Goal: Task Accomplishment & Management: Use online tool/utility

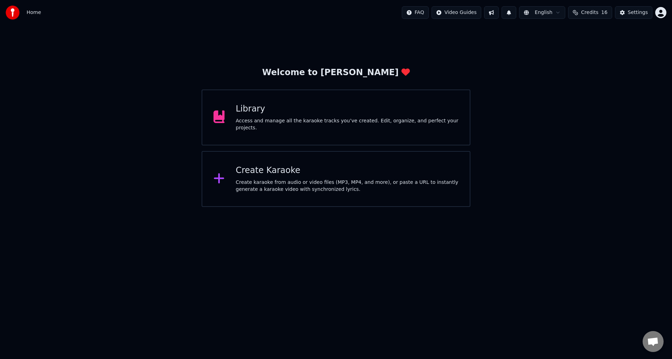
click at [283, 186] on div "Create karaoke from audio or video files (MP3, MP4, and more), or paste a URL t…" at bounding box center [347, 186] width 223 height 14
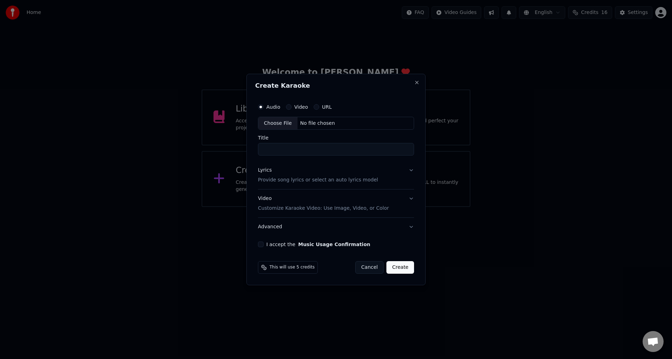
click at [278, 122] on div "Choose File" at bounding box center [277, 123] width 39 height 13
type input "**********"
click at [267, 180] on p "Provide song lyrics or select an auto lyrics model" at bounding box center [316, 180] width 120 height 7
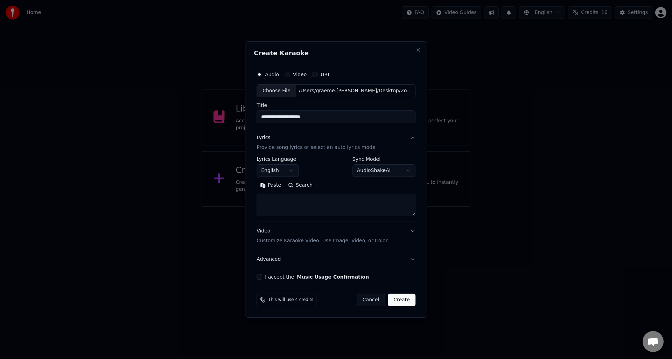
click at [264, 200] on textarea at bounding box center [335, 205] width 159 height 22
paste textarea "**********"
type textarea "**********"
click at [262, 278] on button "I accept the Music Usage Confirmation" at bounding box center [259, 277] width 6 height 6
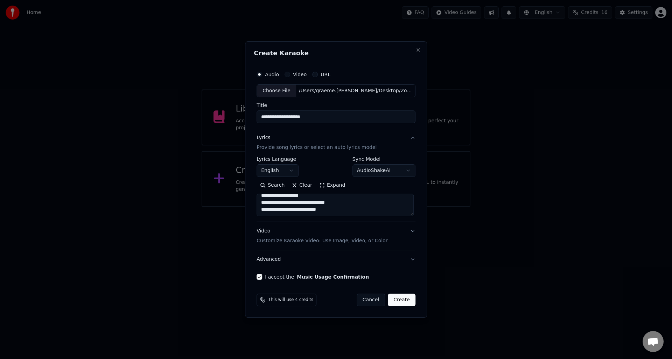
click at [399, 301] on button "Create" at bounding box center [402, 300] width 28 height 13
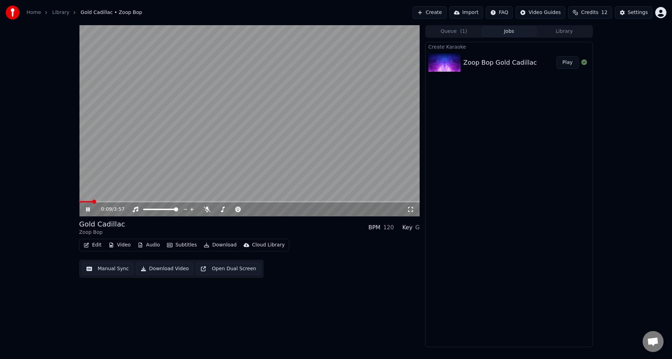
drag, startPoint x: 88, startPoint y: 209, endPoint x: 87, endPoint y: 214, distance: 6.0
click at [88, 208] on icon at bounding box center [93, 210] width 16 height 6
click at [93, 244] on button "Edit" at bounding box center [92, 245] width 23 height 10
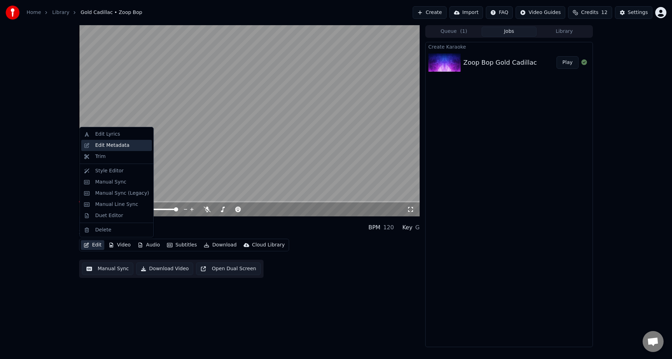
click at [117, 144] on div "Edit Metadata" at bounding box center [112, 145] width 34 height 7
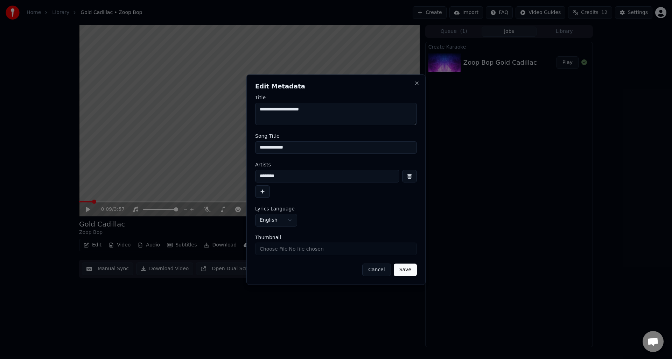
drag, startPoint x: 288, startPoint y: 177, endPoint x: 257, endPoint y: 176, distance: 30.8
click at [257, 176] on input "********" at bounding box center [327, 176] width 144 height 13
click at [273, 176] on input "**********" at bounding box center [327, 176] width 144 height 13
type input "**********"
click at [260, 148] on input "**********" at bounding box center [336, 147] width 162 height 13
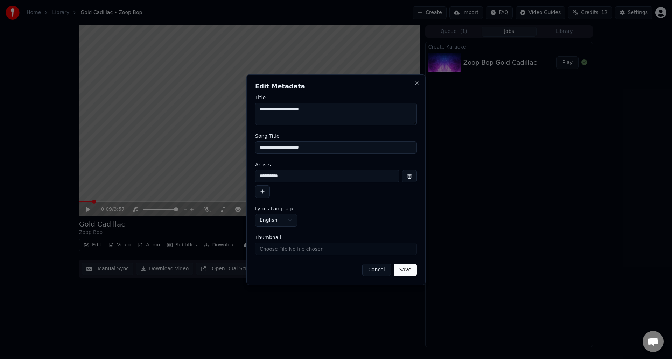
type input "**********"
click at [406, 271] on button "Save" at bounding box center [405, 270] width 23 height 13
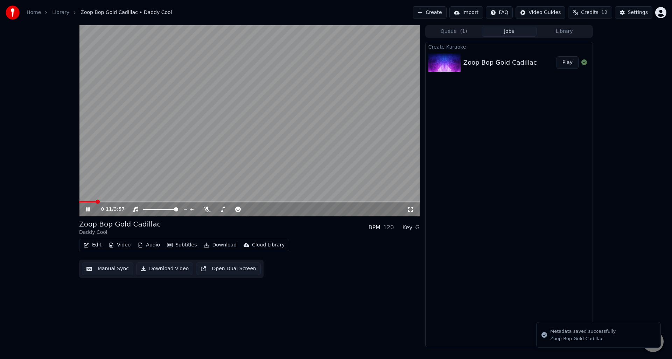
click at [88, 207] on icon at bounding box center [93, 210] width 16 height 6
click at [79, 202] on span at bounding box center [81, 202] width 4 height 4
click at [87, 207] on icon at bounding box center [93, 210] width 16 height 6
drag, startPoint x: 205, startPoint y: 209, endPoint x: 242, endPoint y: 221, distance: 38.3
click at [205, 209] on icon at bounding box center [207, 210] width 7 height 6
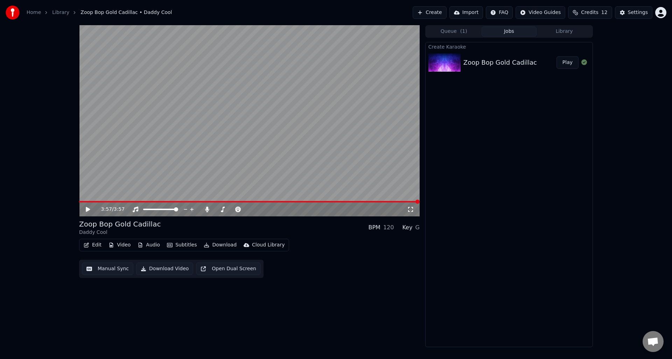
click at [105, 269] on button "Manual Sync" at bounding box center [107, 269] width 51 height 13
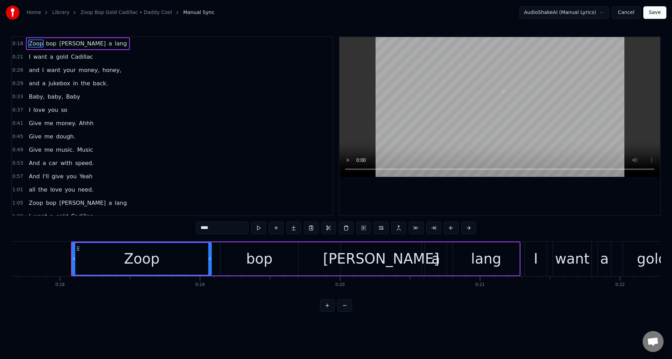
scroll to position [0, 2495]
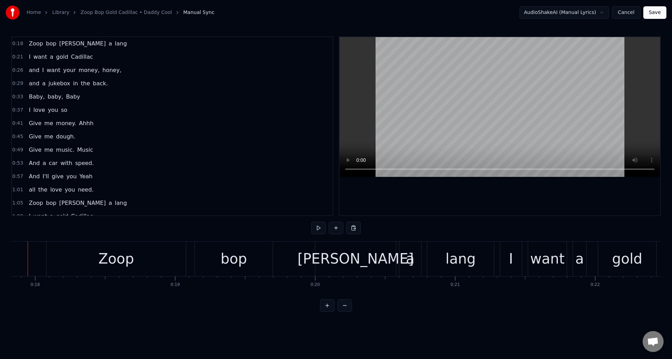
scroll to position [0, 2476]
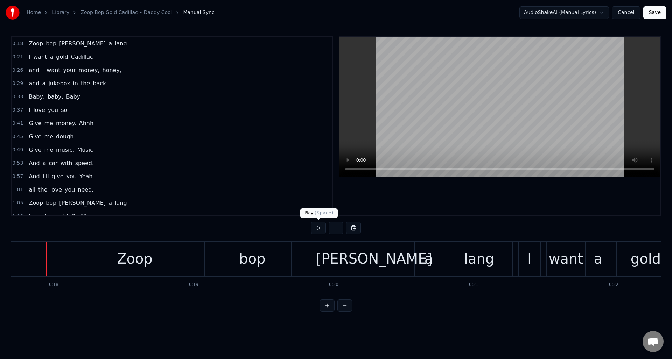
click at [318, 230] on button at bounding box center [318, 228] width 15 height 13
click at [116, 255] on div "Zoop" at bounding box center [134, 259] width 139 height 35
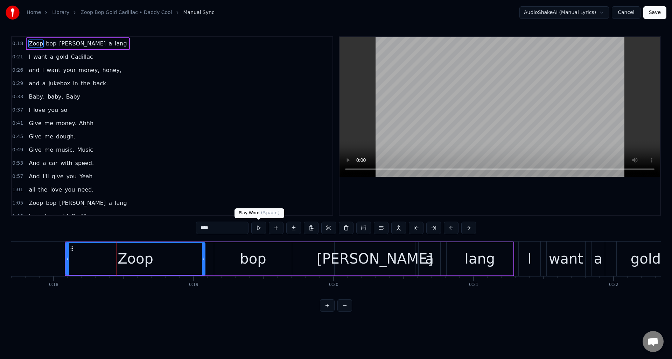
click at [261, 231] on button at bounding box center [258, 228] width 15 height 13
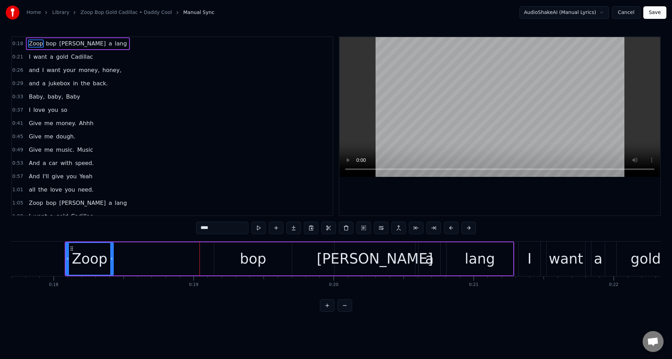
drag, startPoint x: 203, startPoint y: 260, endPoint x: 142, endPoint y: 256, distance: 60.6
click at [111, 254] on div at bounding box center [111, 259] width 3 height 32
click at [222, 250] on div "bop" at bounding box center [253, 258] width 78 height 33
type input "***"
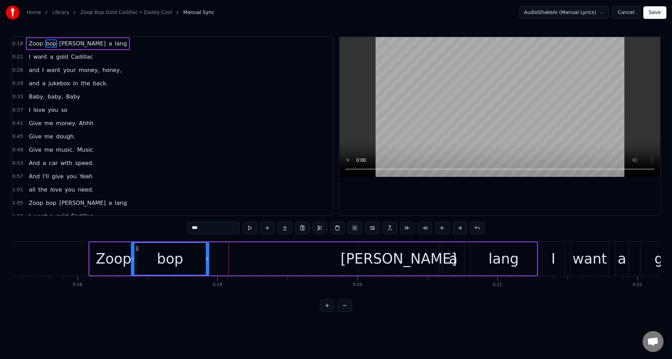
scroll to position [0, 2451]
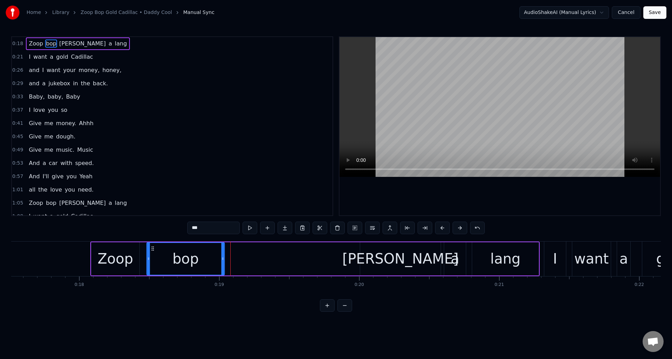
drag, startPoint x: 220, startPoint y: 248, endPoint x: 152, endPoint y: 257, distance: 68.0
click at [152, 257] on div "bop" at bounding box center [185, 259] width 77 height 32
drag, startPoint x: 222, startPoint y: 254, endPoint x: 226, endPoint y: 266, distance: 12.3
click at [204, 258] on div at bounding box center [204, 259] width 3 height 32
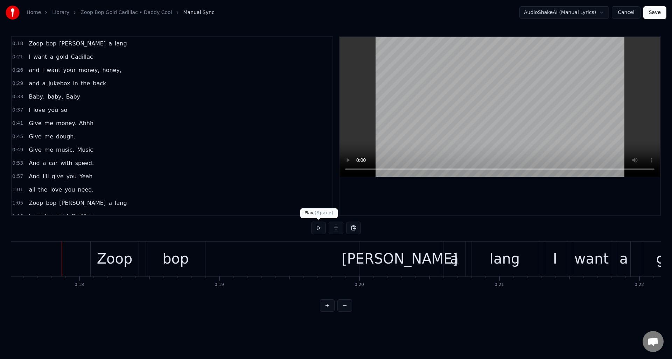
click at [317, 231] on button at bounding box center [318, 228] width 15 height 13
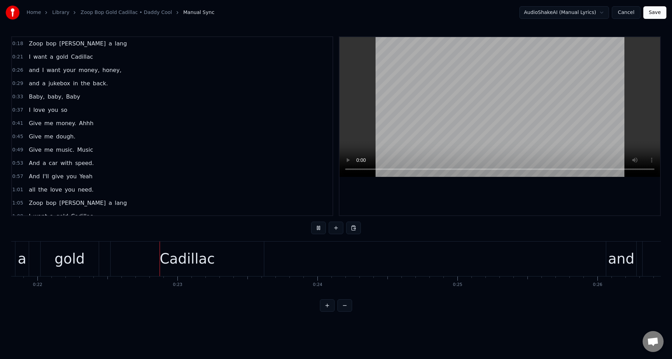
scroll to position [0, 3054]
click at [317, 231] on button at bounding box center [318, 228] width 15 height 13
click at [200, 264] on div "Cadillac" at bounding box center [185, 258] width 55 height 21
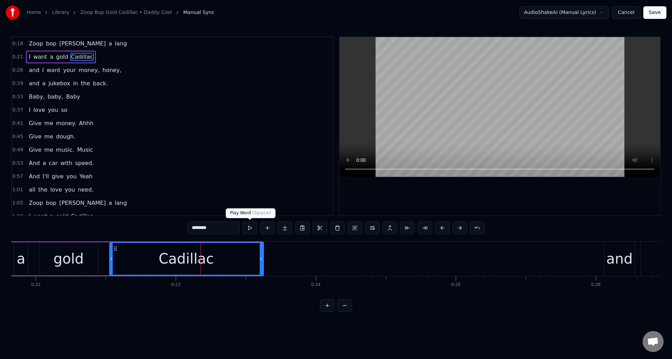
click at [249, 228] on button at bounding box center [249, 228] width 15 height 13
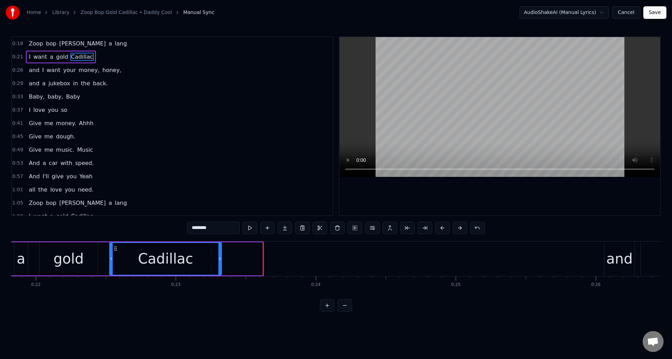
drag, startPoint x: 261, startPoint y: 255, endPoint x: 224, endPoint y: 239, distance: 40.0
click at [220, 254] on div at bounding box center [219, 259] width 3 height 32
click at [249, 228] on button at bounding box center [249, 228] width 15 height 13
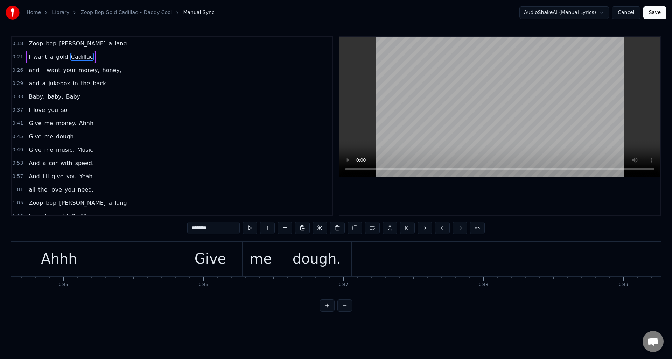
scroll to position [0, 6263]
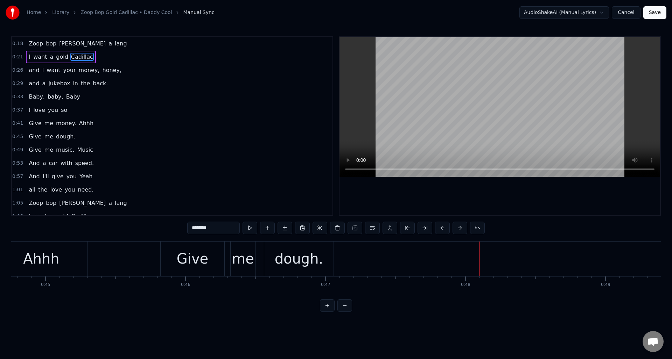
click at [199, 262] on div "Give" at bounding box center [192, 258] width 31 height 21
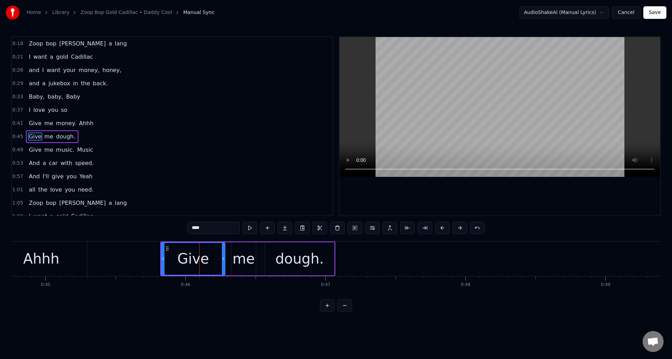
scroll to position [10, 0]
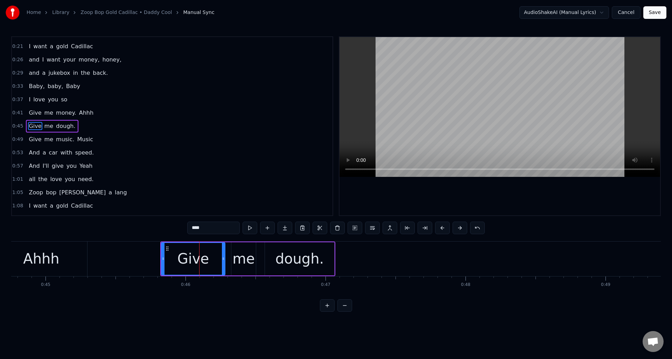
click at [206, 230] on input "****" at bounding box center [213, 228] width 52 height 13
drag, startPoint x: 223, startPoint y: 251, endPoint x: 238, endPoint y: 247, distance: 15.3
click at [187, 255] on div at bounding box center [186, 259] width 3 height 32
type input "*****"
click at [266, 228] on button at bounding box center [267, 228] width 15 height 13
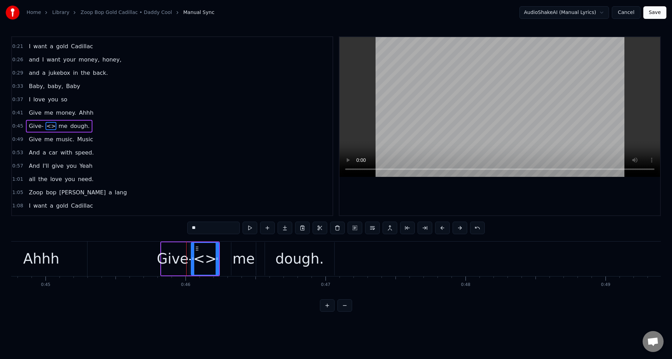
drag, startPoint x: 196, startPoint y: 228, endPoint x: 190, endPoint y: 229, distance: 5.6
click at [190, 229] on input "**" at bounding box center [213, 228] width 52 height 13
drag, startPoint x: 217, startPoint y: 252, endPoint x: 228, endPoint y: 253, distance: 10.9
click at [228, 253] on div at bounding box center [227, 259] width 3 height 32
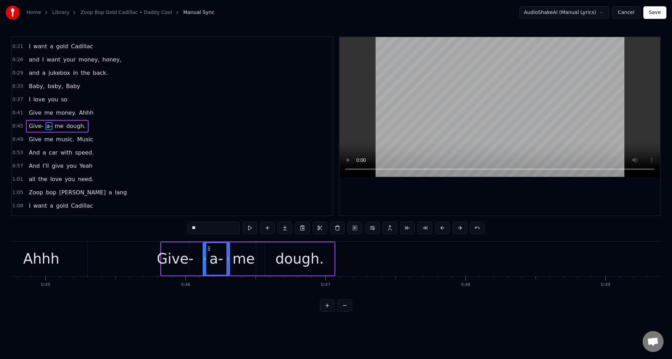
drag, startPoint x: 192, startPoint y: 254, endPoint x: 205, endPoint y: 255, distance: 12.9
click at [205, 255] on div at bounding box center [204, 259] width 3 height 32
click at [183, 252] on div "Give-" at bounding box center [175, 258] width 37 height 21
type input "*****"
drag, startPoint x: 188, startPoint y: 252, endPoint x: 202, endPoint y: 253, distance: 14.0
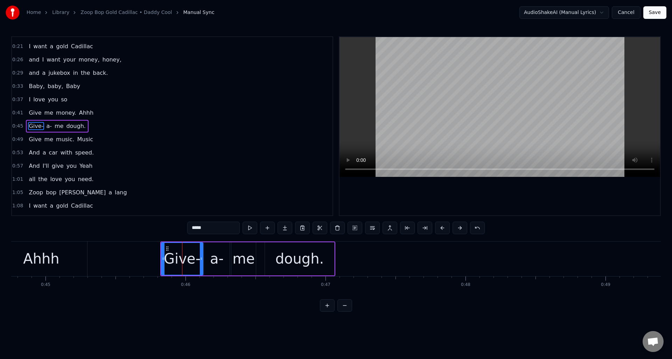
click at [202, 253] on div at bounding box center [201, 259] width 3 height 32
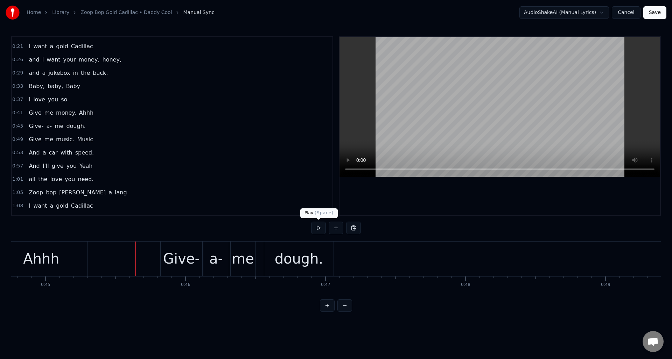
click at [317, 228] on button at bounding box center [318, 228] width 15 height 13
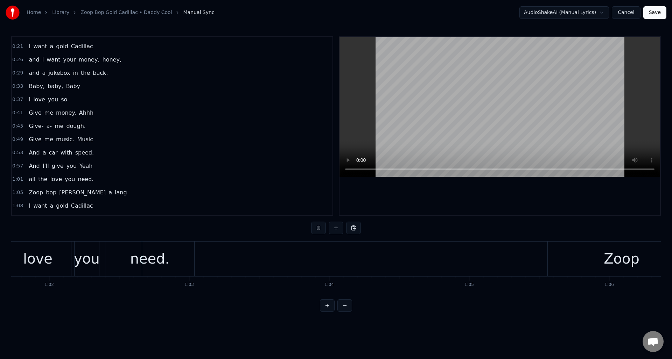
scroll to position [0, 8639]
click at [317, 228] on button at bounding box center [318, 228] width 15 height 13
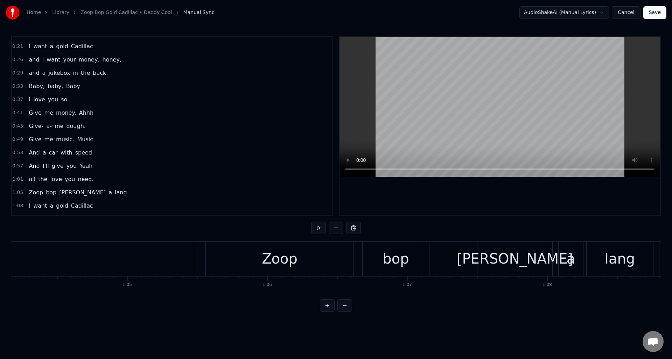
scroll to position [0, 9016]
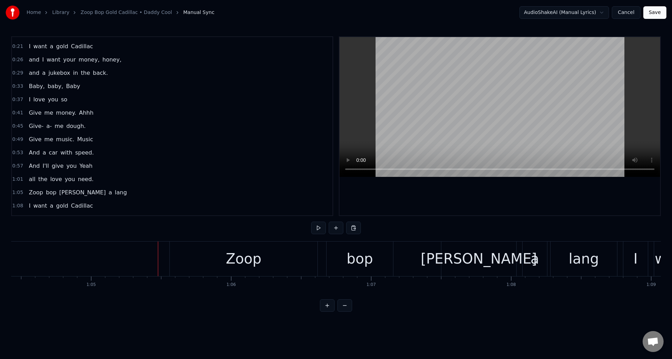
click at [261, 261] on div "Zoop" at bounding box center [244, 259] width 148 height 35
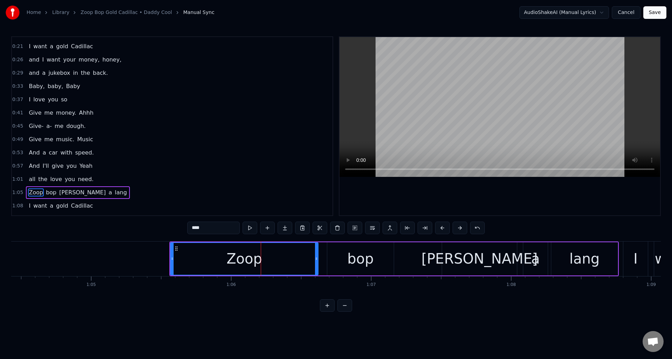
scroll to position [77, 0]
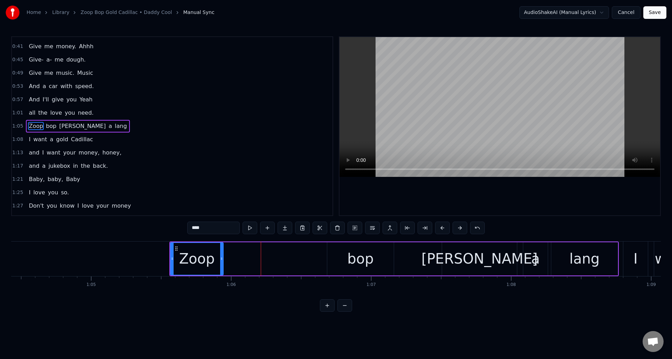
drag, startPoint x: 315, startPoint y: 256, endPoint x: 250, endPoint y: 259, distance: 64.1
click at [220, 262] on div at bounding box center [221, 259] width 3 height 32
click at [338, 253] on div "bop" at bounding box center [360, 258] width 66 height 33
type input "***"
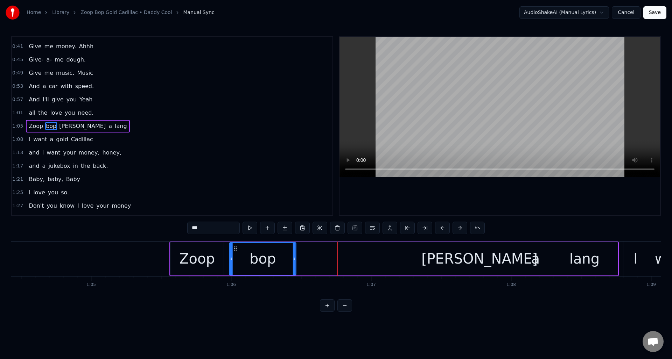
drag, startPoint x: 332, startPoint y: 248, endPoint x: 236, endPoint y: 256, distance: 96.1
click at [234, 256] on div "bop" at bounding box center [263, 259] width 66 height 32
drag, startPoint x: 295, startPoint y: 252, endPoint x: 281, endPoint y: 256, distance: 13.9
click at [275, 256] on div at bounding box center [275, 259] width 3 height 32
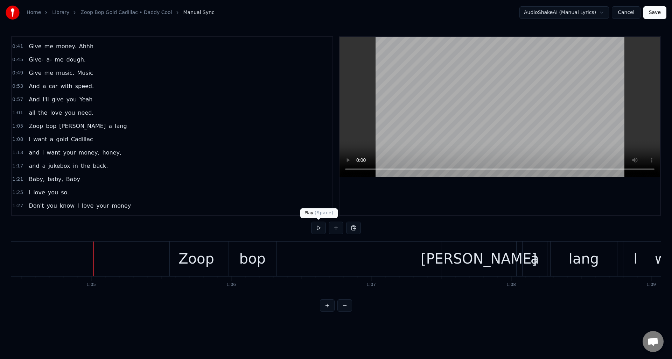
click at [317, 228] on button at bounding box center [318, 228] width 15 height 13
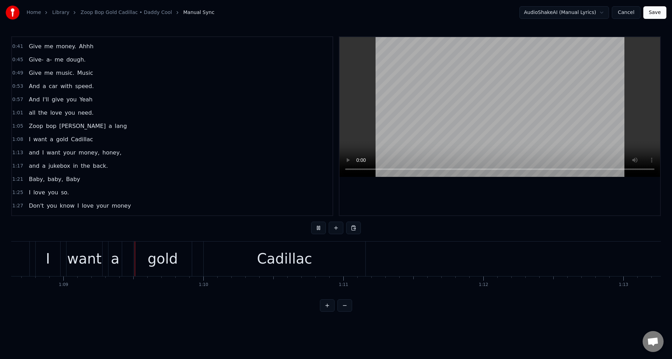
scroll to position [0, 9604]
click at [317, 228] on button at bounding box center [318, 228] width 15 height 13
click at [318, 259] on div "Cadillac" at bounding box center [284, 259] width 162 height 35
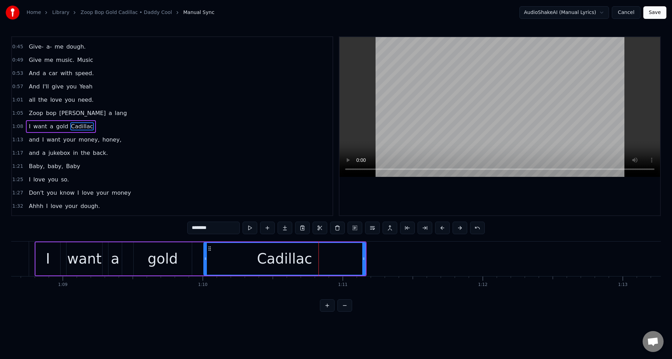
scroll to position [90, 0]
drag, startPoint x: 363, startPoint y: 256, endPoint x: 324, endPoint y: 256, distance: 38.5
click at [324, 256] on icon at bounding box center [325, 259] width 3 height 6
click at [44, 251] on div "I" at bounding box center [48, 258] width 24 height 33
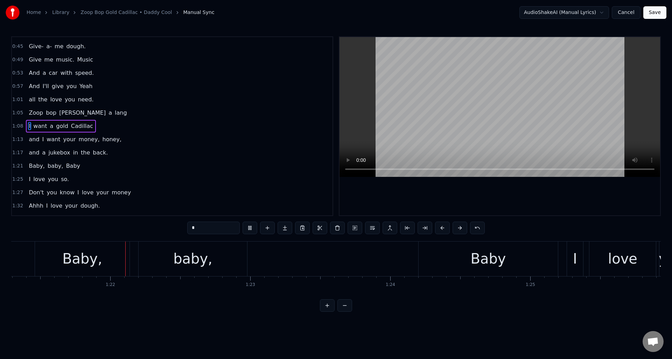
scroll to position [0, 11377]
click at [451, 252] on div "Baby" at bounding box center [486, 259] width 139 height 35
type input "****"
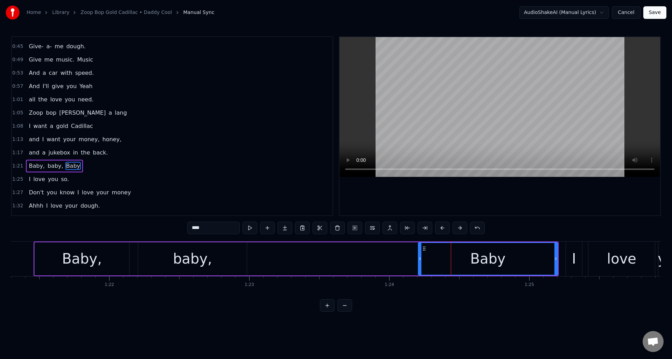
scroll to position [130, 0]
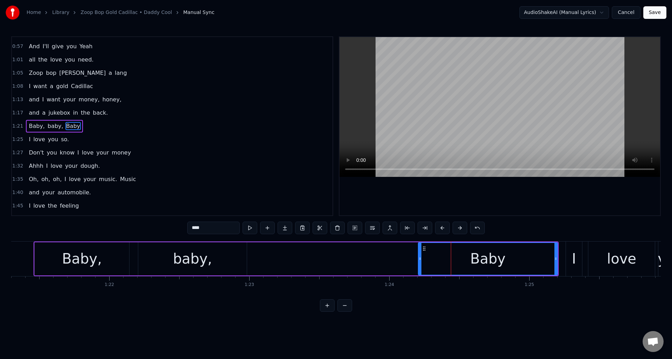
click at [248, 229] on button at bounding box center [249, 228] width 15 height 13
click at [344, 251] on div "Baby, baby, Baby" at bounding box center [296, 259] width 525 height 35
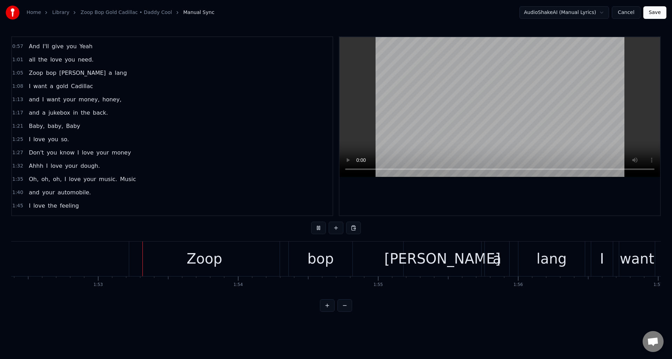
scroll to position [0, 15729]
click at [203, 253] on div "Zoop" at bounding box center [201, 258] width 36 height 21
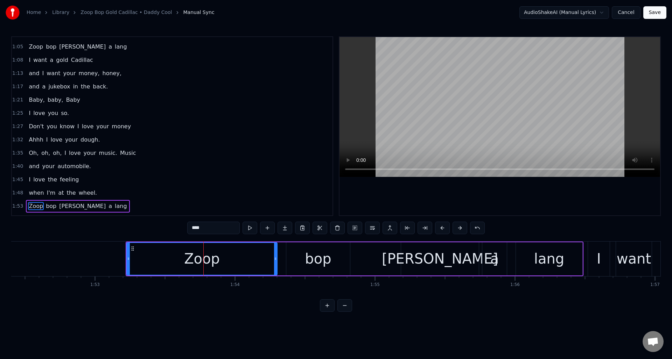
scroll to position [236, 0]
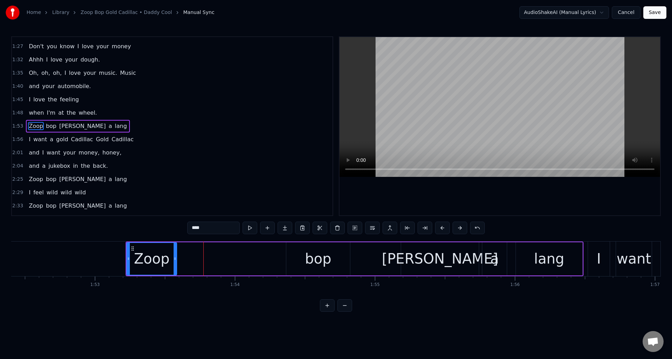
drag, startPoint x: 276, startPoint y: 253, endPoint x: 175, endPoint y: 255, distance: 100.4
click at [175, 255] on div at bounding box center [175, 259] width 3 height 32
click at [297, 253] on div "bop" at bounding box center [318, 258] width 64 height 33
type input "***"
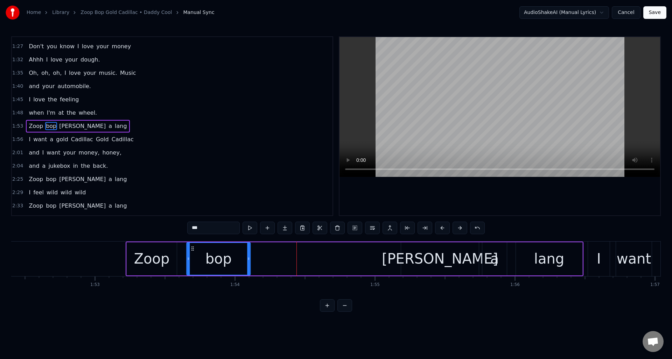
drag, startPoint x: 291, startPoint y: 248, endPoint x: 204, endPoint y: 256, distance: 87.5
click at [192, 256] on div "bop" at bounding box center [218, 259] width 63 height 32
click at [235, 253] on div at bounding box center [235, 259] width 3 height 32
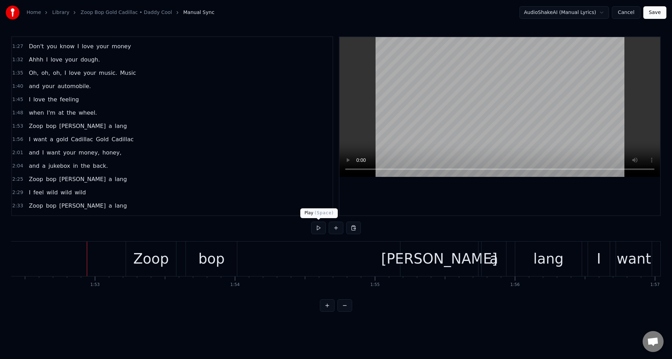
click at [317, 229] on button at bounding box center [318, 228] width 15 height 13
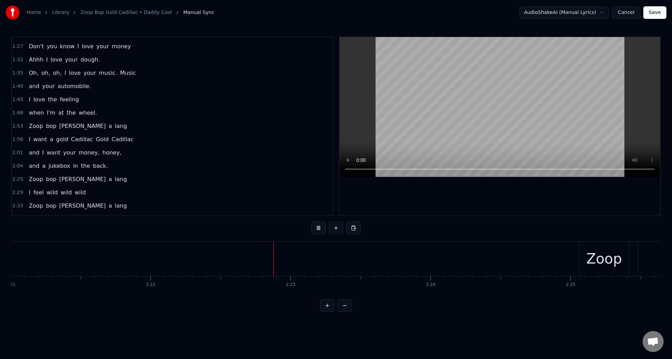
scroll to position [0, 19879]
drag, startPoint x: 319, startPoint y: 228, endPoint x: 325, endPoint y: 229, distance: 6.5
click at [319, 228] on button at bounding box center [318, 228] width 15 height 13
click at [536, 262] on div "bop" at bounding box center [568, 259] width 156 height 35
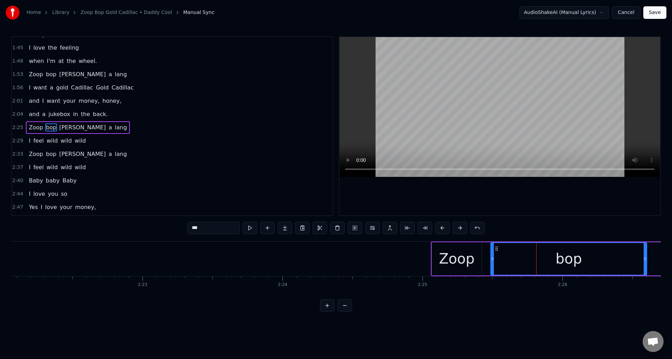
scroll to position [290, 0]
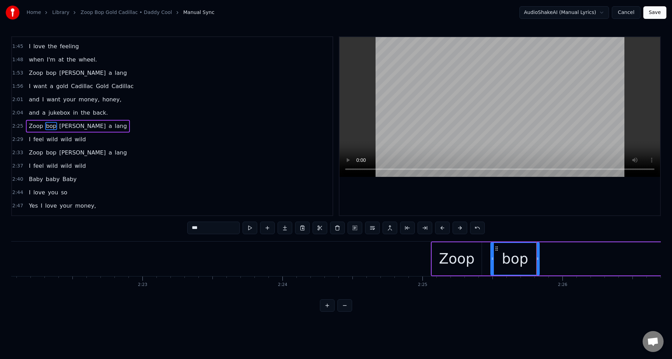
drag, startPoint x: 644, startPoint y: 257, endPoint x: 537, endPoint y: 262, distance: 106.8
click at [537, 262] on div at bounding box center [537, 259] width 3 height 32
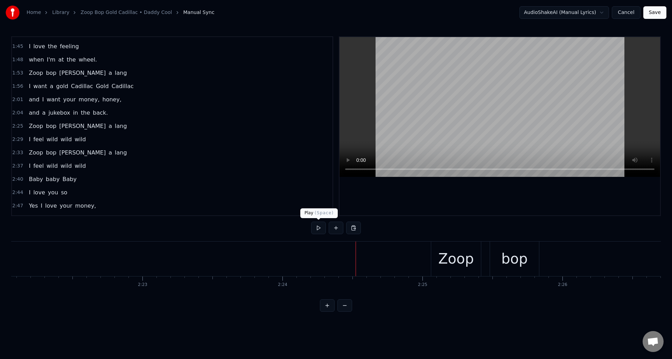
click at [317, 229] on button at bounding box center [318, 228] width 15 height 13
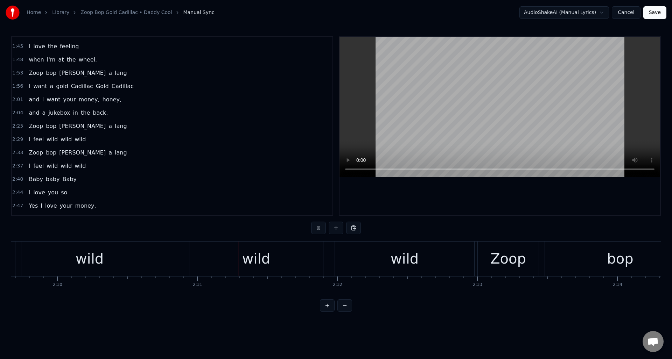
scroll to position [0, 21072]
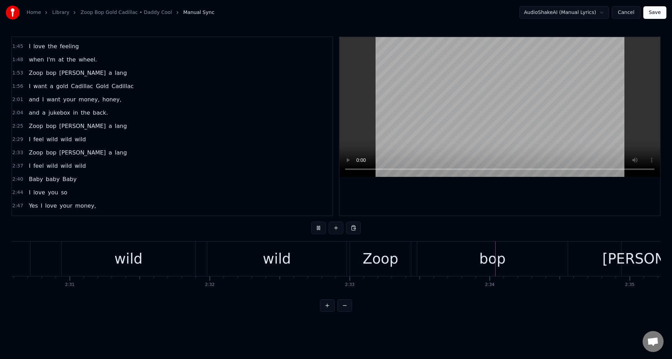
click at [317, 229] on button at bounding box center [318, 228] width 15 height 13
click at [451, 265] on div "bop" at bounding box center [492, 259] width 150 height 35
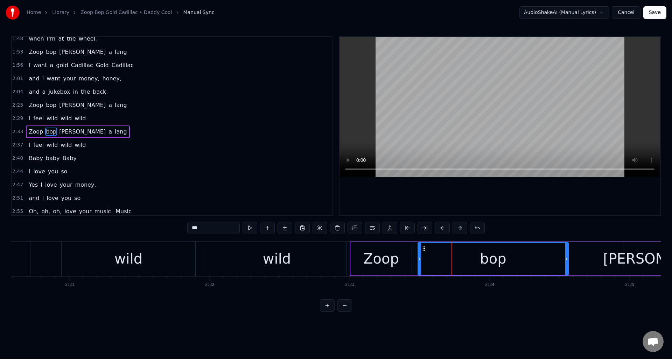
scroll to position [316, 0]
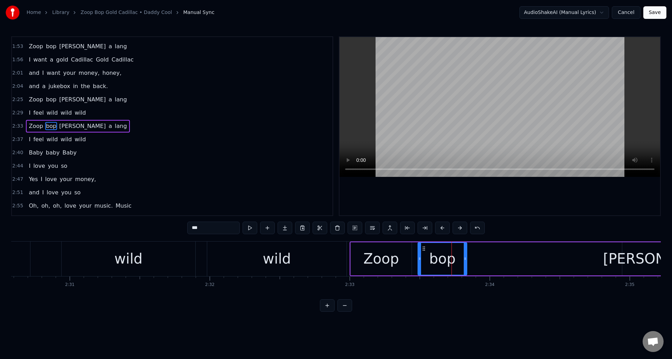
drag, startPoint x: 566, startPoint y: 257, endPoint x: 465, endPoint y: 261, distance: 101.2
click at [465, 261] on icon at bounding box center [465, 259] width 3 height 6
click at [319, 248] on div "wild" at bounding box center [276, 259] width 139 height 35
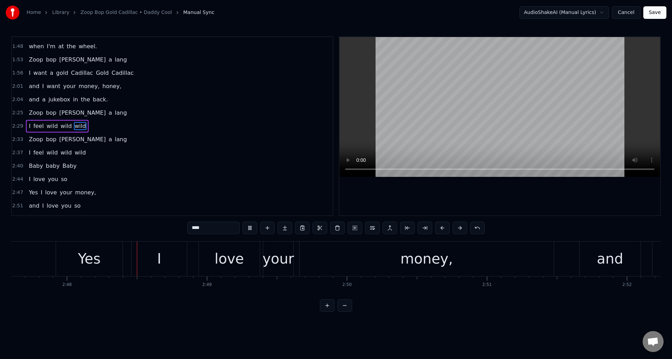
scroll to position [0, 23454]
click at [393, 253] on div "money," at bounding box center [425, 259] width 254 height 35
type input "******"
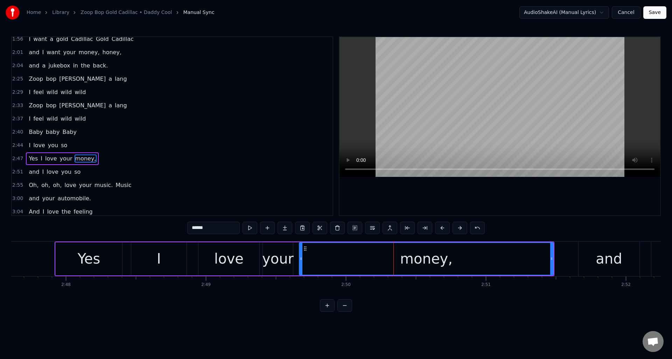
scroll to position [369, 0]
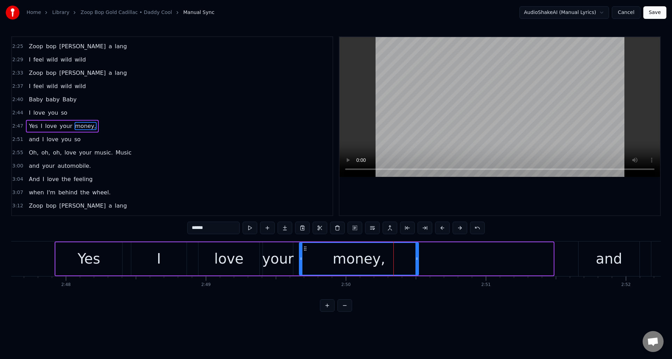
drag, startPoint x: 551, startPoint y: 260, endPoint x: 418, endPoint y: 259, distance: 132.6
click at [416, 260] on icon at bounding box center [416, 259] width 3 height 6
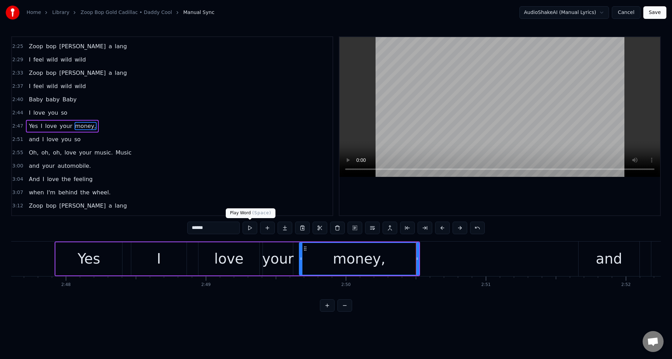
click at [249, 229] on button at bounding box center [249, 228] width 15 height 13
drag, startPoint x: 417, startPoint y: 268, endPoint x: 436, endPoint y: 267, distance: 18.9
click at [436, 267] on div at bounding box center [435, 259] width 3 height 32
click at [252, 230] on button at bounding box center [249, 228] width 15 height 13
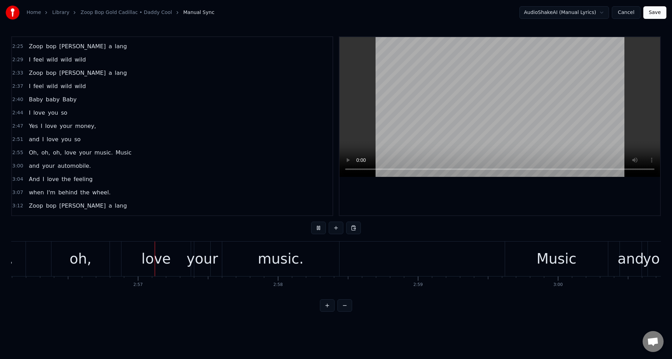
scroll to position [0, 24644]
click at [158, 253] on div "love" at bounding box center [153, 258] width 29 height 21
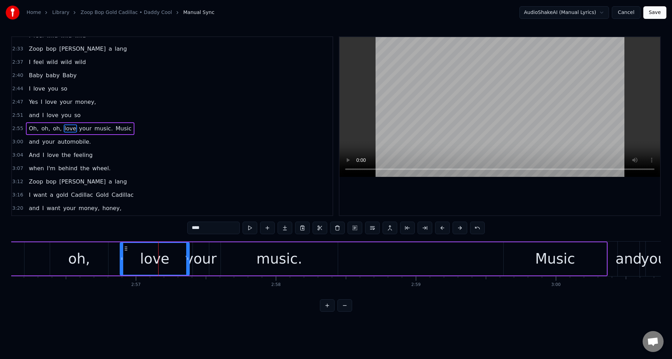
scroll to position [396, 0]
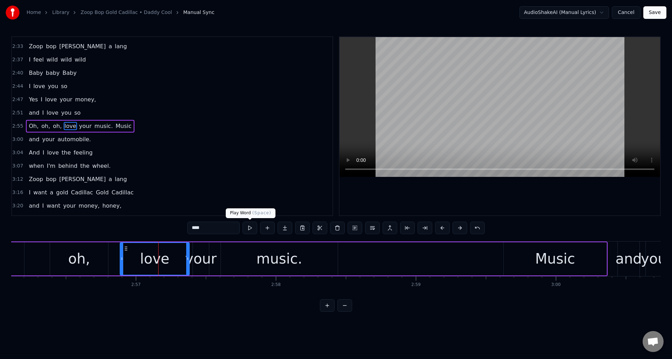
click at [248, 228] on button at bounding box center [249, 228] width 15 height 13
drag, startPoint x: 186, startPoint y: 252, endPoint x: 181, endPoint y: 252, distance: 5.2
click at [178, 252] on div at bounding box center [179, 259] width 3 height 32
click at [197, 250] on div "your" at bounding box center [200, 258] width 31 height 21
type input "****"
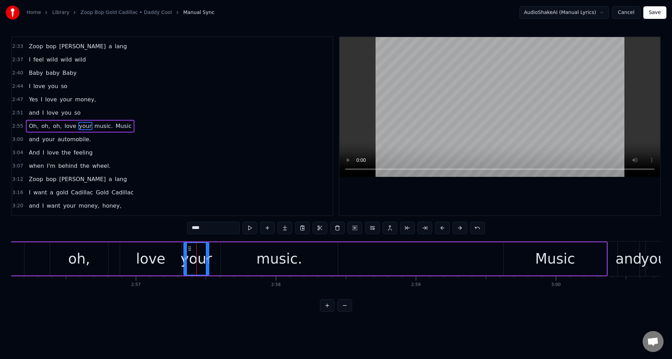
drag, startPoint x: 193, startPoint y: 251, endPoint x: 184, endPoint y: 252, distance: 9.2
click at [184, 252] on div at bounding box center [185, 259] width 3 height 32
drag, startPoint x: 207, startPoint y: 251, endPoint x: 215, endPoint y: 251, distance: 7.7
click at [215, 251] on div at bounding box center [214, 259] width 3 height 32
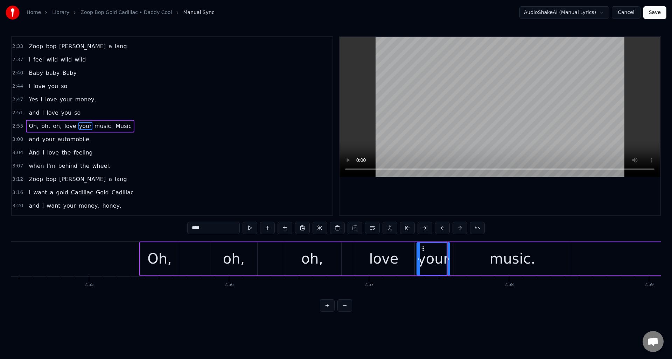
scroll to position [0, 24339]
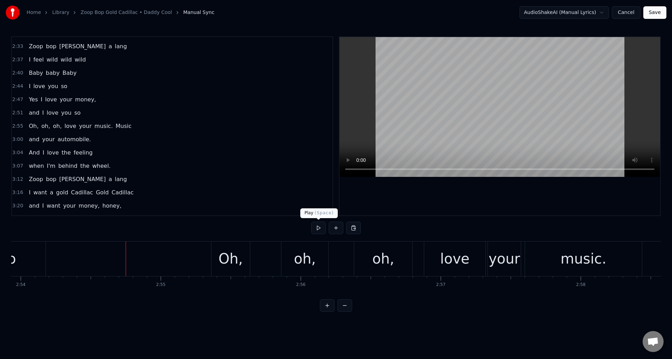
click at [319, 226] on button at bounding box center [318, 228] width 15 height 13
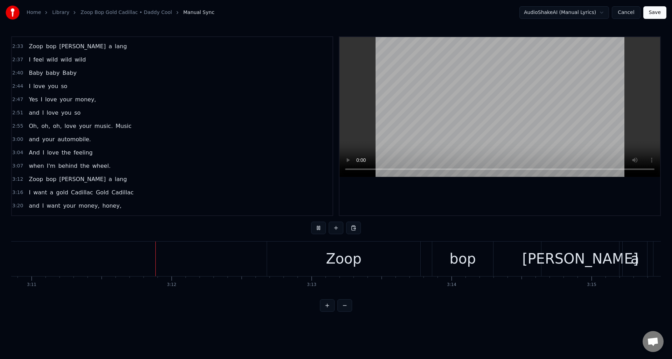
scroll to position [0, 26708]
click at [319, 226] on button at bounding box center [318, 228] width 15 height 13
click at [294, 259] on div "Zoop" at bounding box center [342, 259] width 153 height 35
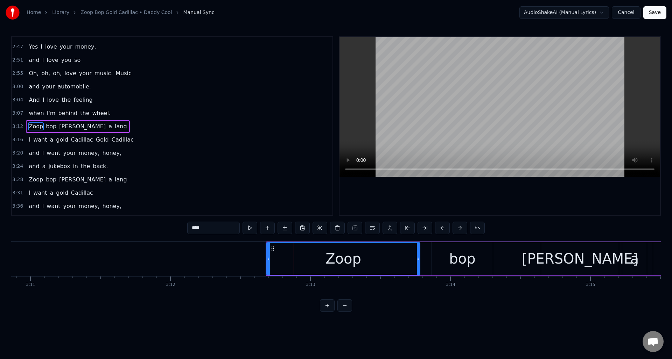
scroll to position [449, 0]
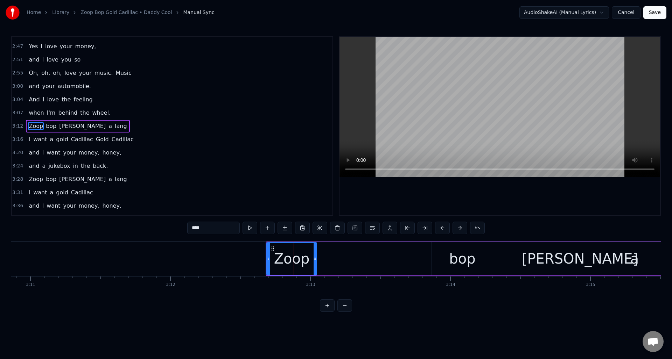
drag, startPoint x: 417, startPoint y: 252, endPoint x: 333, endPoint y: 253, distance: 84.7
click at [314, 255] on div at bounding box center [314, 259] width 3 height 32
click at [440, 253] on div "bop" at bounding box center [462, 258] width 61 height 33
type input "***"
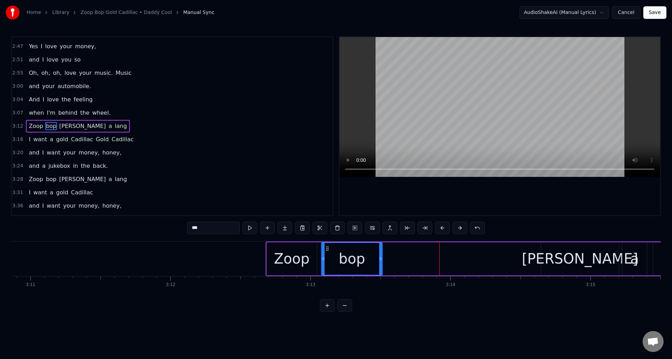
drag, startPoint x: 437, startPoint y: 248, endPoint x: 327, endPoint y: 252, distance: 109.6
click at [326, 252] on div "bop" at bounding box center [351, 259] width 60 height 32
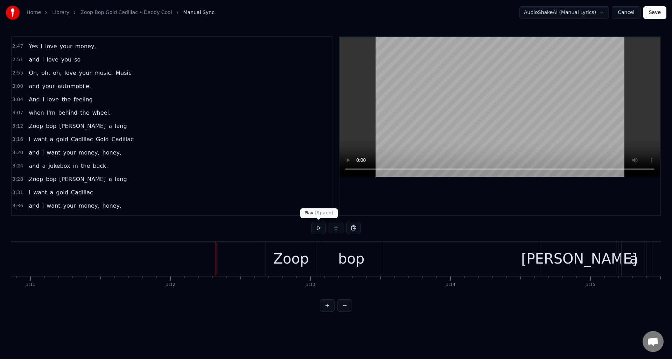
click at [318, 230] on button at bounding box center [318, 228] width 15 height 13
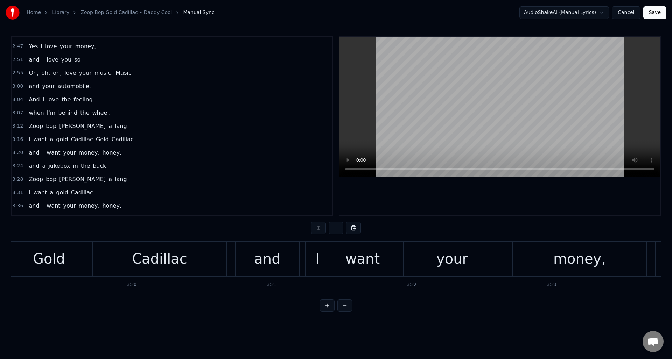
scroll to position [0, 27904]
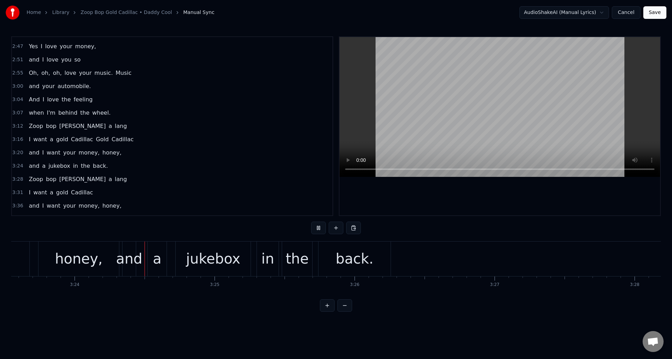
click at [318, 230] on button at bounding box center [318, 228] width 15 height 13
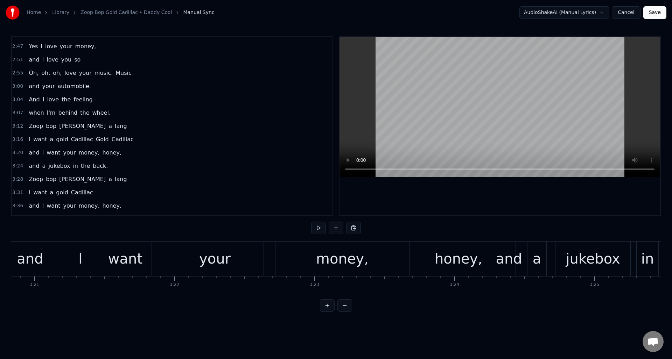
scroll to position [0, 28032]
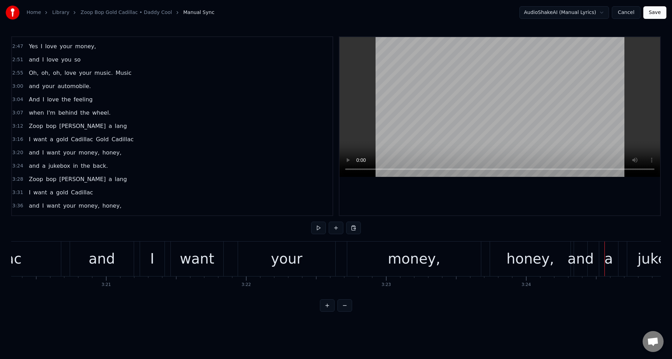
click at [380, 253] on div "money," at bounding box center [414, 259] width 134 height 35
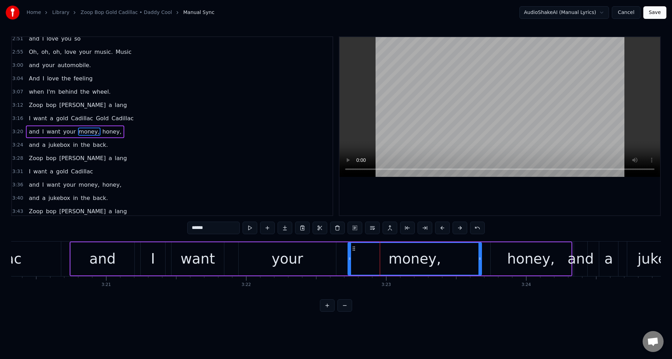
scroll to position [476, 0]
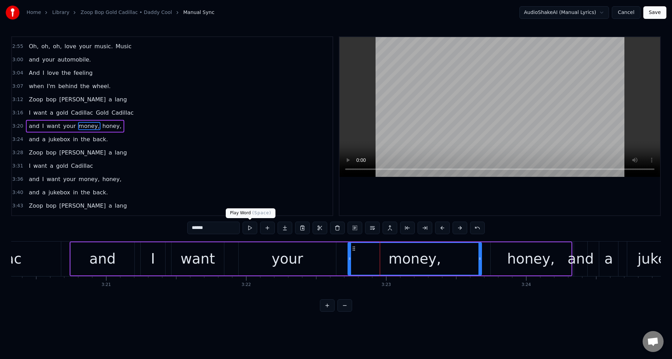
click at [250, 227] on button at bounding box center [249, 228] width 15 height 13
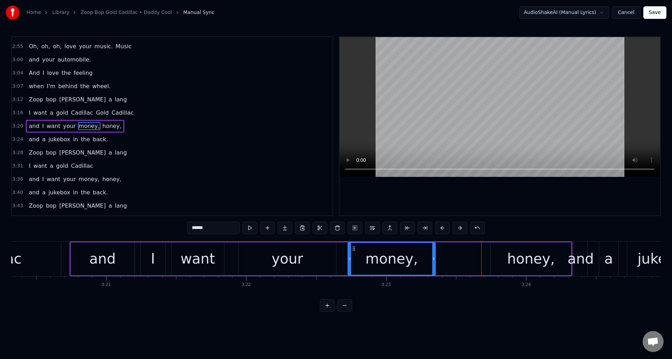
drag, startPoint x: 479, startPoint y: 254, endPoint x: 432, endPoint y: 257, distance: 46.3
click at [432, 257] on div at bounding box center [433, 259] width 3 height 32
click at [249, 228] on button at bounding box center [249, 228] width 15 height 13
click at [511, 253] on div "honey," at bounding box center [531, 258] width 48 height 21
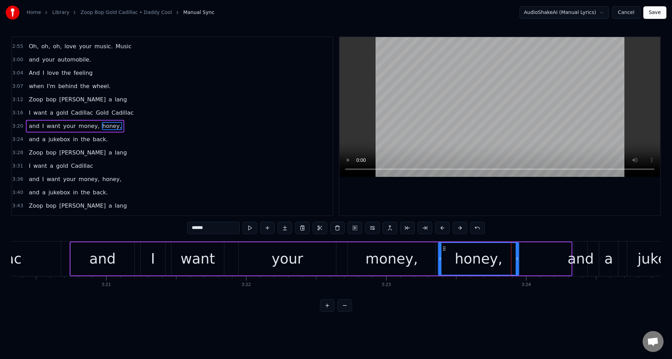
drag, startPoint x: 496, startPoint y: 247, endPoint x: 444, endPoint y: 251, distance: 52.3
click at [444, 251] on div "honey," at bounding box center [478, 259] width 80 height 32
click at [250, 227] on button at bounding box center [249, 228] width 15 height 13
drag, startPoint x: 517, startPoint y: 265, endPoint x: 557, endPoint y: 262, distance: 39.3
click at [557, 262] on div at bounding box center [555, 259] width 3 height 32
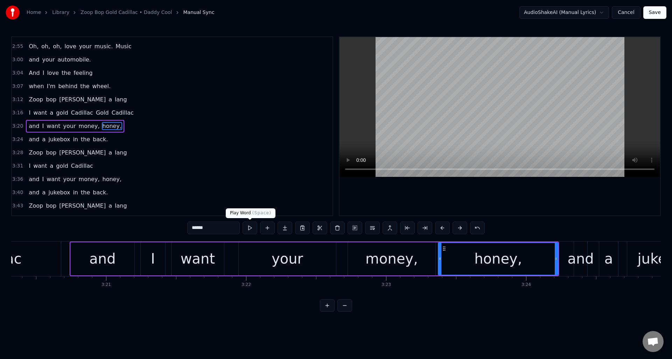
click at [250, 228] on button at bounding box center [249, 228] width 15 height 13
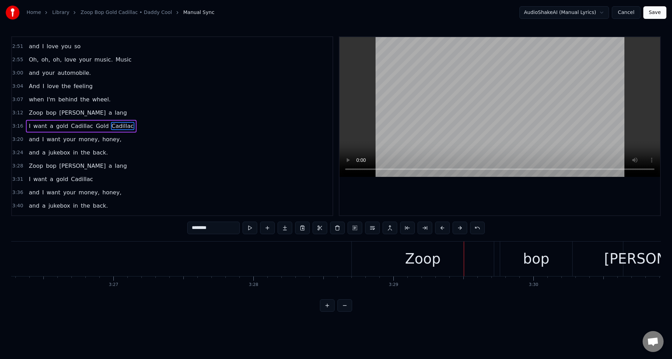
scroll to position [0, 28828]
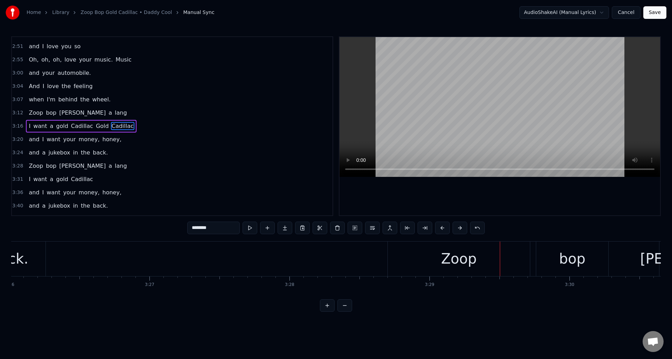
click at [453, 259] on div "Zoop" at bounding box center [459, 258] width 36 height 21
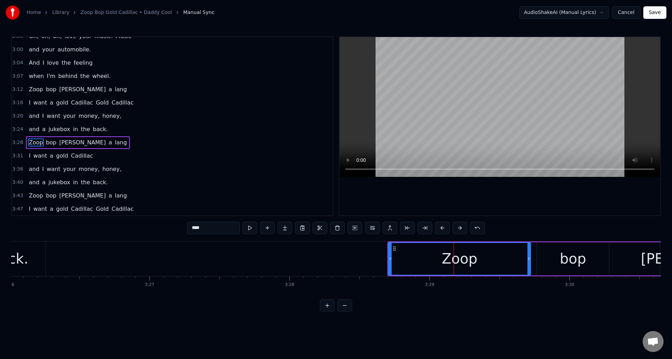
scroll to position [500, 0]
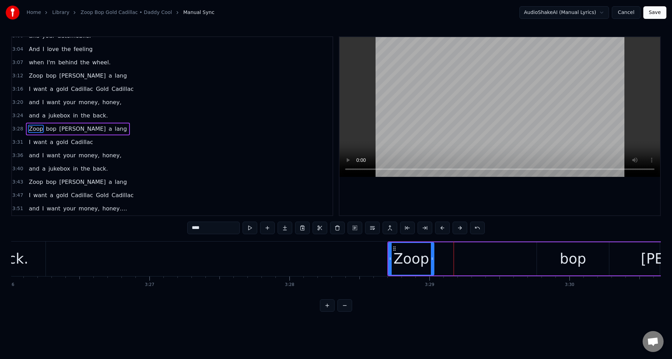
drag, startPoint x: 527, startPoint y: 253, endPoint x: 482, endPoint y: 253, distance: 44.4
click at [431, 253] on div at bounding box center [432, 259] width 3 height 32
click at [546, 251] on div "bop" at bounding box center [573, 258] width 72 height 33
type input "***"
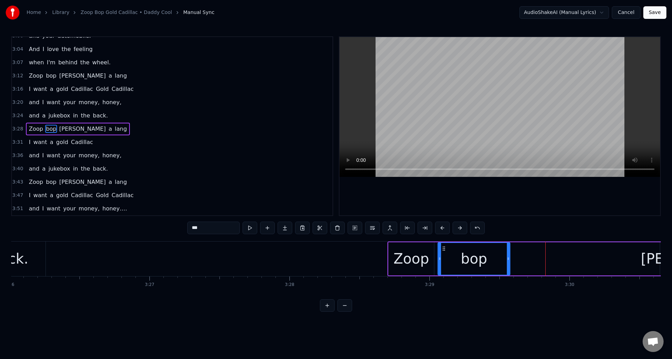
drag, startPoint x: 542, startPoint y: 248, endPoint x: 457, endPoint y: 253, distance: 85.2
click at [443, 252] on div "bop" at bounding box center [473, 259] width 71 height 32
drag, startPoint x: 508, startPoint y: 253, endPoint x: 494, endPoint y: 256, distance: 15.0
click at [494, 256] on div at bounding box center [493, 259] width 3 height 32
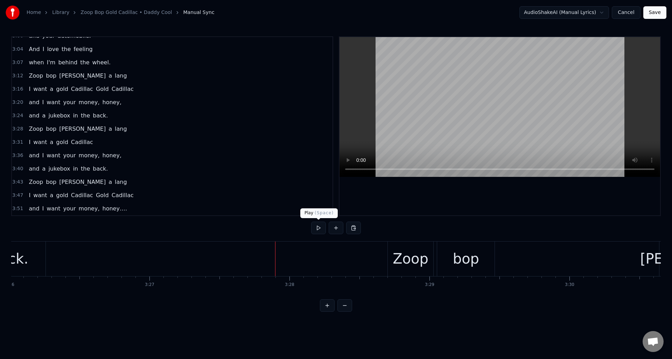
click at [319, 227] on button at bounding box center [318, 228] width 15 height 13
click at [445, 258] on div "bop" at bounding box center [465, 259] width 57 height 35
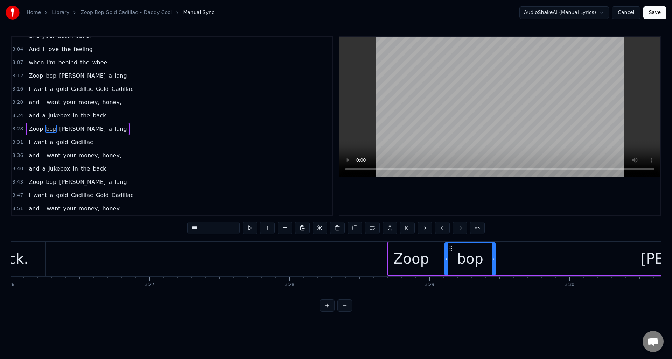
drag, startPoint x: 439, startPoint y: 260, endPoint x: 446, endPoint y: 259, distance: 7.0
click at [446, 259] on icon at bounding box center [446, 259] width 3 height 6
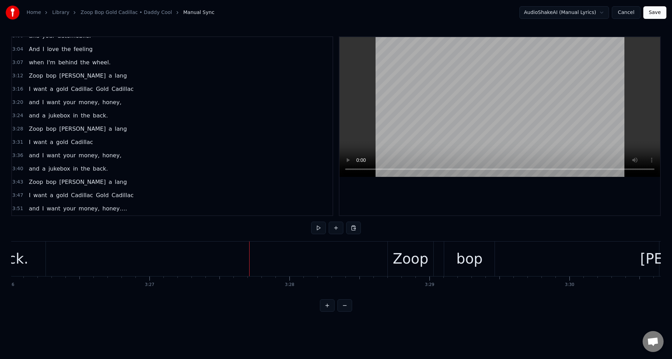
click at [319, 229] on button at bounding box center [318, 228] width 15 height 13
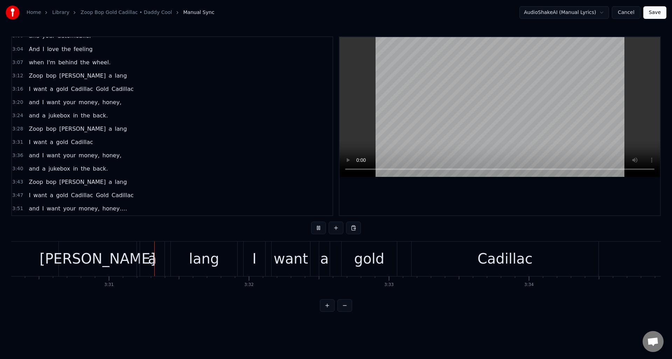
scroll to position [0, 29430]
click at [319, 229] on button at bounding box center [318, 228] width 15 height 13
click at [444, 264] on div "Cadillac" at bounding box center [503, 259] width 187 height 35
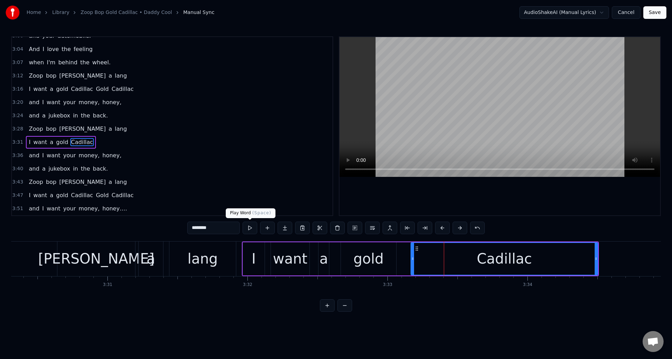
click at [250, 229] on button at bounding box center [249, 228] width 15 height 13
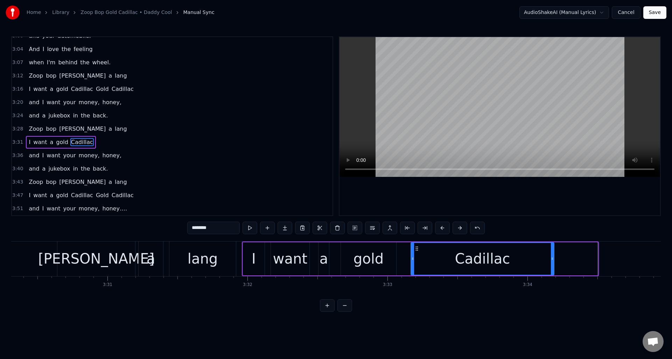
drag, startPoint x: 595, startPoint y: 267, endPoint x: 592, endPoint y: 280, distance: 13.4
click at [552, 270] on div at bounding box center [552, 259] width 3 height 32
click at [45, 250] on div "Zoop bop [PERSON_NAME]" at bounding box center [12, 259] width 452 height 35
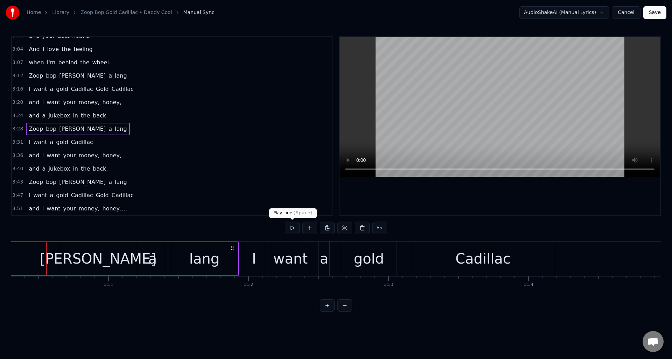
click at [292, 228] on button at bounding box center [292, 228] width 15 height 13
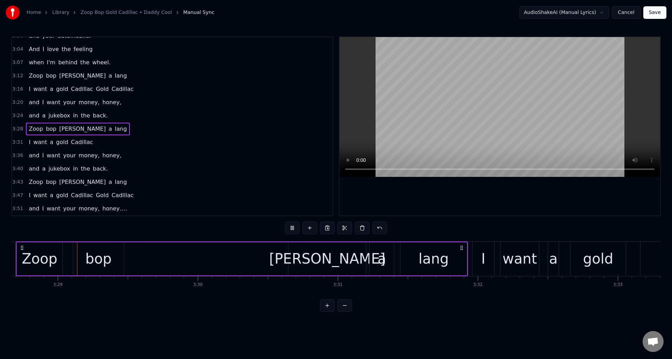
scroll to position [0, 29198]
click at [292, 228] on button at bounding box center [292, 228] width 15 height 13
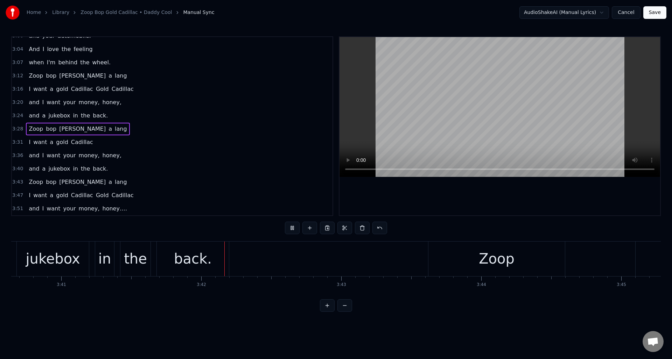
scroll to position [0, 30984]
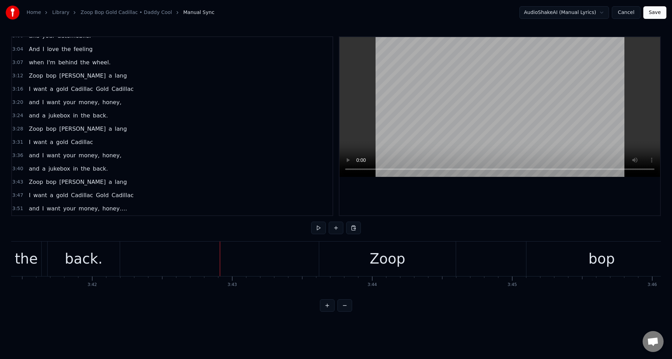
click at [316, 227] on button at bounding box center [318, 228] width 15 height 13
click at [423, 256] on div "Zoop" at bounding box center [387, 259] width 136 height 35
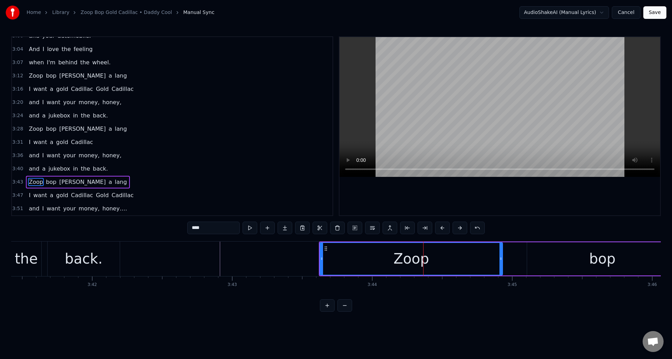
drag, startPoint x: 454, startPoint y: 253, endPoint x: 501, endPoint y: 252, distance: 46.2
click at [501, 252] on div at bounding box center [500, 259] width 3 height 32
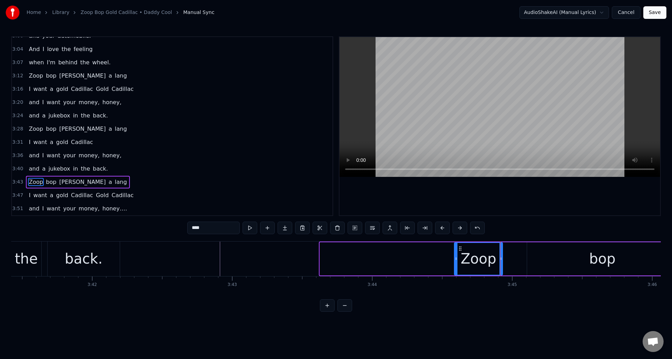
drag, startPoint x: 321, startPoint y: 263, endPoint x: 455, endPoint y: 263, distance: 134.0
click at [455, 263] on div at bounding box center [455, 259] width 3 height 32
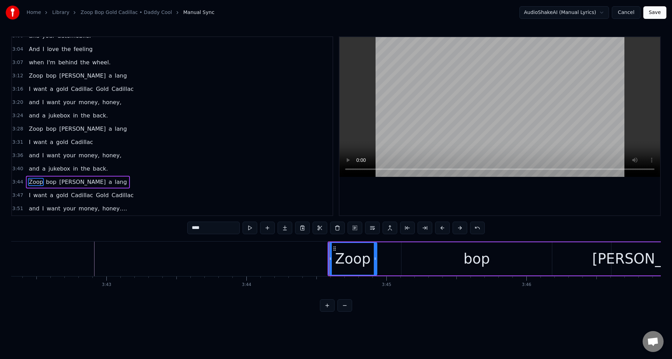
scroll to position [0, 31146]
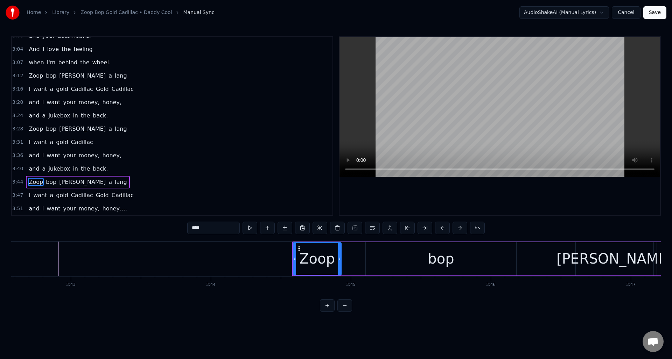
click at [448, 257] on div "bop" at bounding box center [440, 258] width 26 height 21
type input "***"
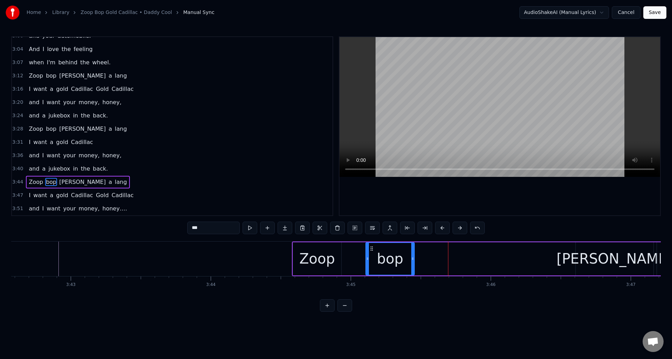
drag, startPoint x: 513, startPoint y: 252, endPoint x: 423, endPoint y: 258, distance: 90.1
click at [411, 255] on div at bounding box center [412, 259] width 3 height 32
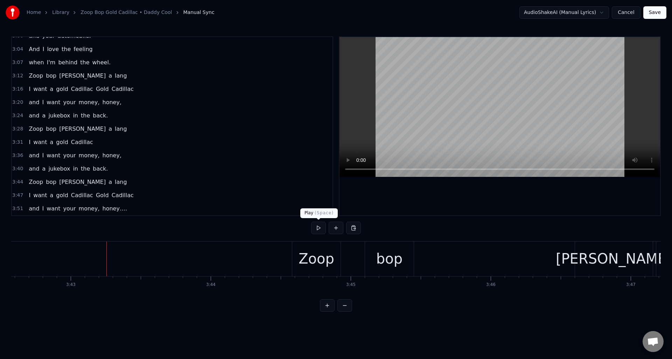
click at [319, 229] on button at bounding box center [318, 228] width 15 height 13
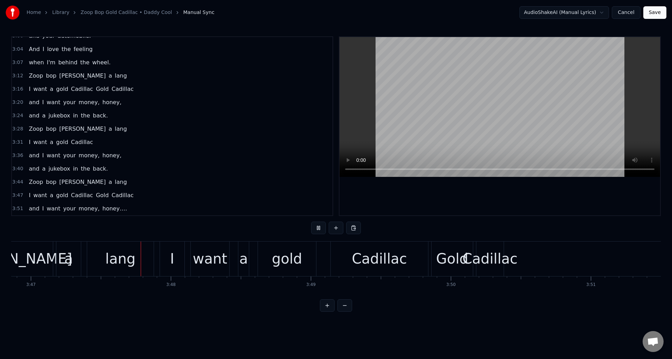
scroll to position [0, 31747]
click at [319, 229] on button at bounding box center [318, 228] width 15 height 13
click at [485, 249] on div "Cadillac" at bounding box center [487, 258] width 55 height 21
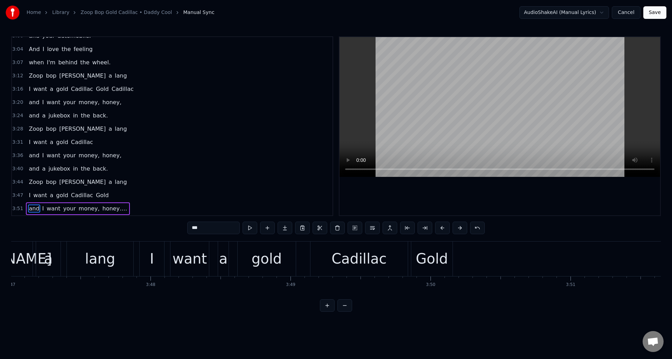
scroll to position [0, 31694]
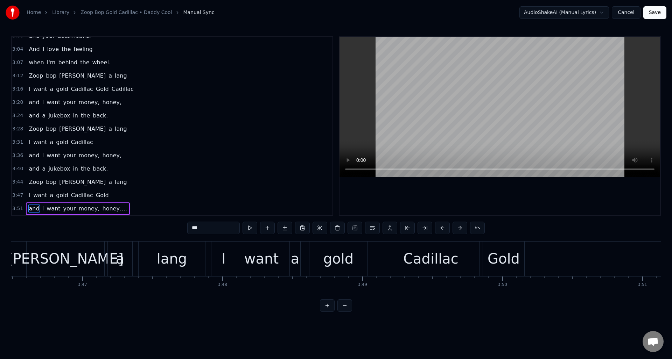
click at [503, 249] on div "Gold" at bounding box center [503, 258] width 32 height 21
type input "*"
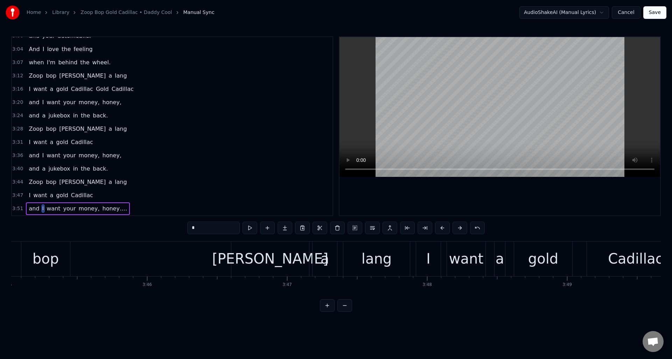
scroll to position [0, 31220]
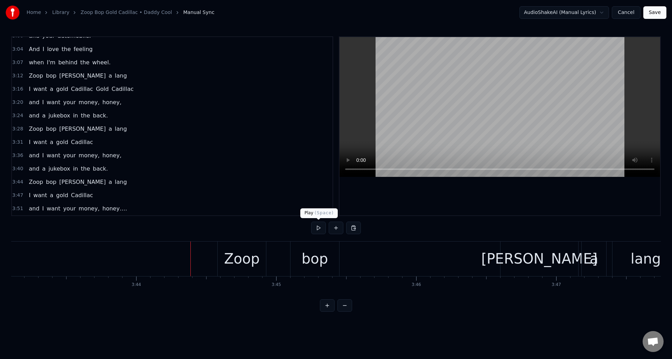
click at [318, 229] on button at bounding box center [318, 228] width 15 height 13
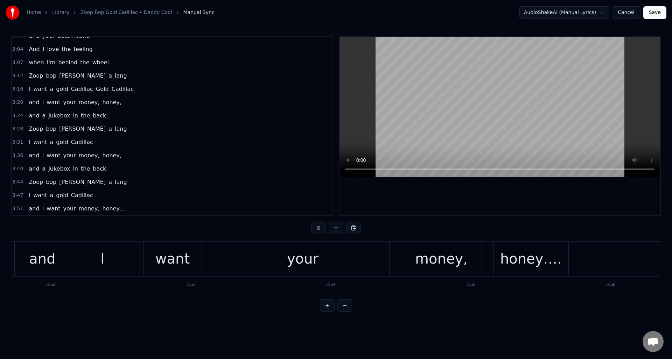
scroll to position [0, 32426]
click at [318, 229] on button at bounding box center [318, 228] width 15 height 13
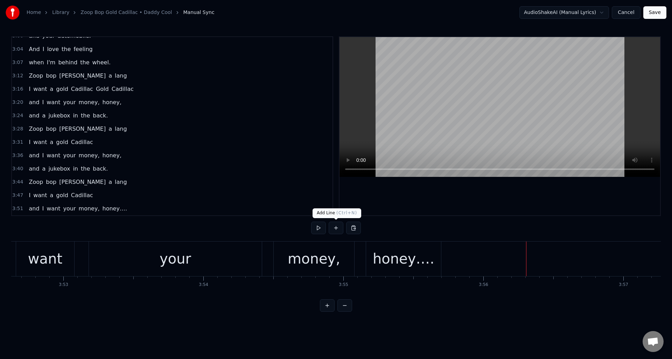
scroll to position [0, 32639]
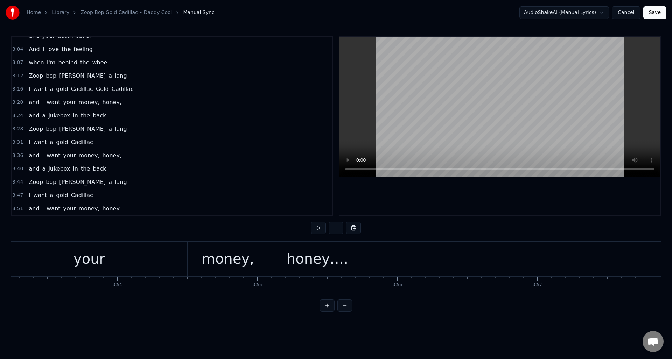
click at [652, 11] on button "Save" at bounding box center [654, 12] width 23 height 13
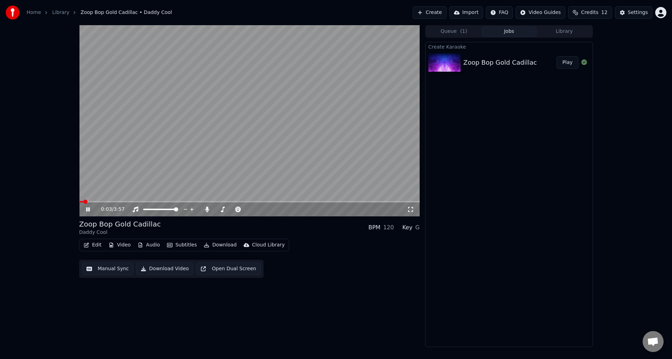
click at [87, 209] on icon at bounding box center [87, 209] width 3 height 4
click at [97, 269] on button "Manual Sync" at bounding box center [107, 269] width 51 height 13
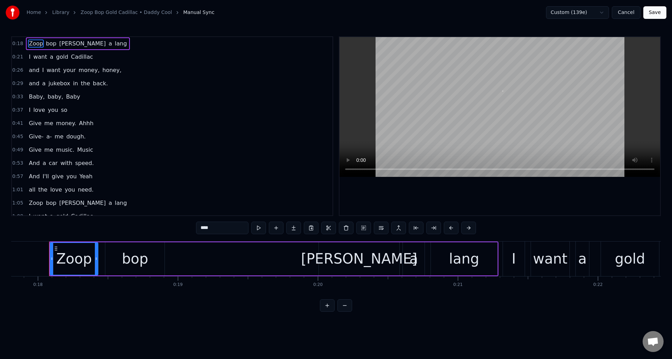
scroll to position [0, 2495]
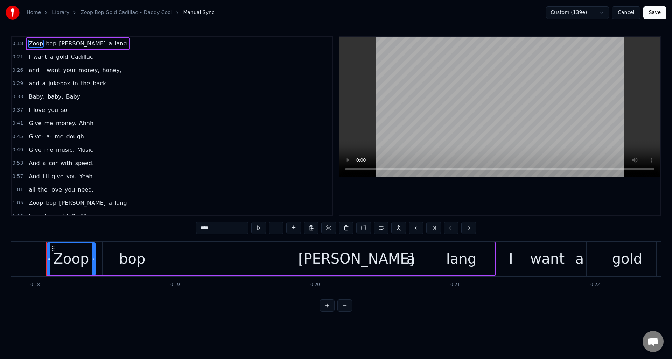
click at [127, 258] on div "bop" at bounding box center [132, 258] width 26 height 21
type input "***"
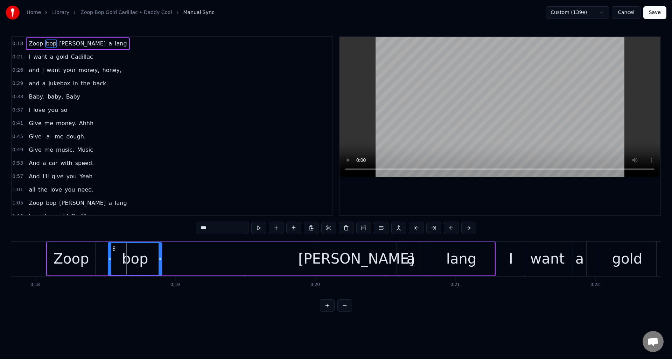
drag, startPoint x: 103, startPoint y: 263, endPoint x: 109, endPoint y: 263, distance: 5.6
click at [109, 263] on div at bounding box center [109, 259] width 3 height 32
click at [153, 261] on icon at bounding box center [154, 259] width 3 height 6
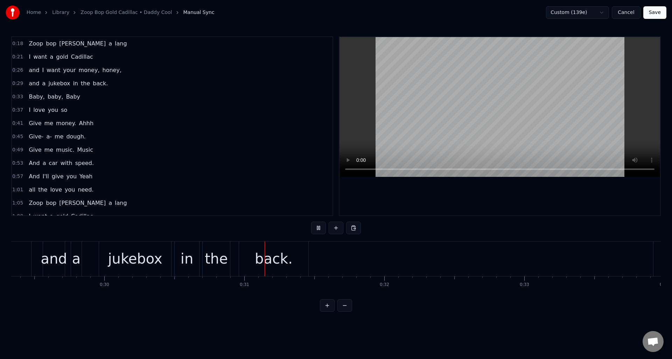
scroll to position [0, 4253]
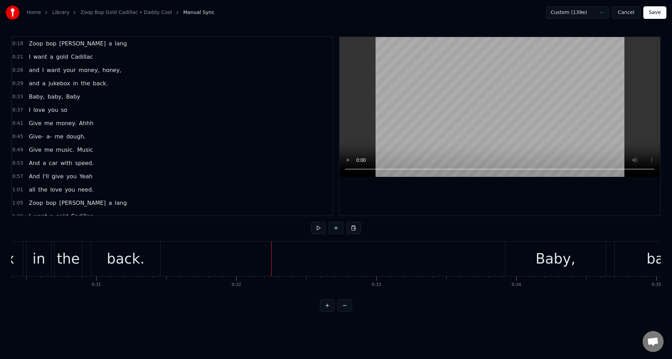
click at [118, 256] on div "back." at bounding box center [126, 258] width 38 height 21
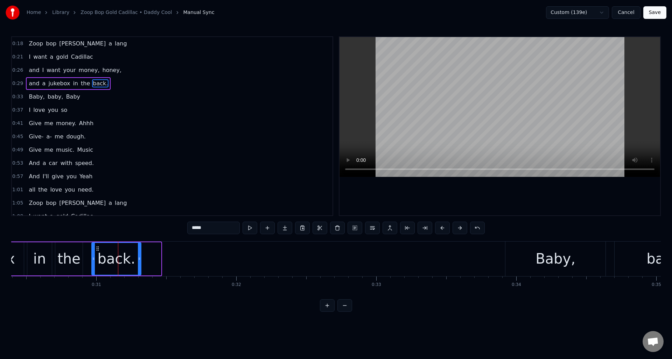
drag, startPoint x: 159, startPoint y: 254, endPoint x: 140, endPoint y: 255, distance: 18.6
click at [139, 256] on div at bounding box center [139, 259] width 3 height 32
click at [247, 227] on button at bounding box center [249, 228] width 15 height 13
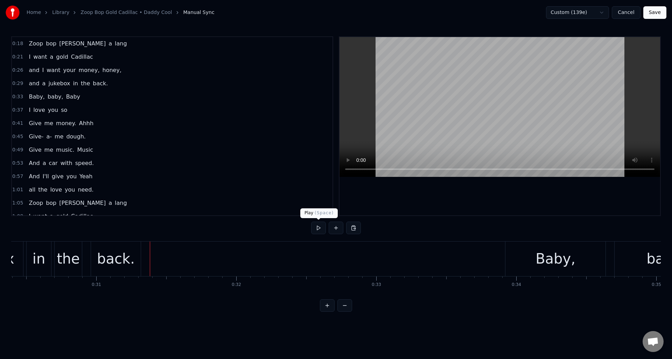
click at [318, 226] on button at bounding box center [318, 228] width 15 height 13
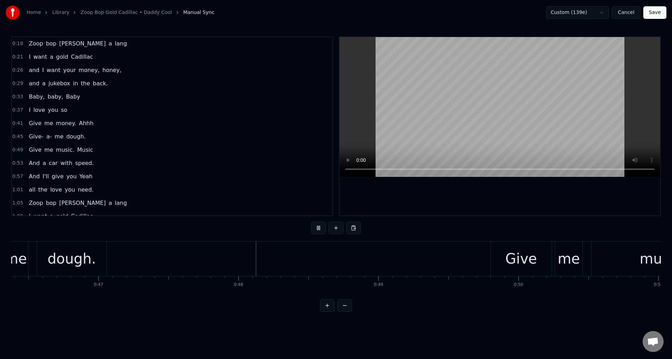
scroll to position [0, 6617]
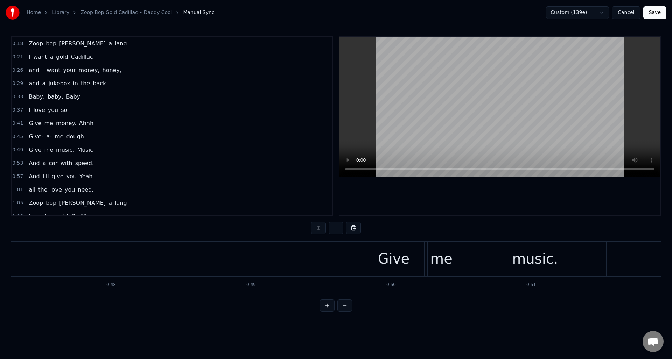
click at [318, 226] on button at bounding box center [318, 228] width 15 height 13
click at [214, 261] on div "Ahhh" at bounding box center [243, 259] width 92 height 35
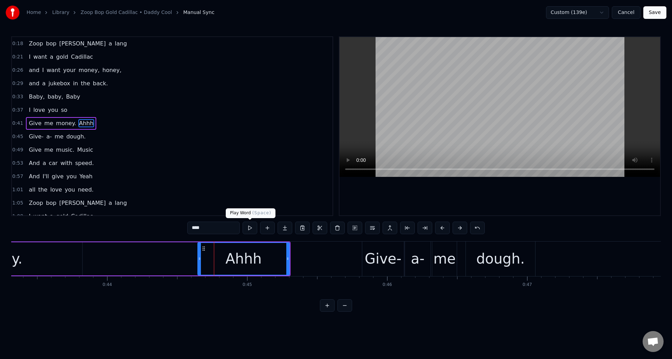
click at [250, 228] on button at bounding box center [249, 228] width 15 height 13
drag, startPoint x: 287, startPoint y: 251, endPoint x: 252, endPoint y: 254, distance: 35.8
click at [252, 254] on div at bounding box center [251, 259] width 3 height 32
click at [268, 229] on button at bounding box center [267, 228] width 15 height 13
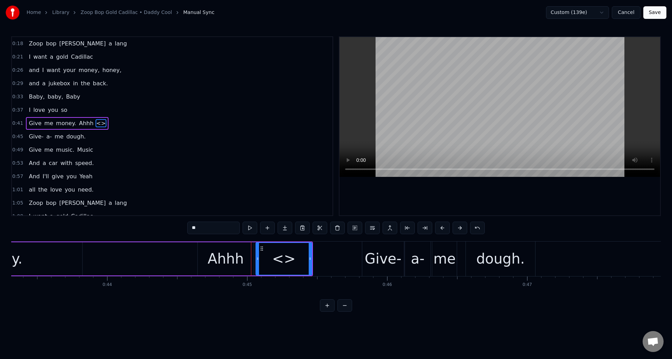
drag, startPoint x: 211, startPoint y: 230, endPoint x: 185, endPoint y: 229, distance: 25.9
click at [185, 229] on div "0:18 Zoop bop [PERSON_NAME] 0:21 I want a gold Cadillac 0:26 and I want your mo…" at bounding box center [335, 174] width 649 height 276
type input "****"
click at [134, 250] on div "Give me money. Ahhh yeah" at bounding box center [60, 259] width 505 height 35
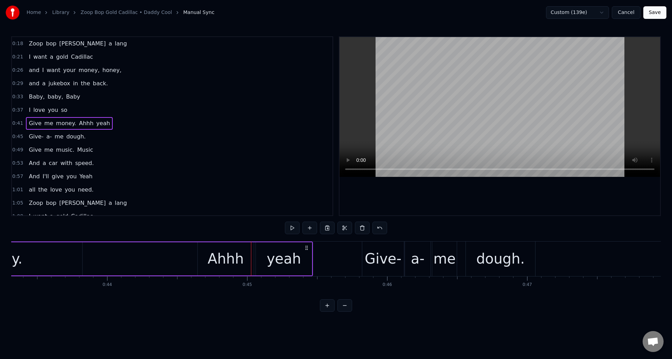
click at [291, 260] on div "yeah" at bounding box center [284, 258] width 34 height 21
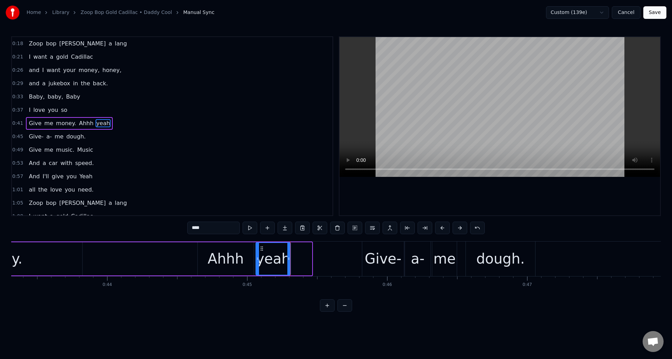
drag, startPoint x: 300, startPoint y: 262, endPoint x: 289, endPoint y: 264, distance: 11.0
click at [289, 264] on div at bounding box center [288, 259] width 3 height 32
click at [105, 256] on div "Give me money. Ahhh yeah" at bounding box center [50, 259] width 484 height 35
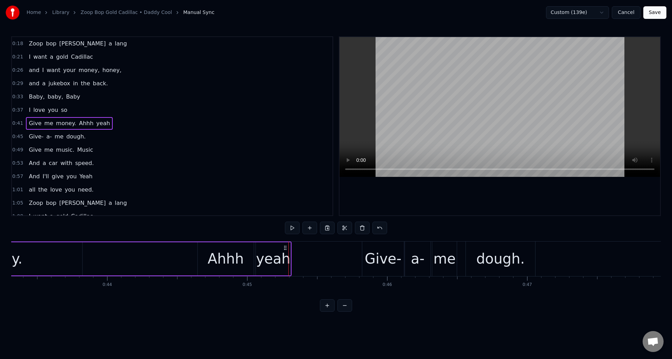
click at [88, 247] on div "Give me money. Ahhh yeah" at bounding box center [50, 259] width 484 height 35
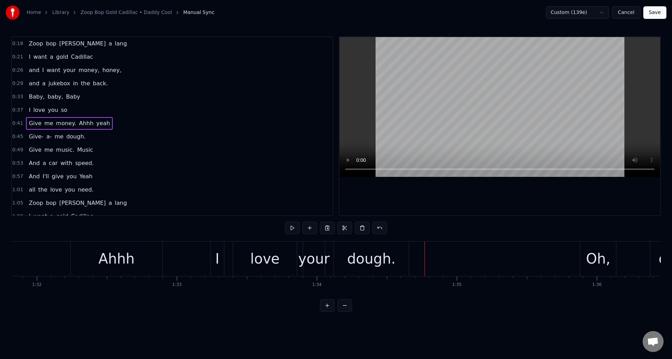
scroll to position [0, 12723]
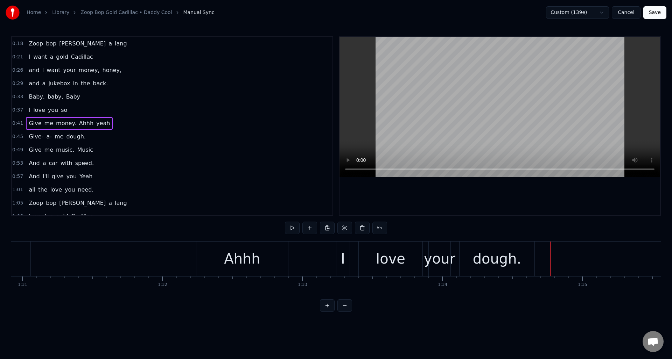
click at [207, 249] on div "Ahhh" at bounding box center [242, 259] width 92 height 35
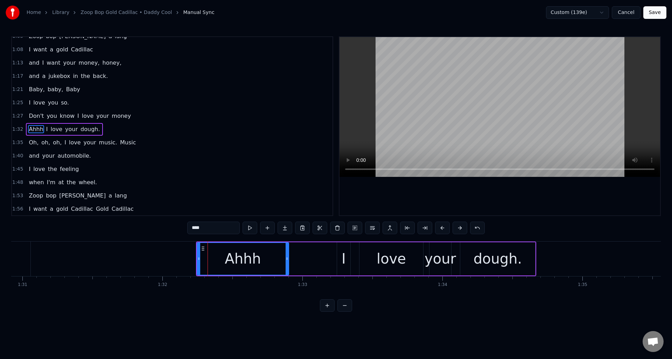
scroll to position [170, 0]
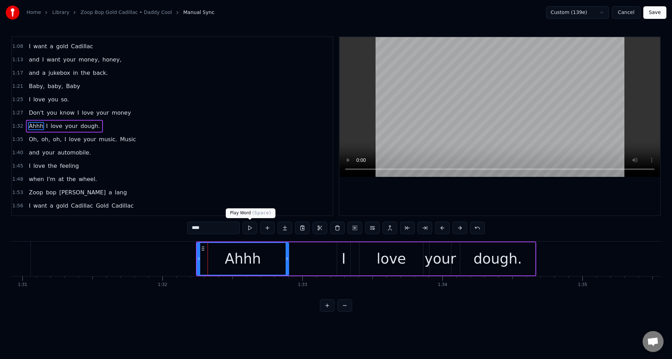
click at [250, 230] on button at bounding box center [249, 228] width 15 height 13
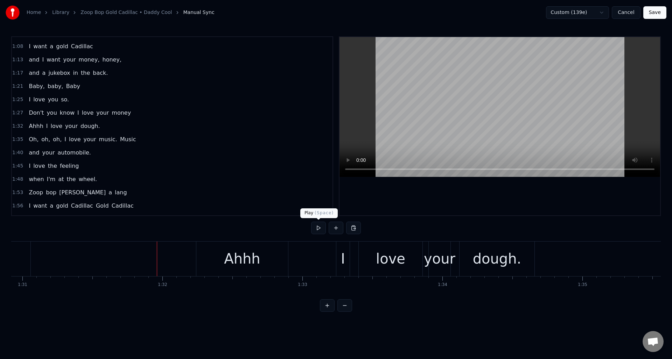
click at [319, 230] on button at bounding box center [318, 228] width 15 height 13
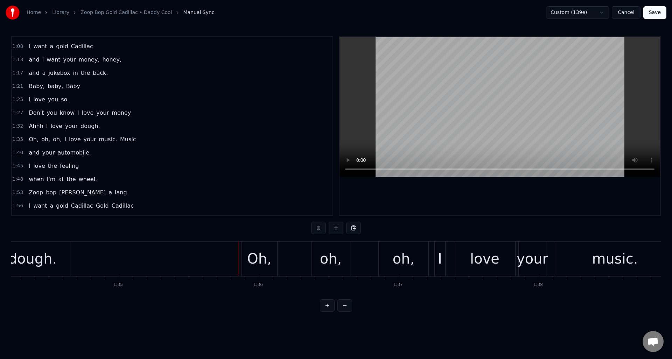
scroll to position [0, 13309]
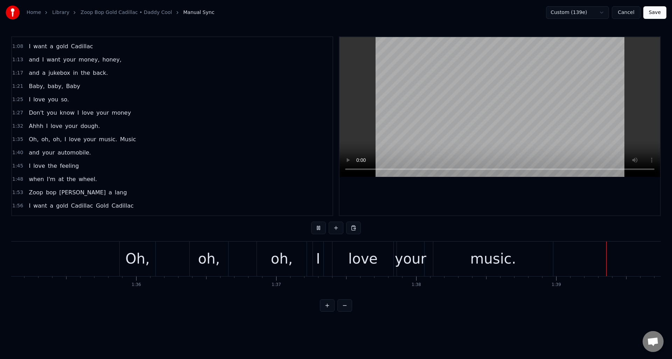
click at [319, 230] on button at bounding box center [318, 228] width 15 height 13
click at [317, 249] on div "I" at bounding box center [318, 258] width 4 height 21
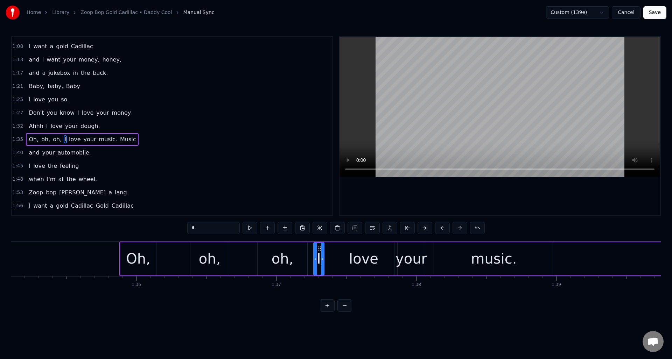
scroll to position [183, 0]
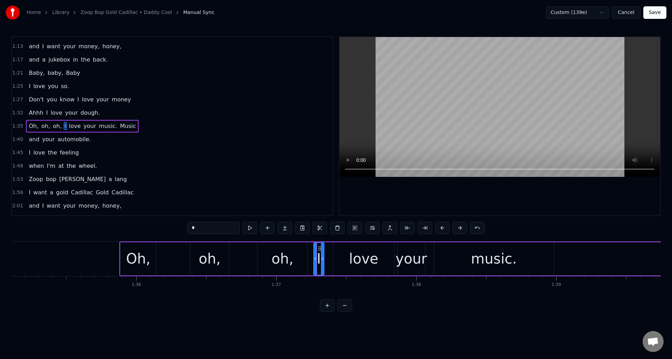
type input "****"
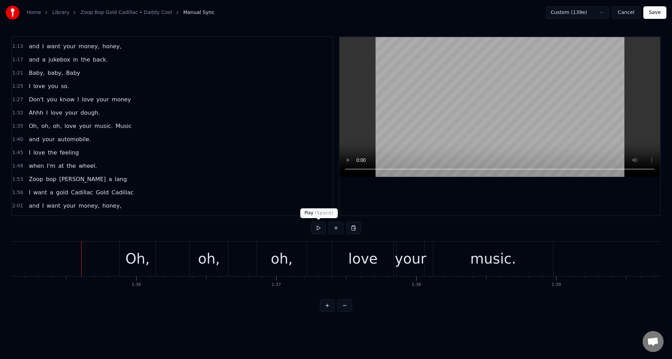
click at [318, 229] on button at bounding box center [318, 228] width 15 height 13
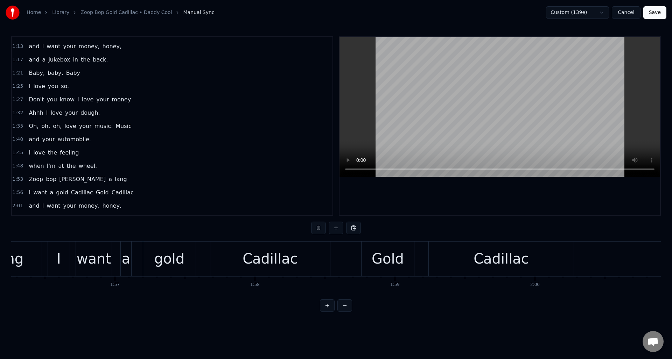
scroll to position [0, 16270]
click at [318, 229] on button at bounding box center [318, 228] width 15 height 13
click at [455, 256] on div "Cadillac" at bounding box center [499, 259] width 145 height 35
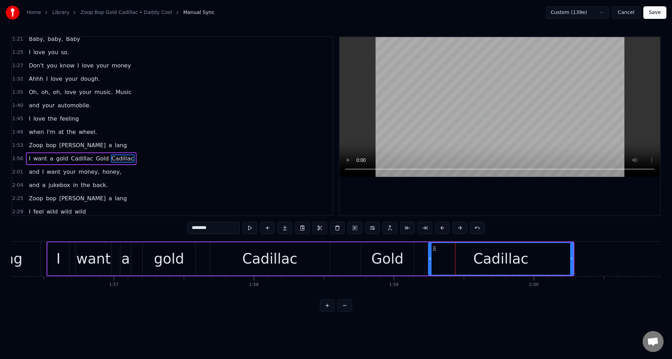
scroll to position [250, 0]
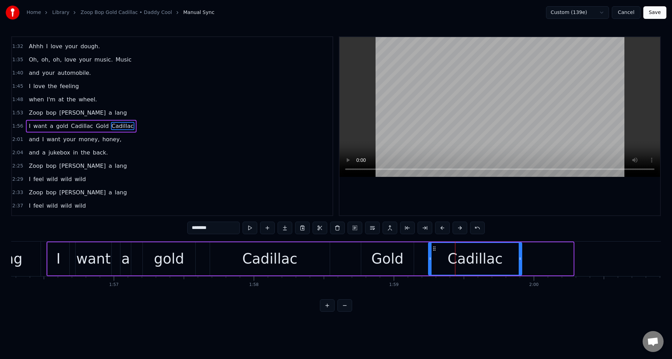
drag, startPoint x: 571, startPoint y: 257, endPoint x: 517, endPoint y: 255, distance: 53.9
click at [520, 259] on icon at bounding box center [519, 259] width 3 height 6
click at [250, 227] on button at bounding box center [249, 228] width 15 height 13
click at [38, 248] on div "lang" at bounding box center [7, 259] width 66 height 35
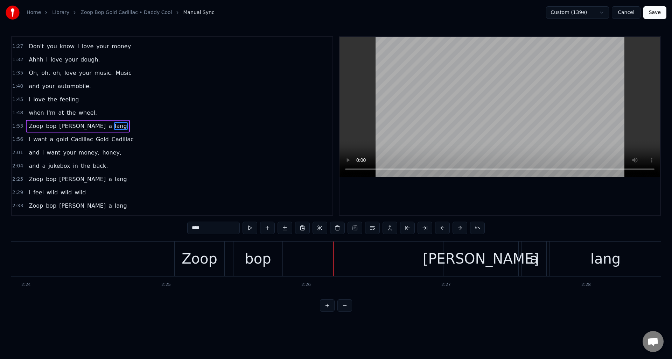
scroll to position [0, 20118]
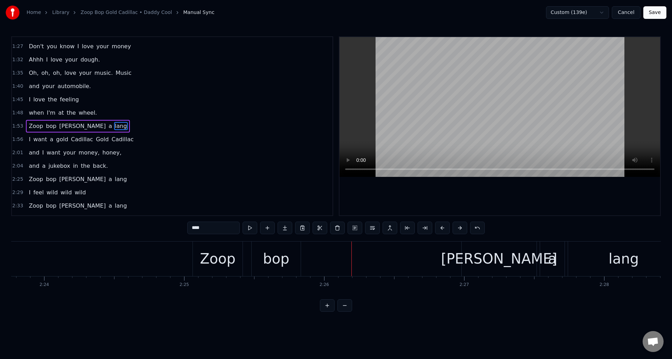
click at [227, 251] on div "Zoop" at bounding box center [218, 258] width 36 height 21
type input "****"
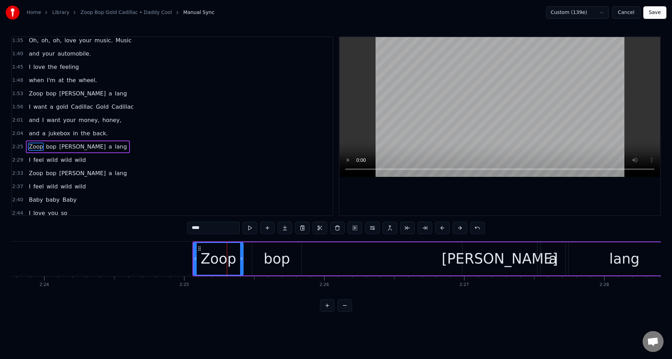
scroll to position [290, 0]
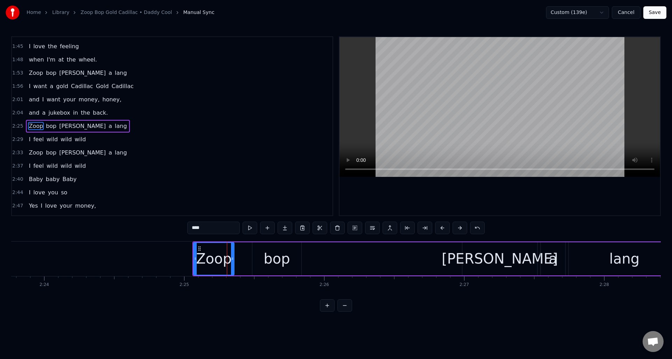
drag, startPoint x: 240, startPoint y: 252, endPoint x: 231, endPoint y: 252, distance: 9.1
click at [231, 252] on div at bounding box center [232, 259] width 3 height 32
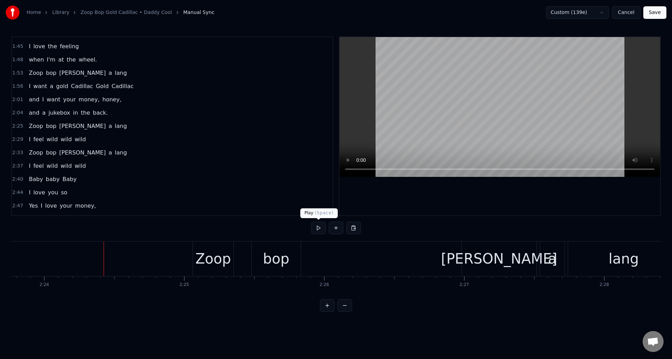
click at [317, 227] on button at bounding box center [318, 228] width 15 height 13
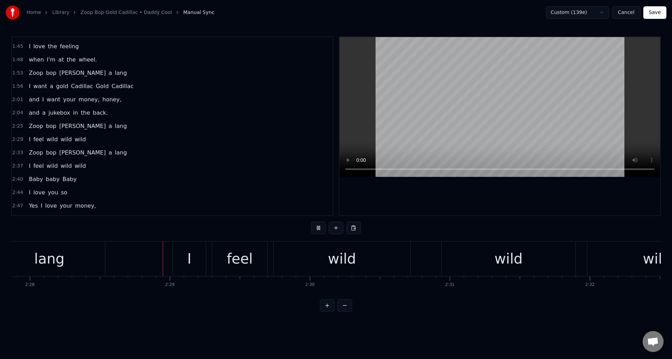
scroll to position [0, 20722]
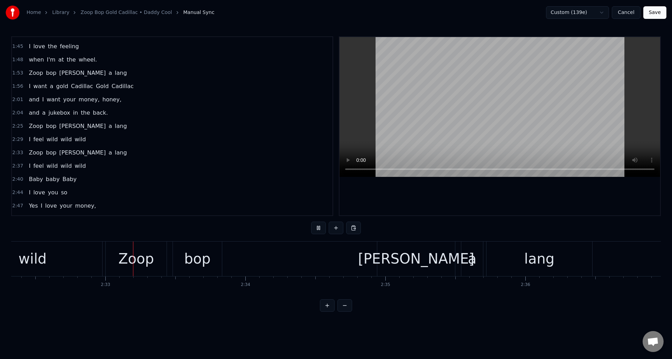
click at [317, 227] on button at bounding box center [318, 228] width 15 height 13
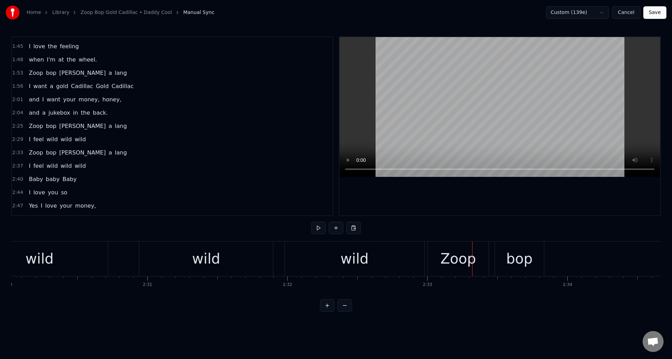
scroll to position [0, 20958]
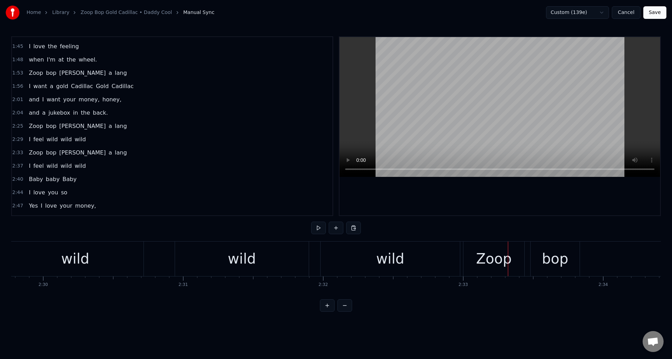
click at [392, 252] on div "wild" at bounding box center [390, 258] width 28 height 21
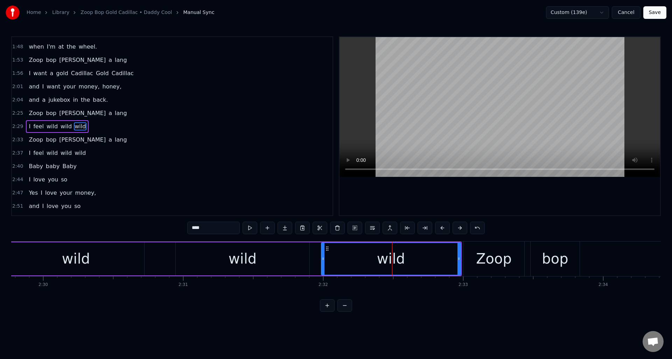
scroll to position [303, 0]
click at [251, 228] on button at bounding box center [249, 228] width 15 height 13
drag, startPoint x: 452, startPoint y: 255, endPoint x: 420, endPoint y: 256, distance: 31.8
click at [420, 256] on div at bounding box center [420, 259] width 3 height 32
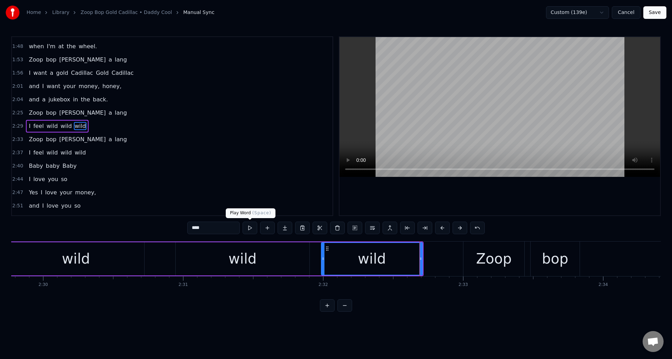
click at [248, 227] on button at bounding box center [249, 228] width 15 height 13
click at [113, 252] on div "wild" at bounding box center [76, 258] width 136 height 33
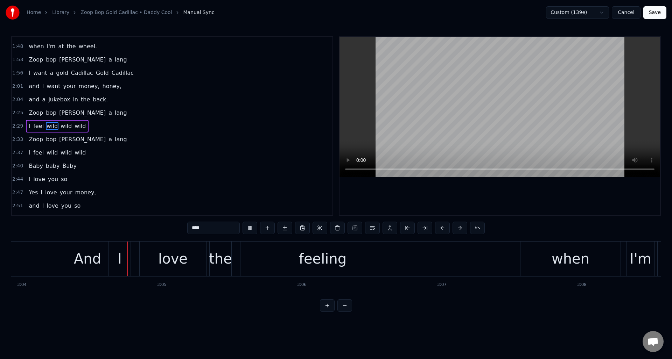
scroll to position [0, 25738]
click at [330, 260] on div "feeling" at bounding box center [322, 258] width 48 height 21
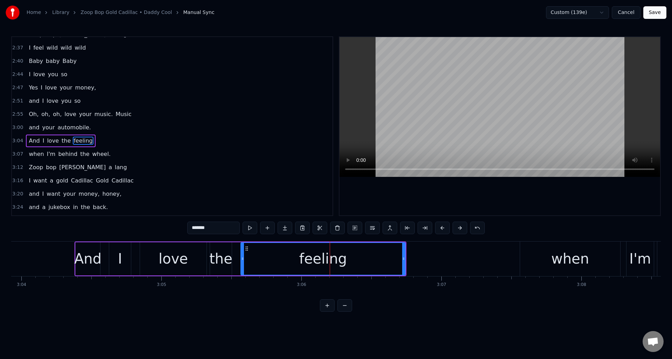
scroll to position [423, 0]
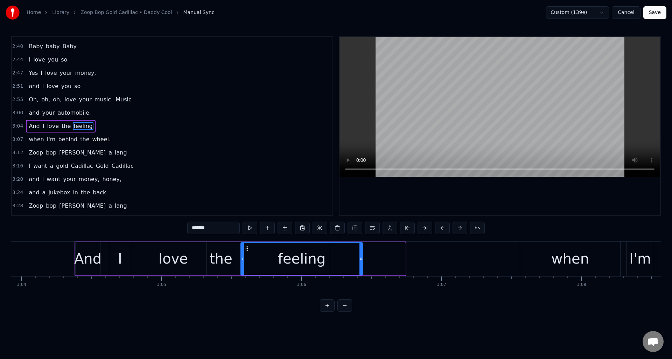
drag, startPoint x: 402, startPoint y: 257, endPoint x: 360, endPoint y: 260, distance: 42.8
click at [360, 260] on icon at bounding box center [360, 259] width 3 height 6
click at [249, 227] on button at bounding box center [249, 228] width 15 height 13
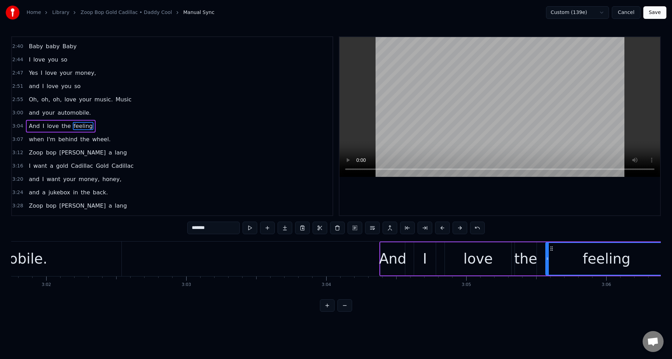
scroll to position [0, 25271]
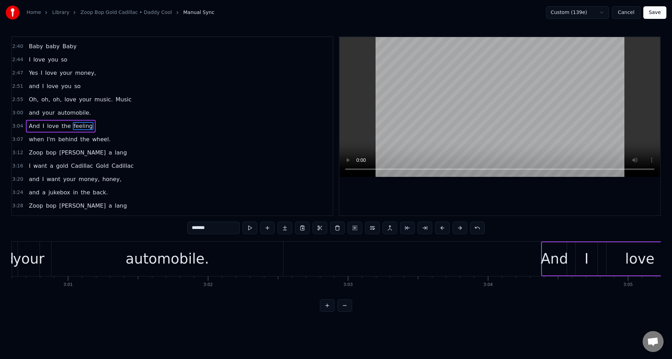
click at [228, 257] on div "automobile." at bounding box center [167, 259] width 232 height 35
type input "**********"
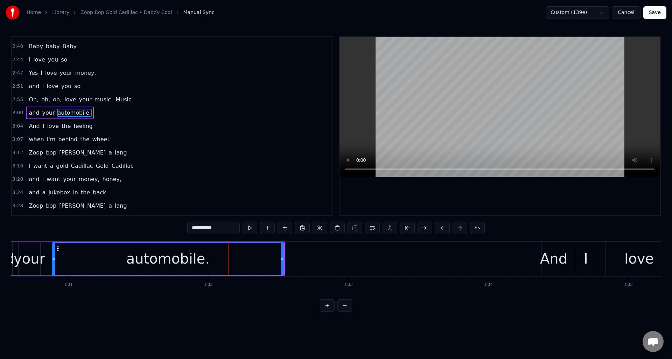
scroll to position [409, 0]
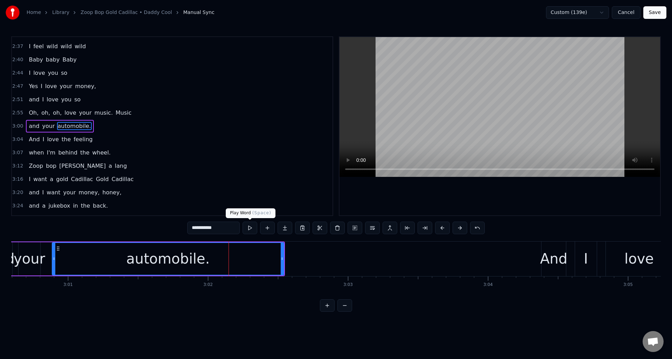
click at [248, 227] on button at bounding box center [249, 228] width 15 height 13
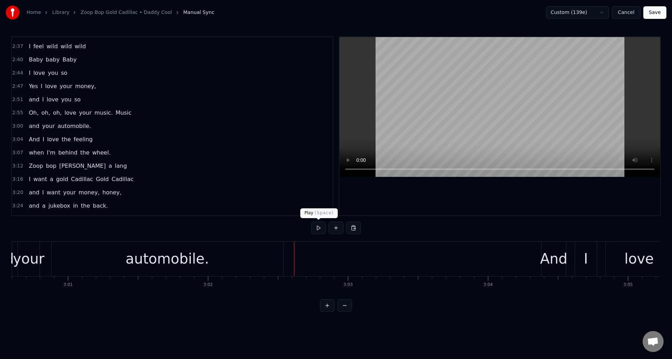
click at [318, 230] on button at bounding box center [318, 228] width 15 height 13
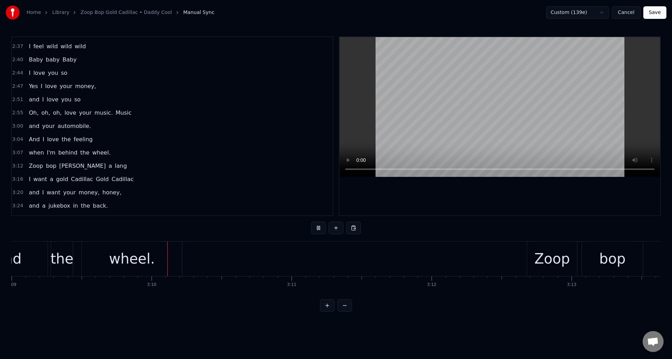
scroll to position [0, 26474]
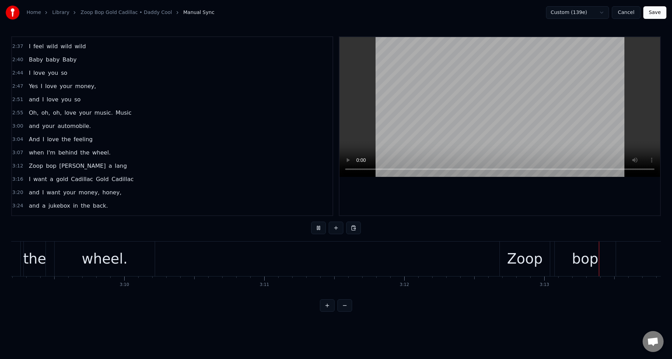
click at [318, 230] on button at bounding box center [318, 228] width 15 height 13
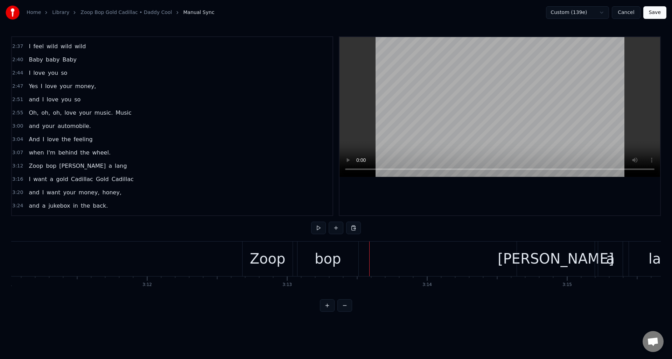
scroll to position [0, 26714]
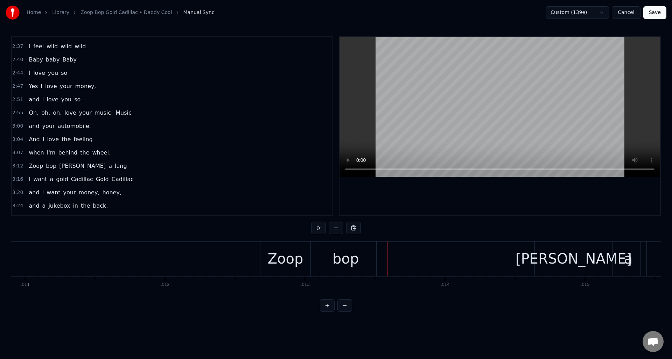
click at [294, 253] on div "Zoop" at bounding box center [286, 258] width 36 height 21
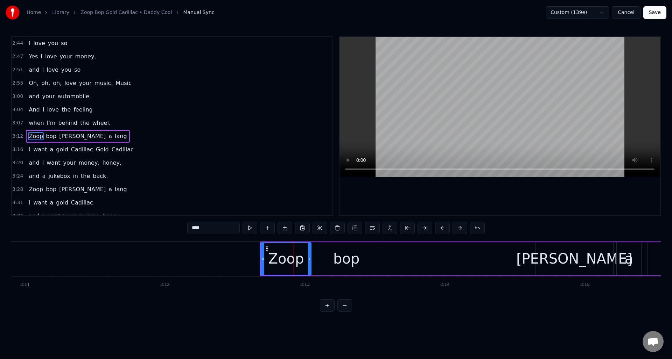
scroll to position [449, 0]
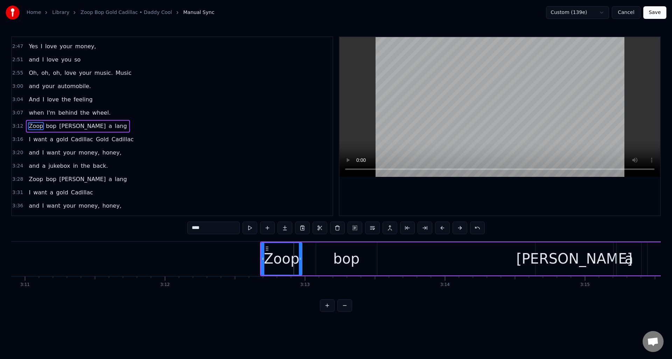
drag, startPoint x: 309, startPoint y: 252, endPoint x: 272, endPoint y: 255, distance: 36.5
click at [299, 252] on div at bounding box center [300, 259] width 3 height 32
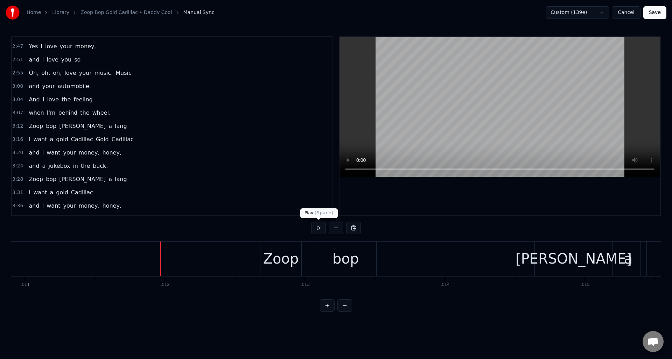
click at [317, 227] on button at bounding box center [318, 228] width 15 height 13
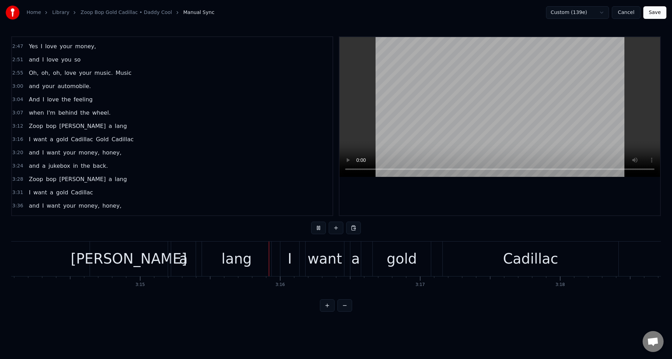
scroll to position [0, 27300]
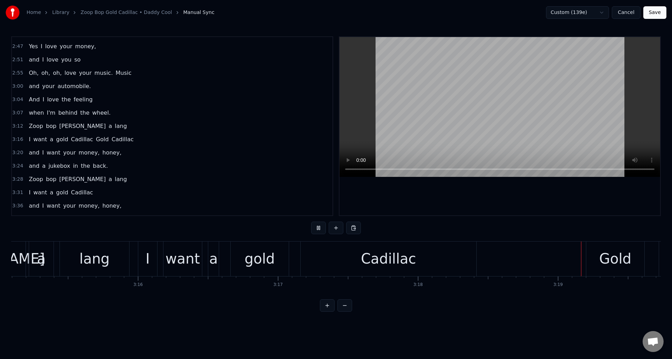
click at [317, 227] on button at bounding box center [318, 228] width 15 height 13
click at [361, 259] on div "Cadillac" at bounding box center [389, 259] width 176 height 35
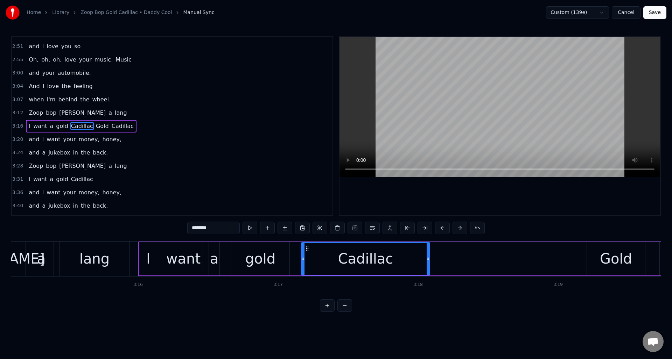
drag, startPoint x: 474, startPoint y: 254, endPoint x: 427, endPoint y: 256, distance: 47.3
click at [427, 256] on div at bounding box center [427, 259] width 3 height 32
click at [249, 228] on button at bounding box center [249, 228] width 15 height 13
click at [128, 247] on div "lang" at bounding box center [94, 259] width 69 height 35
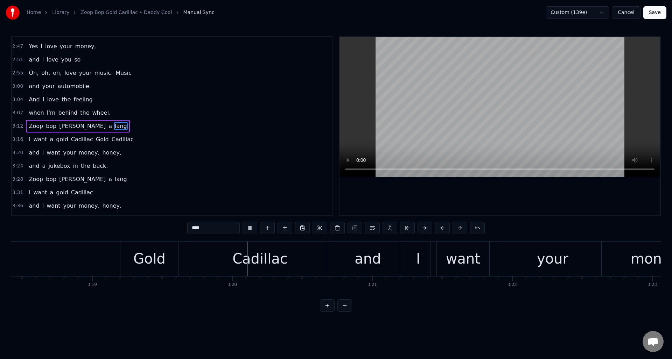
scroll to position [0, 27891]
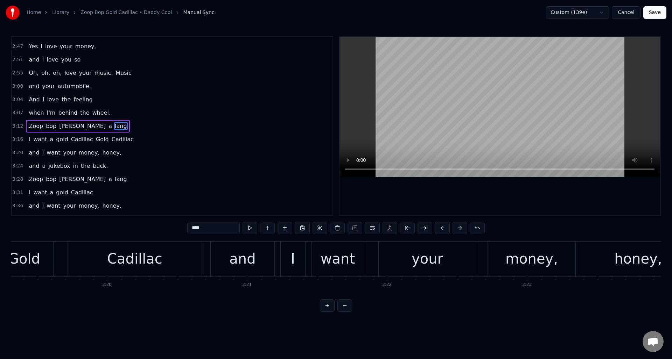
click at [160, 250] on div "Cadillac" at bounding box center [135, 259] width 134 height 35
type input "********"
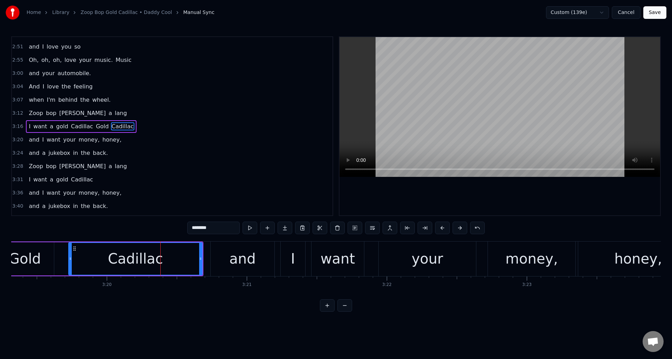
scroll to position [462, 0]
drag, startPoint x: 200, startPoint y: 253, endPoint x: 175, endPoint y: 254, distance: 25.2
click at [175, 254] on div at bounding box center [175, 259] width 3 height 32
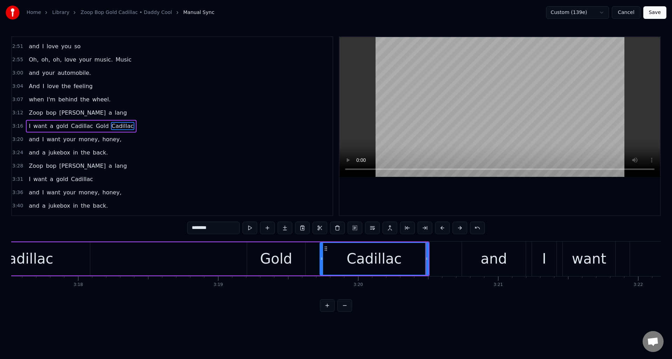
scroll to position [0, 27568]
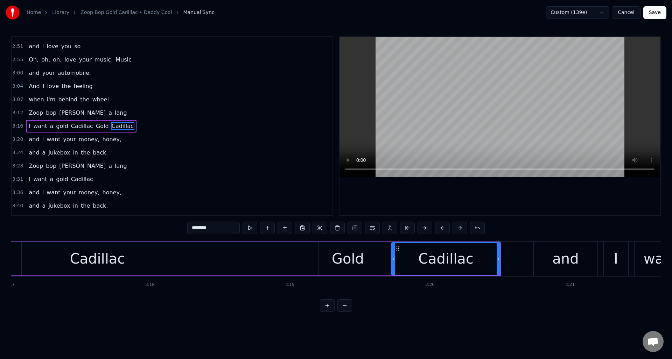
click at [204, 250] on div "I want a gold Cadillac Gold Cadillac" at bounding box center [185, 259] width 631 height 35
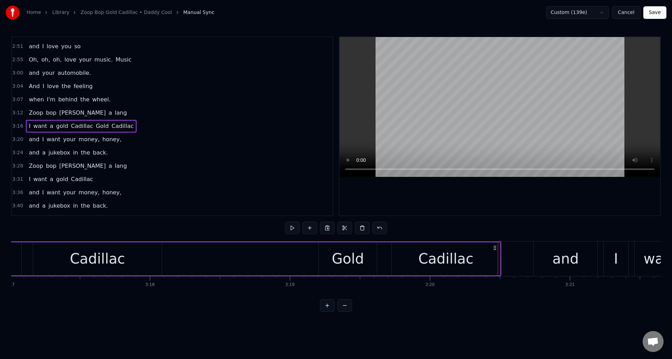
click at [195, 250] on div "I want a gold Cadillac Gold Cadillac" at bounding box center [185, 259] width 631 height 35
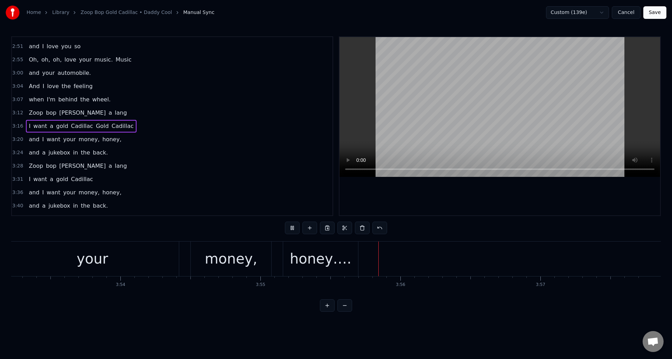
scroll to position [0, 32639]
click at [335, 248] on div "honey…." at bounding box center [318, 258] width 62 height 21
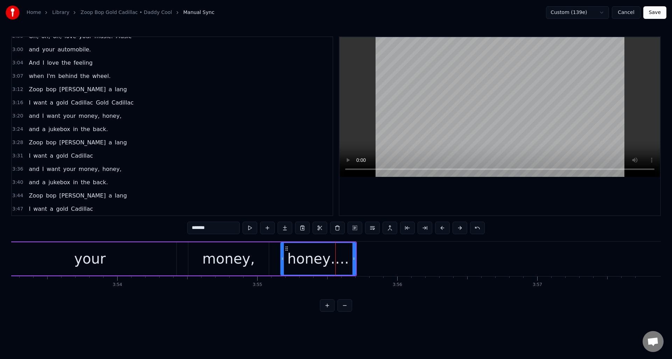
scroll to position [500, 0]
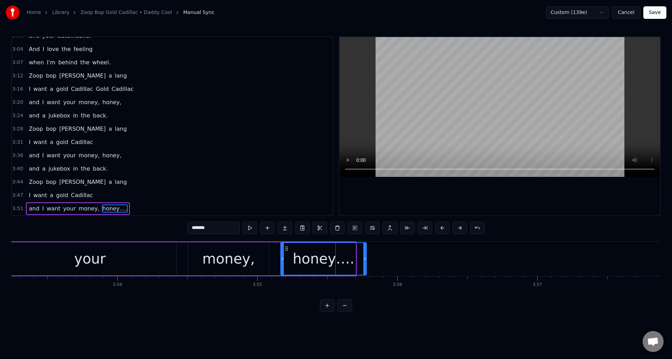
drag, startPoint x: 353, startPoint y: 252, endPoint x: 364, endPoint y: 254, distance: 10.9
click at [364, 254] on div at bounding box center [364, 259] width 3 height 32
click at [653, 10] on button "Save" at bounding box center [654, 12] width 23 height 13
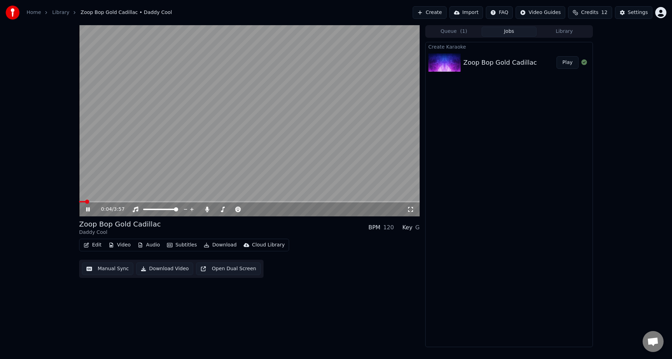
click at [87, 209] on icon at bounding box center [87, 209] width 3 height 4
click at [206, 210] on icon at bounding box center [207, 210] width 4 height 6
click at [89, 210] on icon at bounding box center [88, 209] width 4 height 5
click at [103, 271] on button "Manual Sync" at bounding box center [107, 269] width 51 height 13
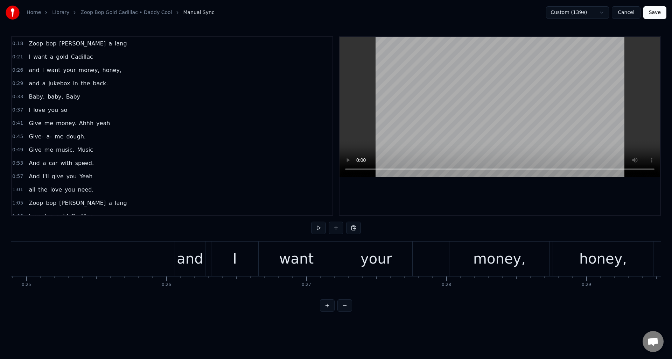
scroll to position [0, 3376]
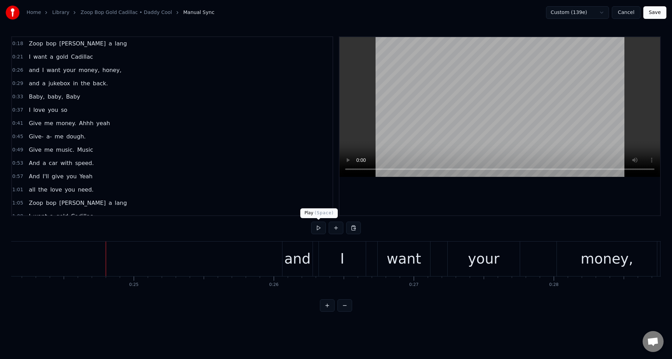
click at [318, 227] on button at bounding box center [318, 228] width 15 height 13
click at [298, 260] on div "and" at bounding box center [297, 258] width 26 height 21
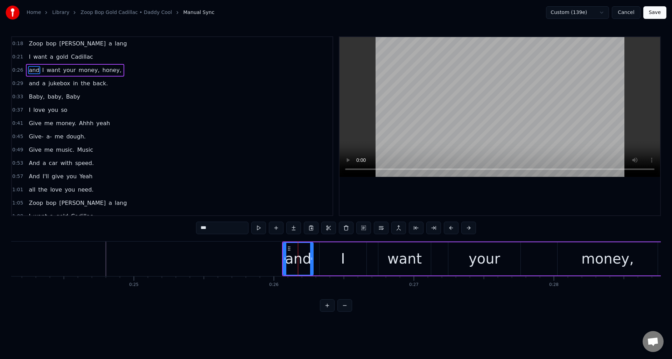
click at [203, 229] on input "***" at bounding box center [222, 228] width 52 height 13
click at [191, 228] on input "**" at bounding box center [213, 228] width 52 height 13
type input "***"
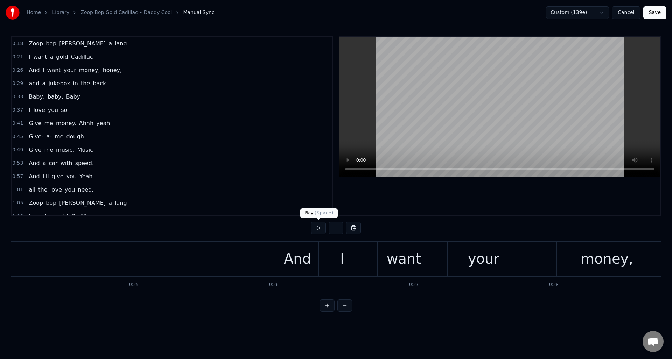
click at [319, 228] on button at bounding box center [318, 228] width 15 height 13
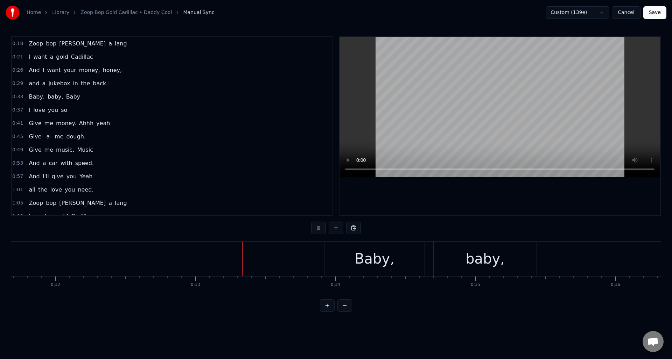
scroll to position [0, 4561]
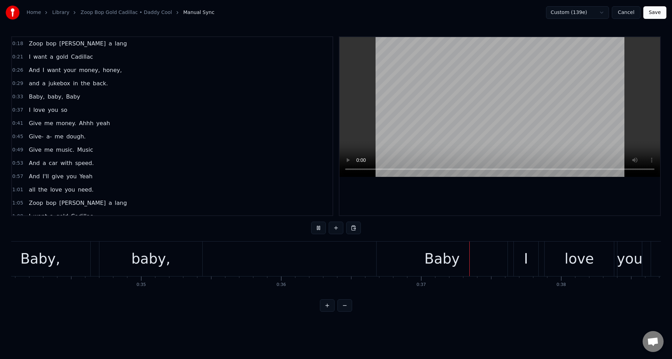
click at [319, 228] on button at bounding box center [318, 228] width 15 height 13
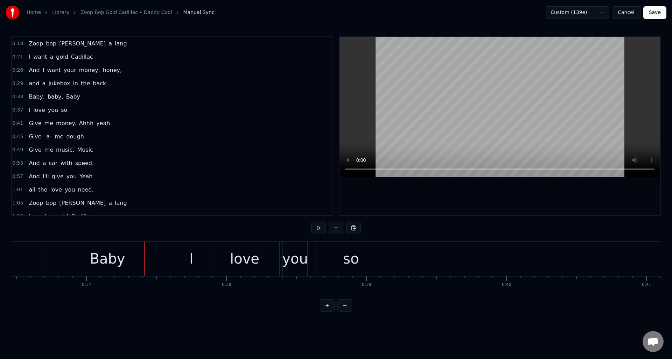
scroll to position [0, 5031]
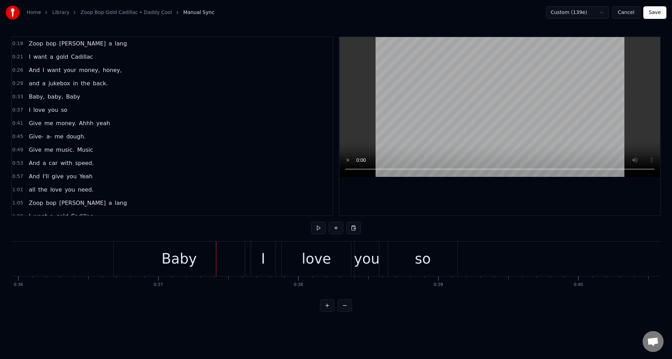
click at [168, 264] on div "Baby" at bounding box center [178, 258] width 35 height 21
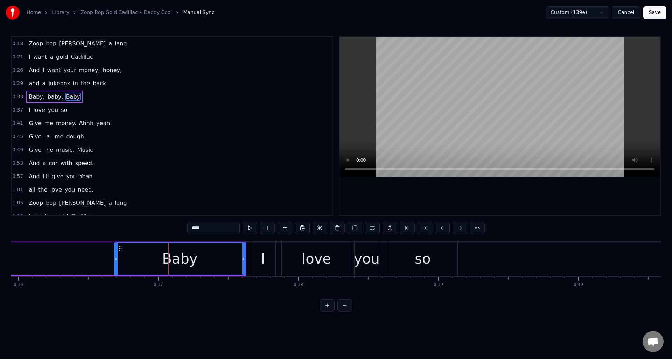
click at [203, 228] on input "****" at bounding box center [213, 228] width 52 height 13
click at [192, 228] on input "*****" at bounding box center [213, 228] width 52 height 13
type input "******"
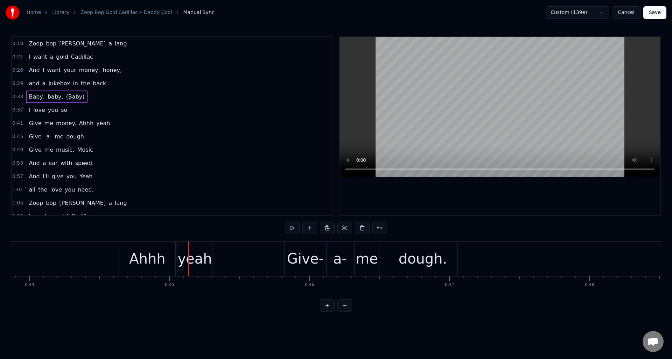
scroll to position [0, 6085]
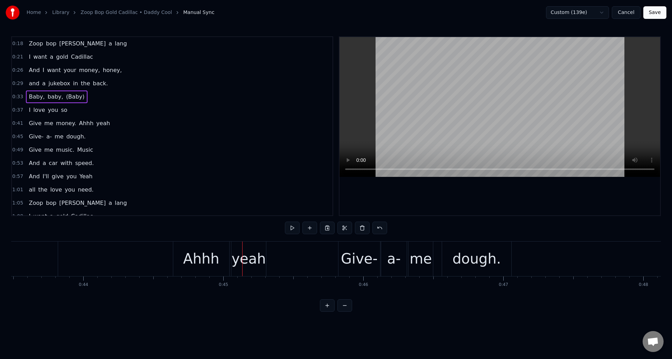
click at [182, 254] on div "Ahhh" at bounding box center [201, 259] width 56 height 35
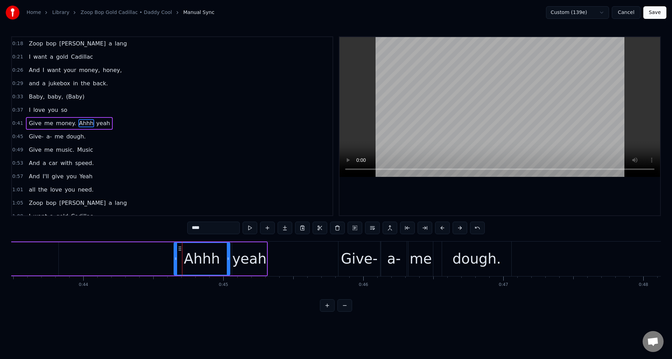
click at [192, 229] on input "****" at bounding box center [213, 228] width 52 height 13
click at [263, 259] on div "yeah" at bounding box center [249, 258] width 34 height 21
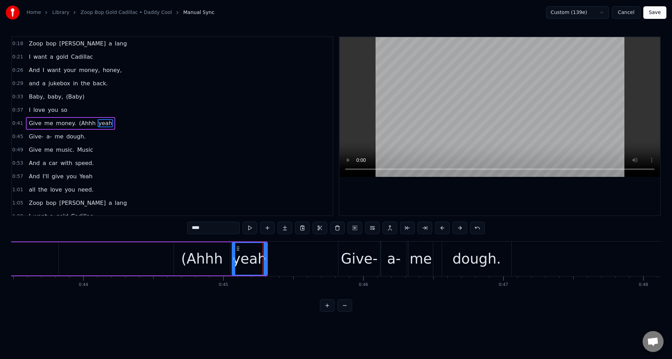
click at [214, 231] on input "****" at bounding box center [213, 228] width 52 height 13
type input "*****"
click at [69, 249] on div "Give me money. (Ahhh yeah)" at bounding box center [26, 259] width 484 height 35
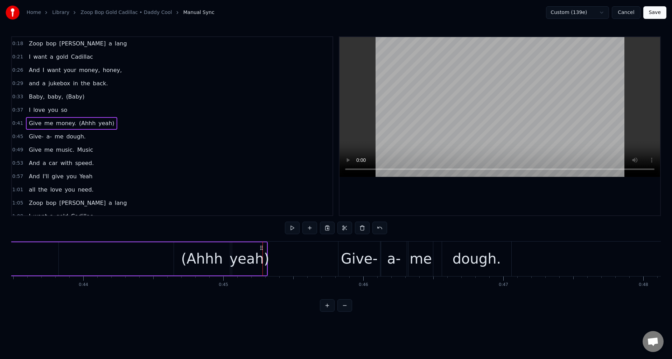
click at [73, 251] on div "Give me money. (Ahhh yeah)" at bounding box center [26, 259] width 484 height 35
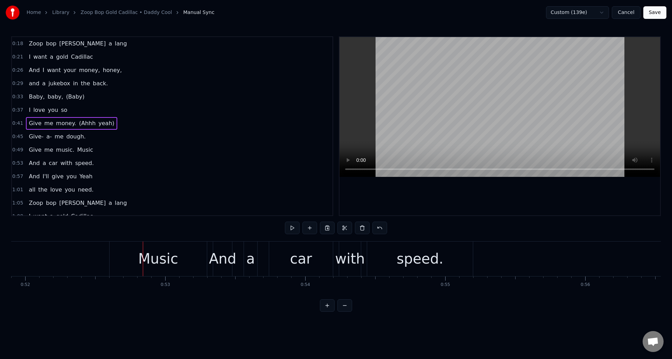
scroll to position [0, 7282]
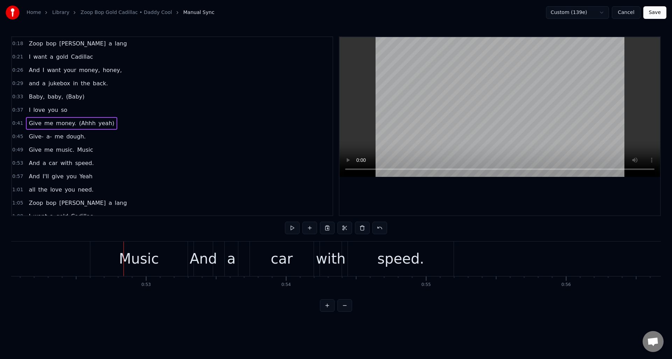
click at [142, 249] on div "Music" at bounding box center [139, 258] width 40 height 21
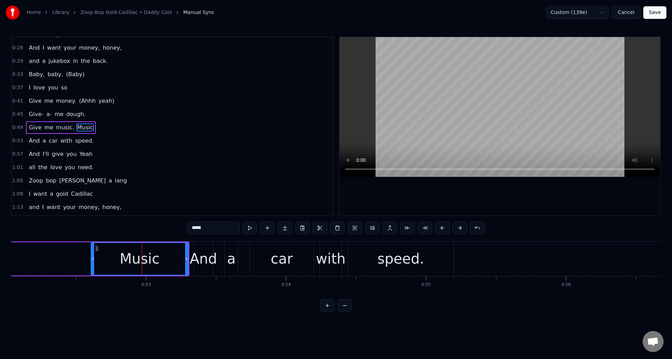
scroll to position [24, 0]
click at [206, 230] on input "*****" at bounding box center [213, 228] width 52 height 13
click at [192, 228] on input "******" at bounding box center [213, 228] width 52 height 13
type input "*******"
drag, startPoint x: 71, startPoint y: 253, endPoint x: 86, endPoint y: 251, distance: 14.8
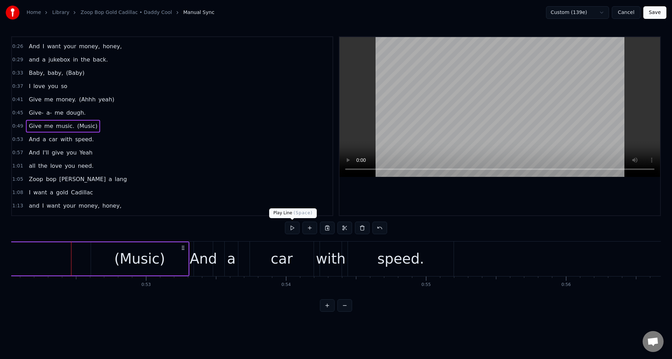
click at [291, 228] on button at bounding box center [292, 228] width 15 height 13
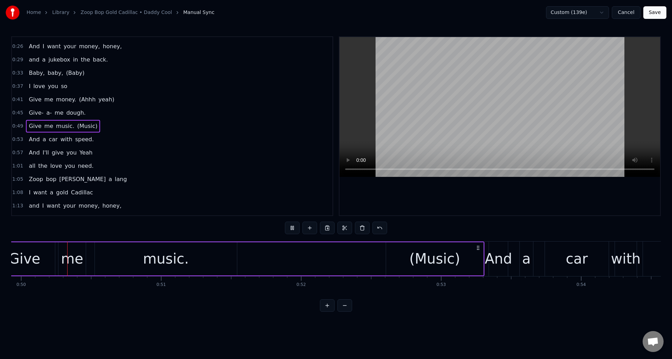
scroll to position [0, 6991]
click at [291, 228] on button at bounding box center [292, 228] width 15 height 13
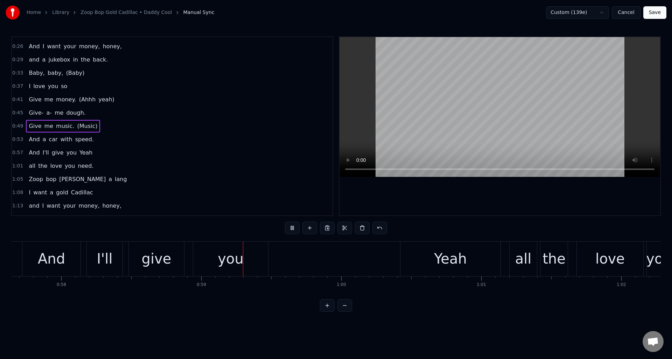
scroll to position [0, 8193]
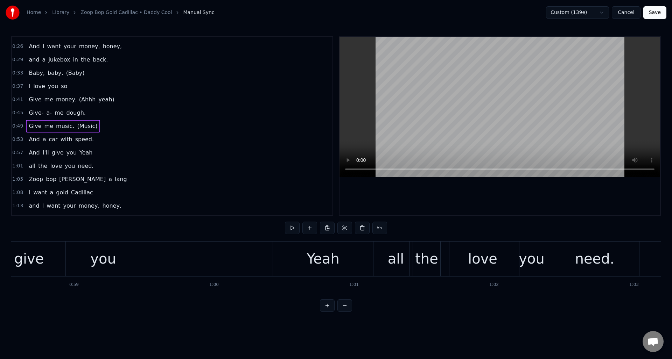
click at [323, 256] on div "Yeah" at bounding box center [322, 258] width 33 height 21
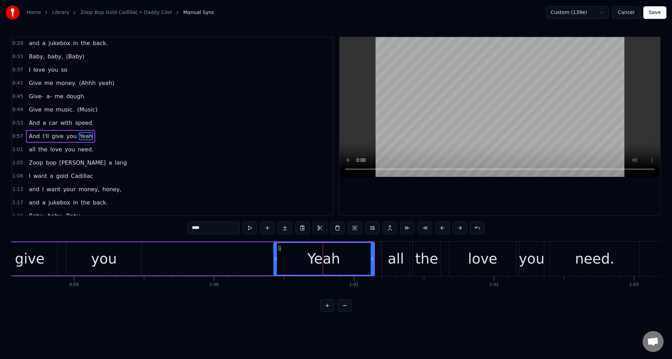
scroll to position [50, 0]
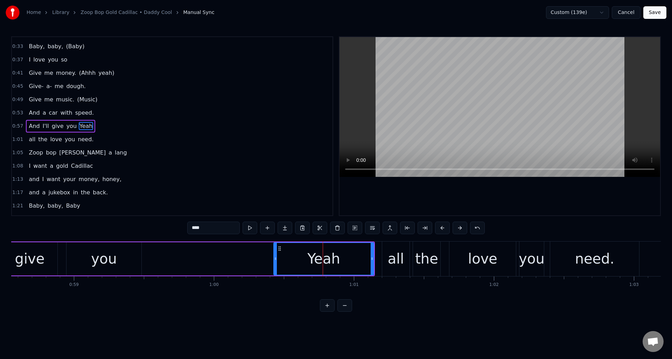
click at [192, 229] on input "****" at bounding box center [213, 228] width 52 height 13
type input "******"
click at [182, 253] on div "And I'll give you (Yeah)" at bounding box center [135, 259] width 480 height 35
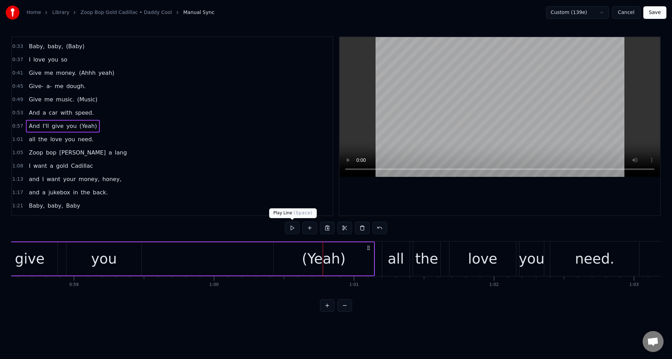
click at [292, 228] on button at bounding box center [292, 228] width 15 height 13
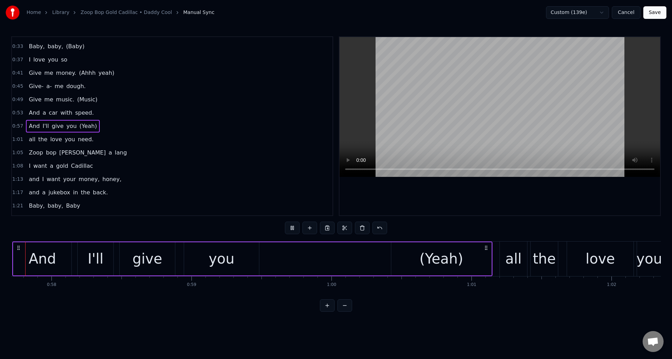
scroll to position [0, 8062]
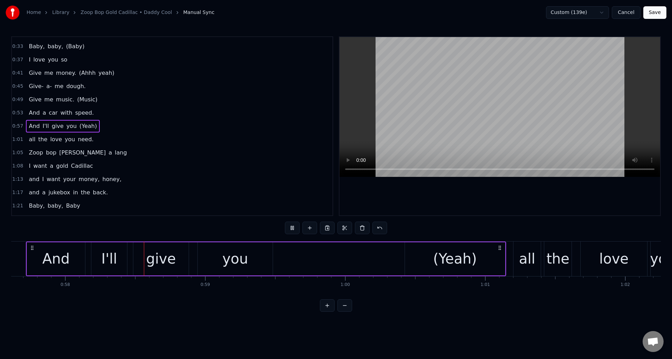
click at [292, 228] on button at bounding box center [292, 228] width 15 height 13
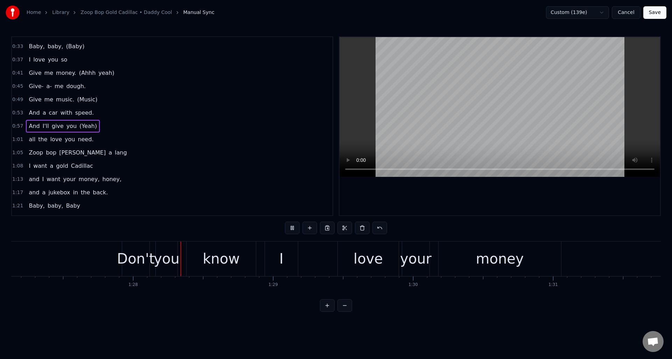
scroll to position [0, 12230]
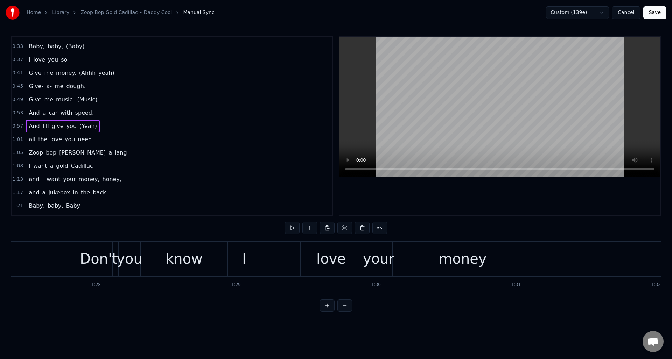
click at [102, 253] on div "Don't" at bounding box center [98, 258] width 37 height 21
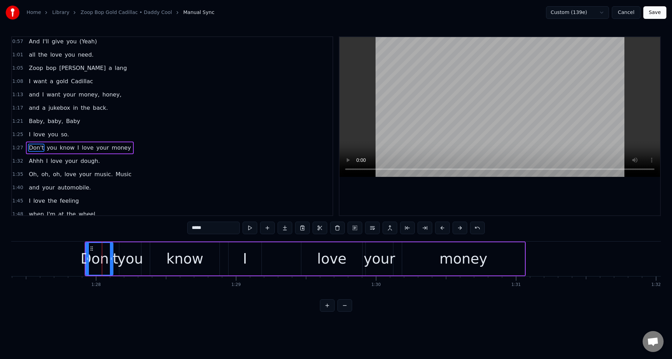
scroll to position [157, 0]
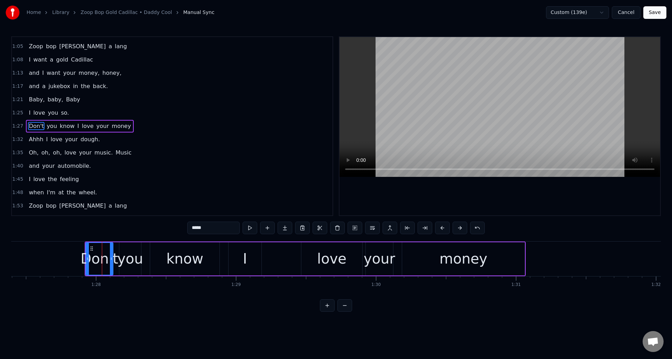
click at [190, 229] on input "*****" at bounding box center [213, 228] width 52 height 13
click at [252, 255] on div "I" at bounding box center [244, 258] width 33 height 33
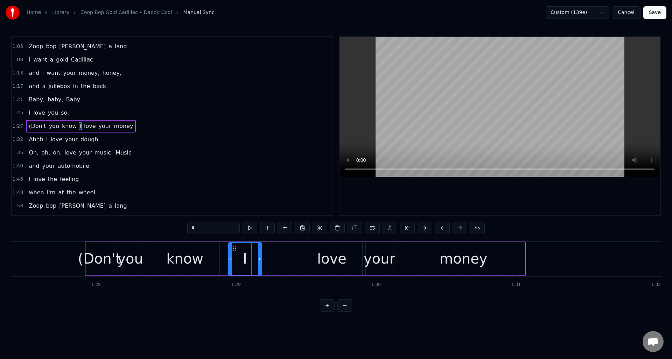
click at [205, 231] on input "*" at bounding box center [213, 228] width 52 height 13
type input "**"
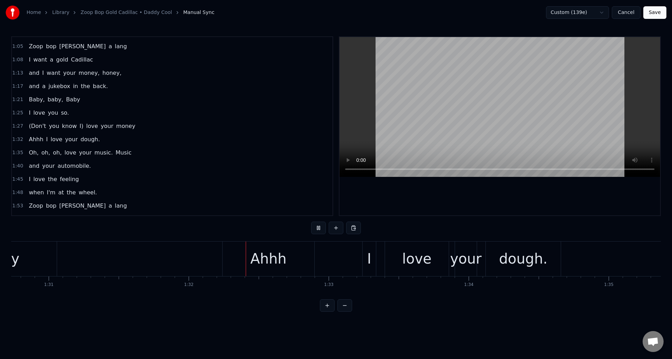
scroll to position [0, 12824]
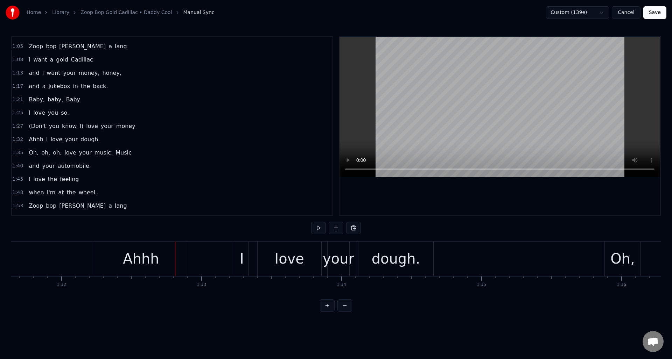
click at [149, 256] on div "Ahhh" at bounding box center [141, 258] width 36 height 21
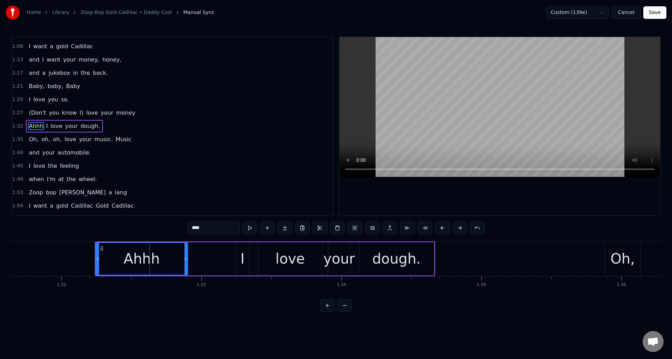
click at [192, 229] on input "****" at bounding box center [213, 228] width 52 height 13
type input "******"
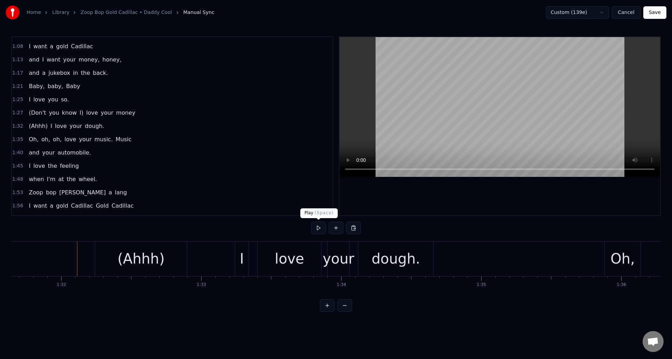
click at [318, 227] on button at bounding box center [318, 228] width 15 height 13
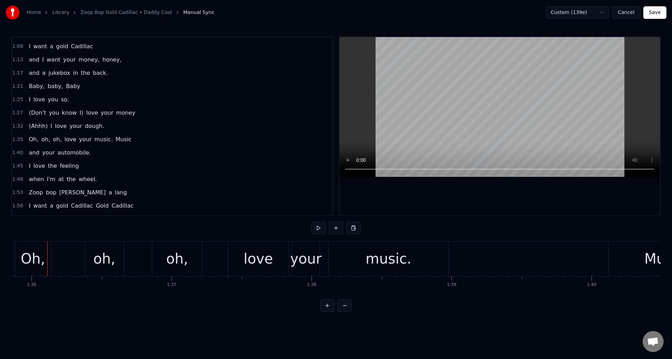
scroll to position [0, 13414]
click at [318, 227] on button at bounding box center [318, 228] width 15 height 13
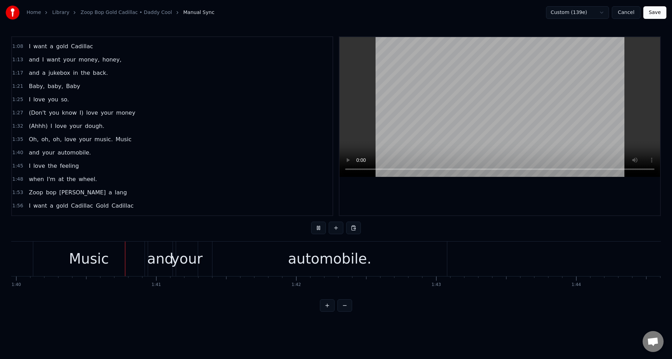
click at [318, 227] on button at bounding box center [318, 228] width 15 height 13
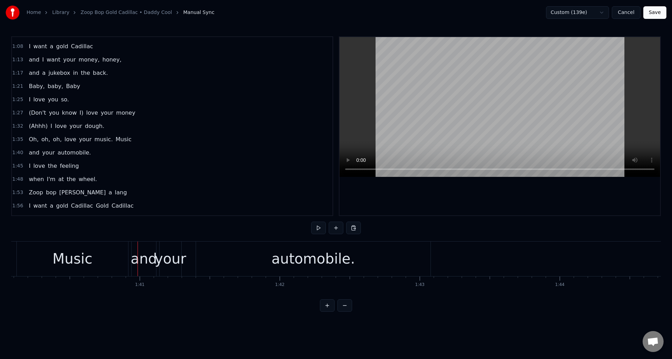
scroll to position [0, 14006]
click at [83, 264] on div "Music" at bounding box center [71, 258] width 40 height 21
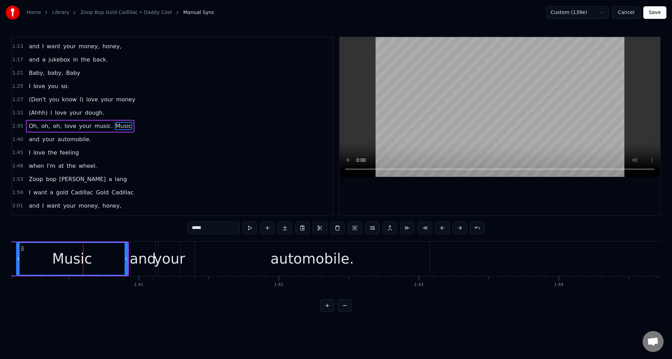
click at [191, 229] on input "*****" at bounding box center [213, 228] width 52 height 13
click at [24, 252] on div "(Music)" at bounding box center [72, 259] width 111 height 32
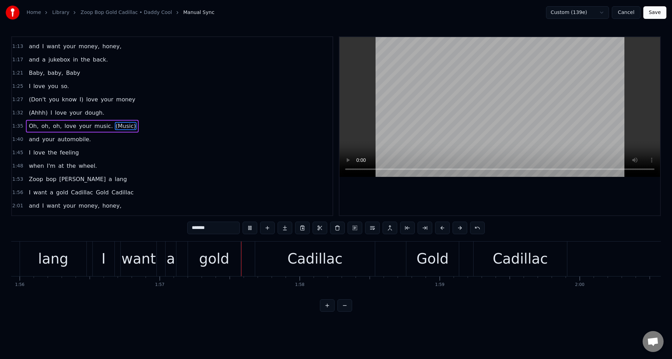
scroll to position [0, 16353]
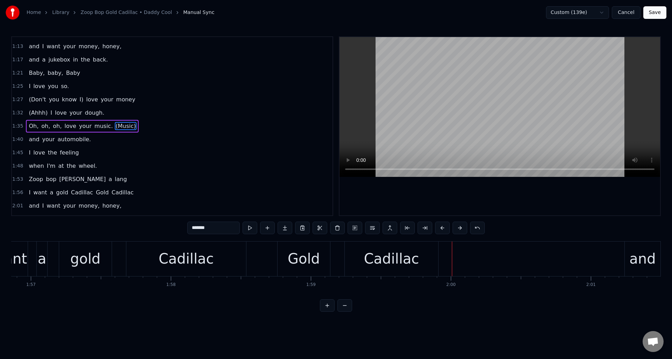
click at [301, 260] on div "Gold" at bounding box center [304, 258] width 32 height 21
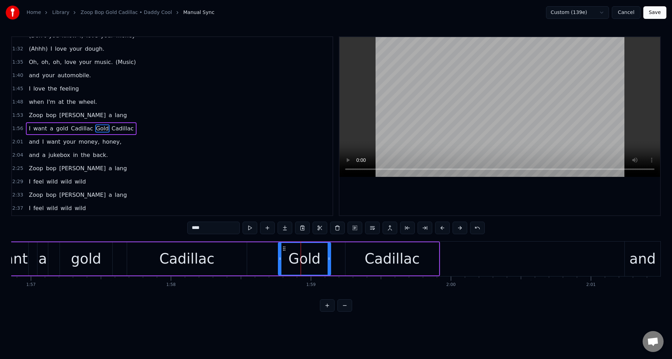
scroll to position [250, 0]
click at [192, 229] on input "****" at bounding box center [213, 228] width 52 height 13
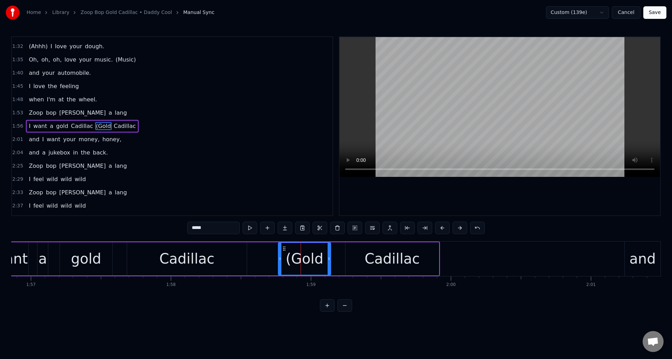
click at [410, 259] on div "Cadillac" at bounding box center [392, 258] width 55 height 21
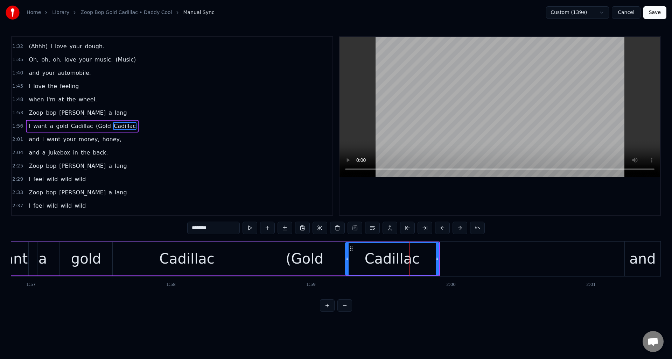
click at [213, 229] on input "********" at bounding box center [213, 228] width 52 height 13
type input "*********"
click at [119, 252] on div "I want a gold Cadillac (Gold Cadillac)" at bounding box center [202, 259] width 476 height 35
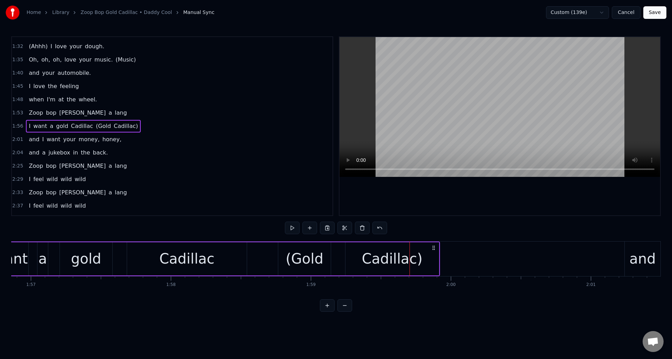
click at [121, 250] on div "I want a gold Cadillac (Gold Cadillac)" at bounding box center [202, 259] width 476 height 35
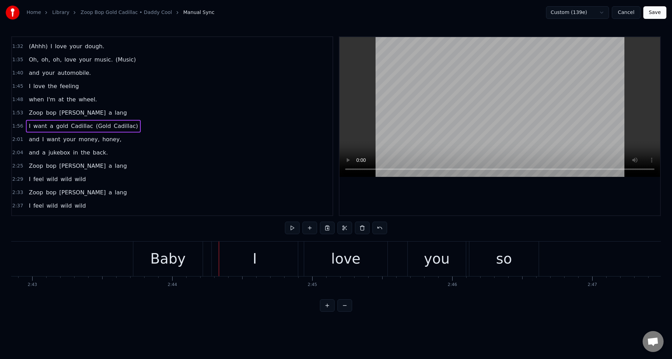
scroll to position [0, 22770]
click at [204, 252] on div "Baby" at bounding box center [185, 259] width 69 height 35
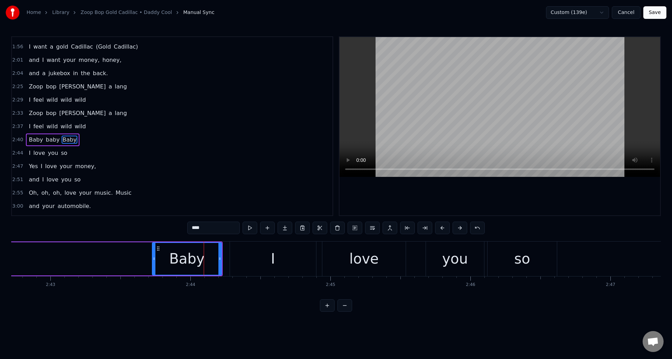
scroll to position [343, 0]
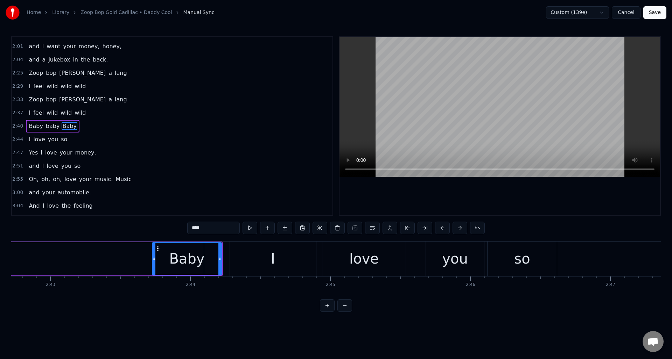
click at [192, 227] on input "****" at bounding box center [213, 228] width 52 height 13
type input "******"
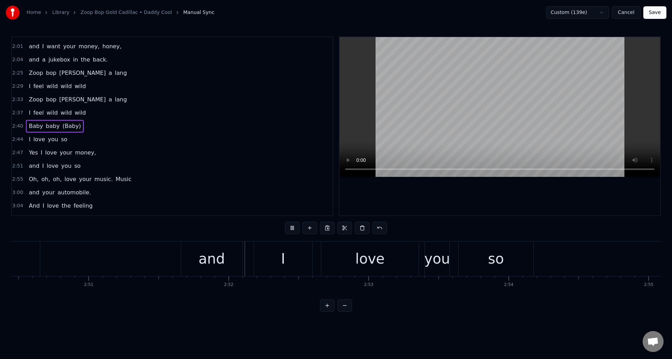
scroll to position [0, 23979]
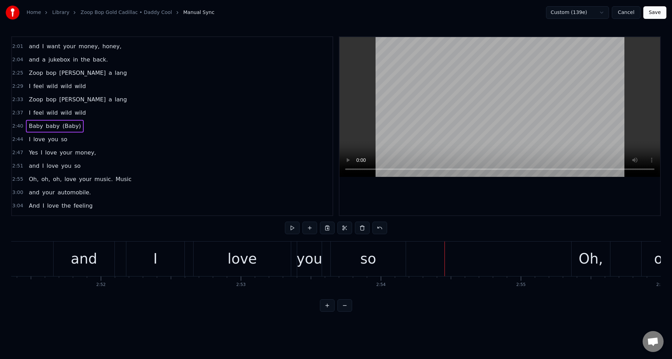
click at [271, 255] on div "love" at bounding box center [241, 259] width 97 height 35
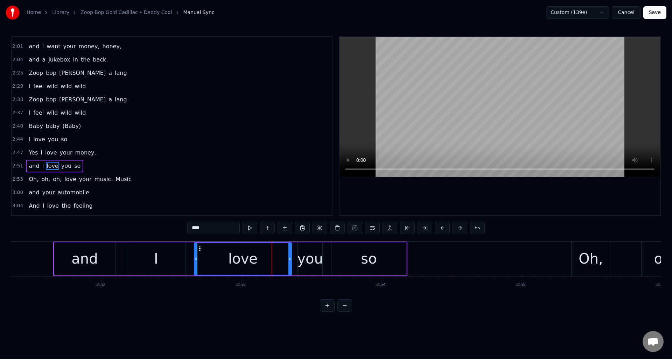
scroll to position [383, 0]
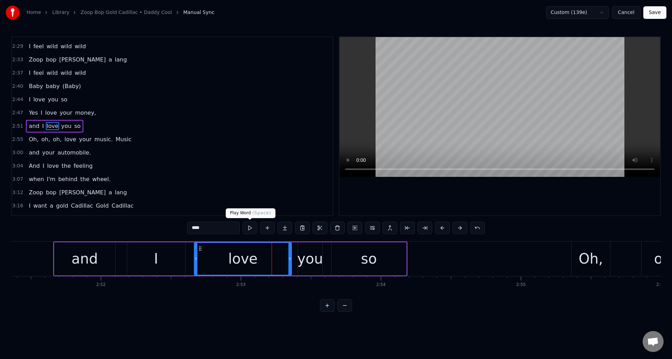
click at [250, 227] on button at bounding box center [249, 228] width 15 height 13
drag, startPoint x: 289, startPoint y: 252, endPoint x: 282, endPoint y: 253, distance: 6.4
click at [282, 253] on div at bounding box center [283, 259] width 3 height 32
click at [304, 249] on div "you" at bounding box center [310, 258] width 26 height 21
type input "***"
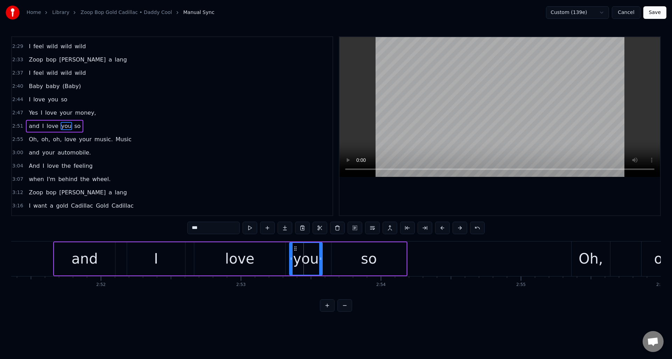
drag, startPoint x: 299, startPoint y: 251, endPoint x: 290, endPoint y: 253, distance: 8.7
click at [290, 253] on div at bounding box center [291, 259] width 3 height 32
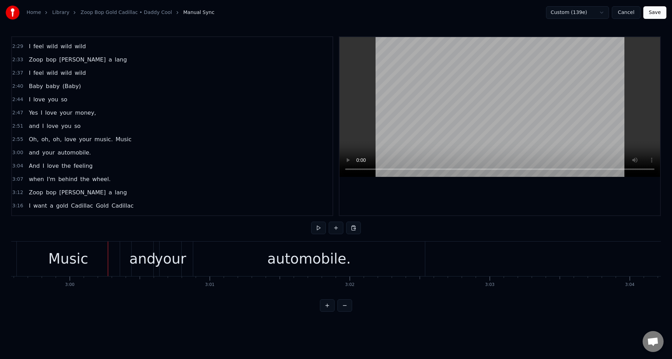
scroll to position [0, 25142]
click at [65, 263] on div "Music" at bounding box center [56, 258] width 40 height 21
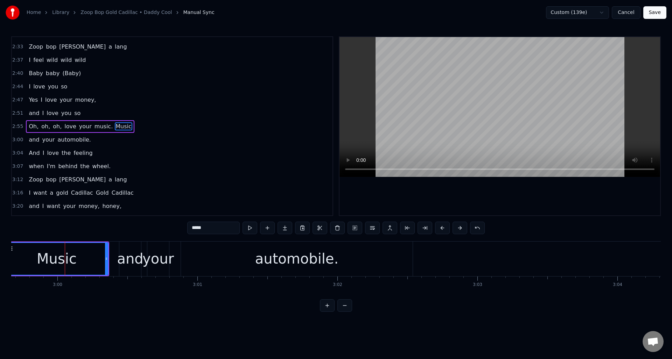
scroll to position [396, 0]
click at [192, 229] on input "*****" at bounding box center [213, 228] width 52 height 13
type input "*******"
click at [16, 254] on div "(Music)" at bounding box center [57, 259] width 102 height 32
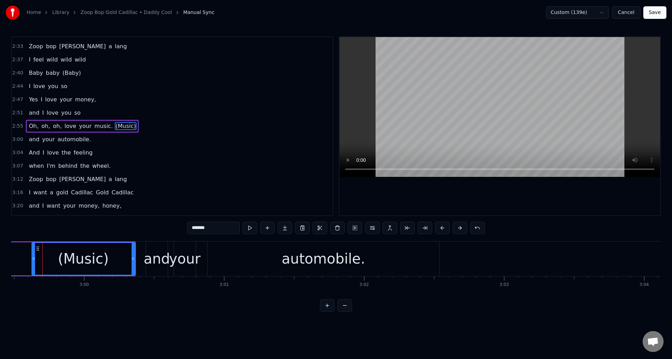
scroll to position [0, 25111]
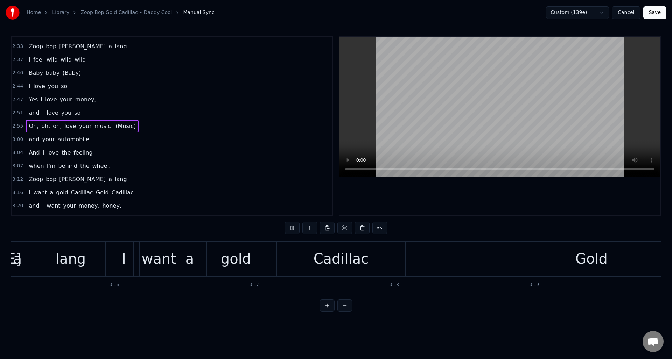
scroll to position [0, 27452]
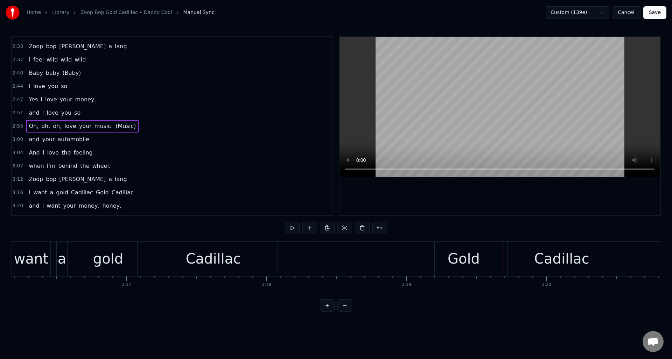
click at [412, 249] on div "I want a gold Cadillac Gold Cadillac" at bounding box center [301, 259] width 631 height 35
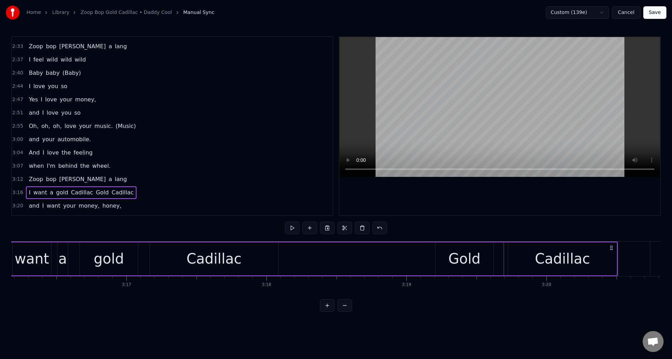
click at [368, 262] on div "I want a gold Cadillac Gold Cadillac" at bounding box center [301, 259] width 631 height 35
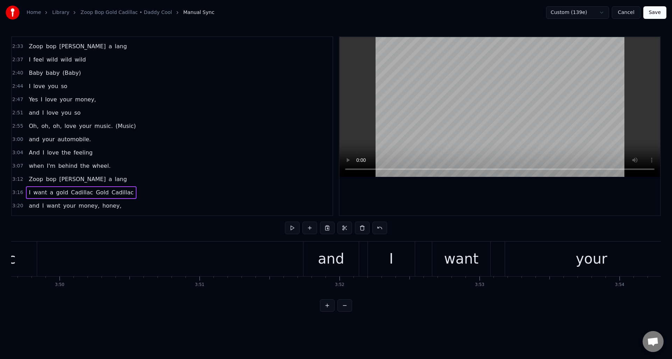
scroll to position [0, 32154]
click at [655, 16] on button "Save" at bounding box center [654, 12] width 23 height 13
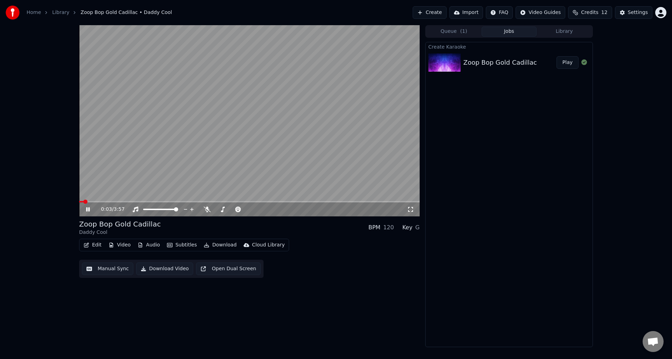
click at [87, 207] on icon at bounding box center [87, 209] width 3 height 4
click at [161, 268] on button "Download Video" at bounding box center [164, 269] width 57 height 13
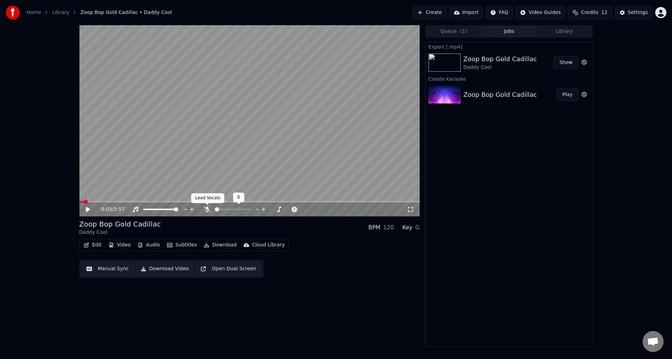
click at [207, 209] on icon at bounding box center [207, 210] width 7 height 6
click at [160, 270] on button "Download Video" at bounding box center [164, 269] width 57 height 13
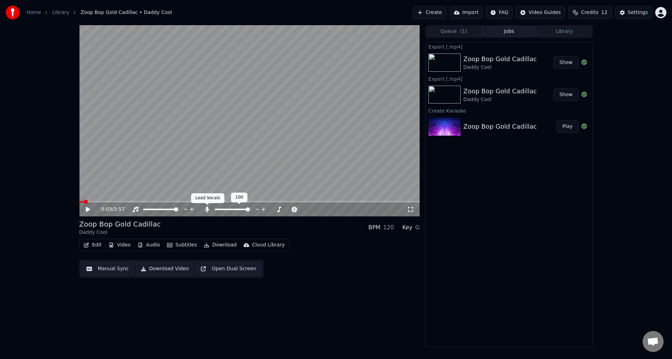
click at [207, 208] on icon at bounding box center [207, 210] width 4 height 6
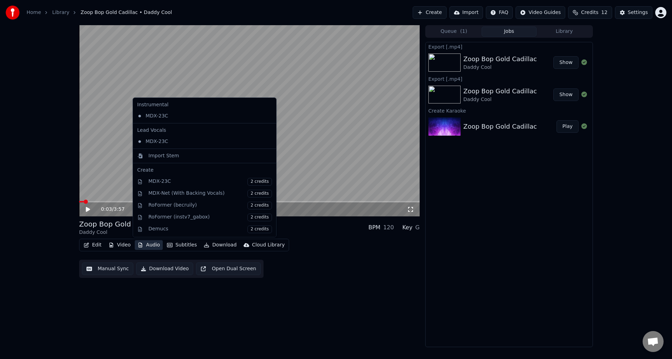
click at [147, 244] on button "Audio" at bounding box center [149, 245] width 28 height 10
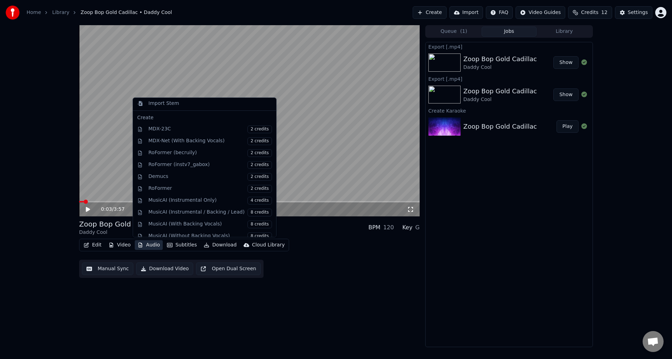
scroll to position [71, 0]
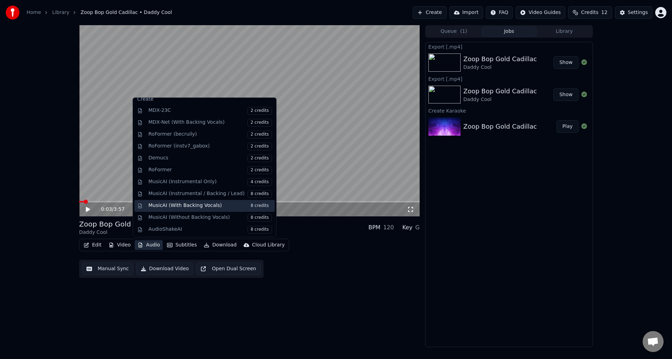
click at [254, 207] on span "8 credits" at bounding box center [259, 206] width 24 height 8
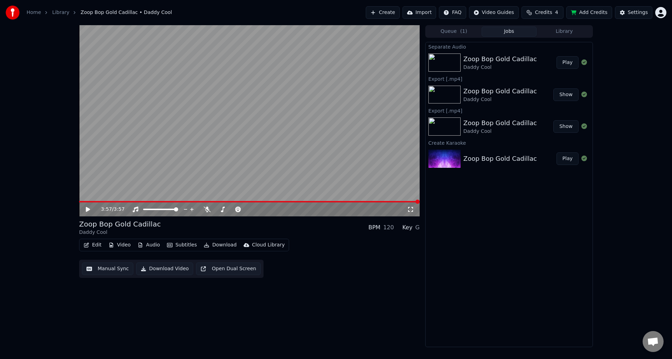
click at [105, 268] on button "Manual Sync" at bounding box center [107, 269] width 51 height 13
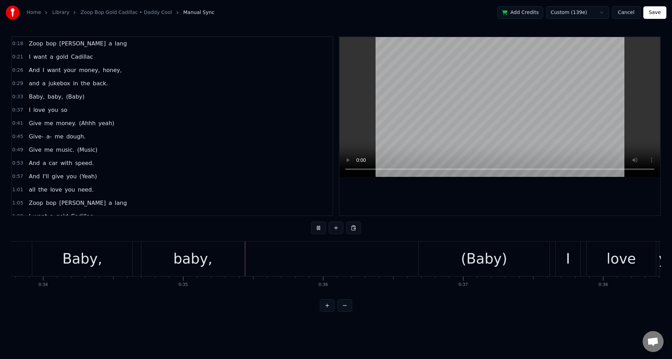
scroll to position [0, 4854]
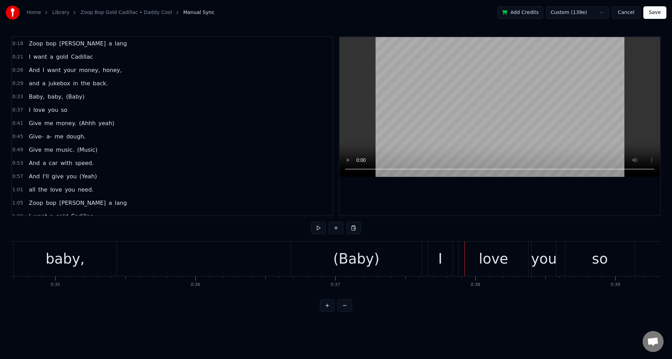
click at [347, 258] on div "(Baby)" at bounding box center [356, 258] width 46 height 21
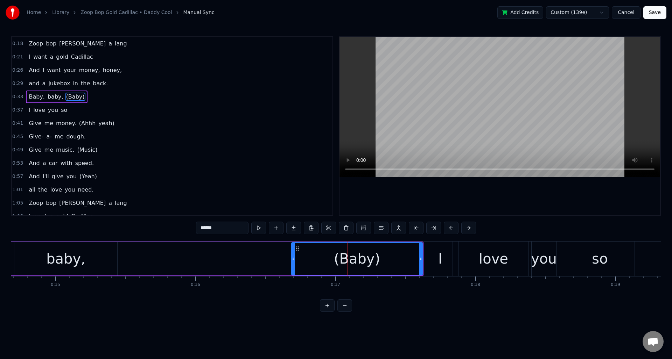
type input "*"
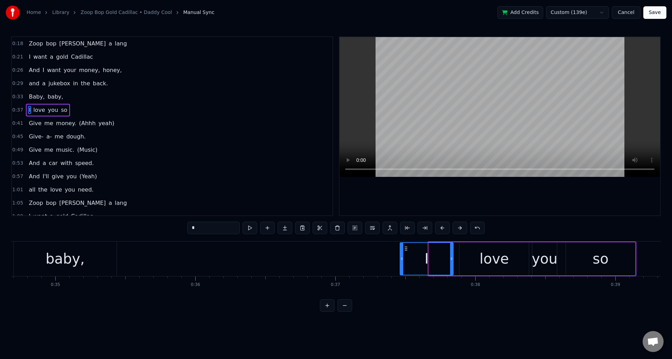
drag, startPoint x: 429, startPoint y: 256, endPoint x: 408, endPoint y: 258, distance: 20.7
click at [400, 259] on icon at bounding box center [401, 259] width 3 height 6
click at [250, 229] on button at bounding box center [249, 228] width 15 height 13
drag, startPoint x: 401, startPoint y: 264, endPoint x: 415, endPoint y: 266, distance: 14.7
click at [416, 266] on div at bounding box center [416, 259] width 3 height 32
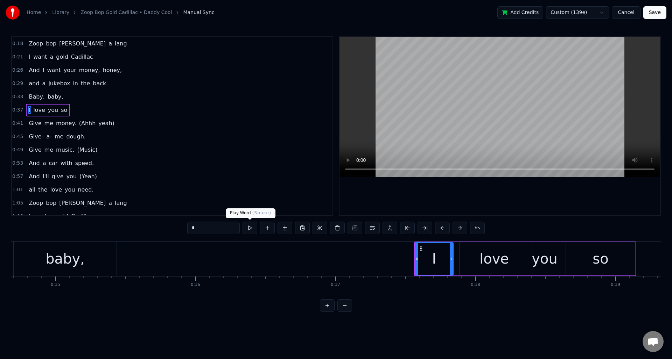
click at [252, 229] on button at bounding box center [249, 228] width 15 height 13
click at [417, 268] on div at bounding box center [418, 259] width 3 height 32
click at [252, 230] on button at bounding box center [249, 228] width 15 height 13
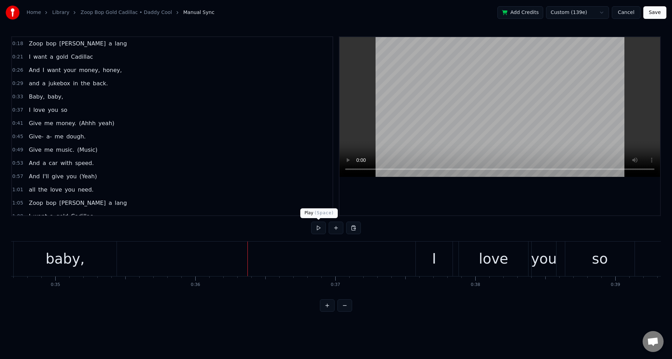
click at [319, 228] on button at bounding box center [318, 228] width 15 height 13
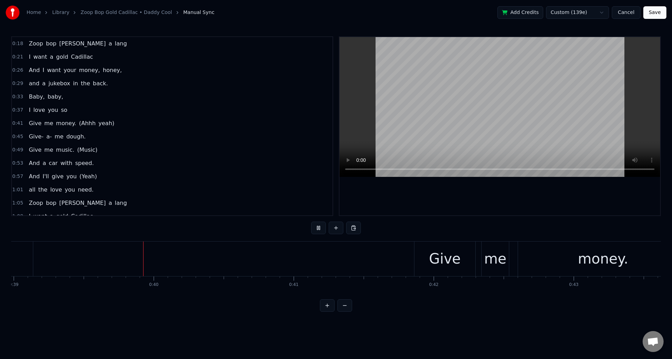
scroll to position [0, 5455]
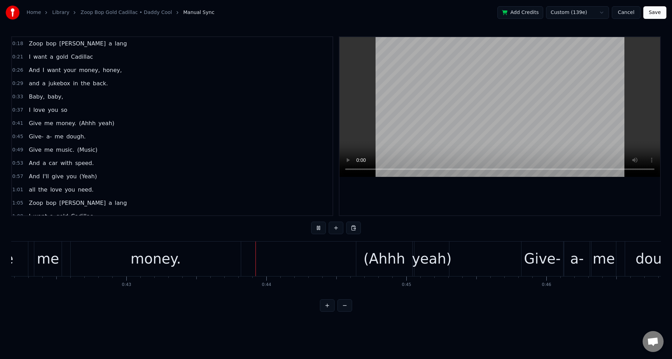
click at [319, 228] on button at bounding box center [318, 228] width 15 height 13
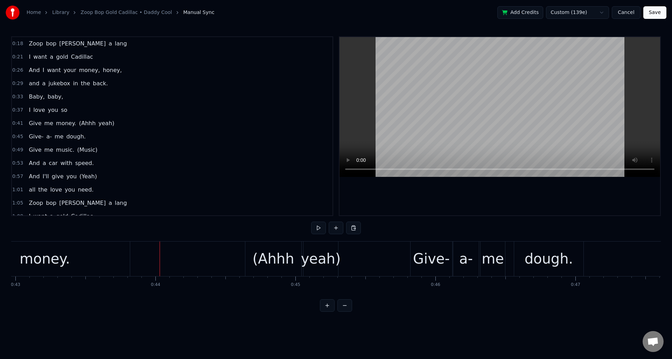
scroll to position [0, 6050]
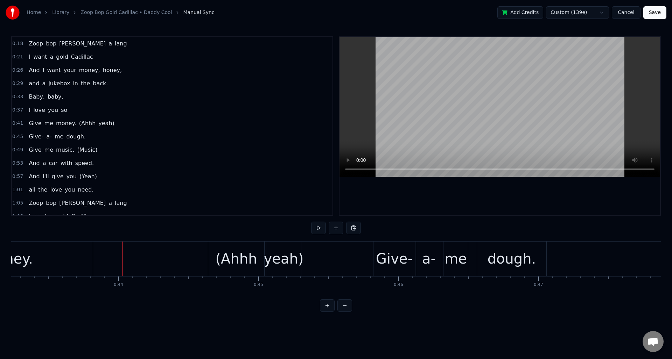
click at [247, 258] on div "(Ahhh" at bounding box center [236, 258] width 42 height 21
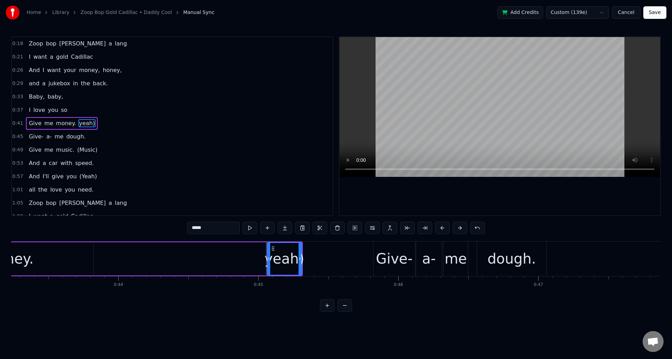
click at [283, 255] on div "yeah)" at bounding box center [284, 258] width 40 height 21
type input "*****"
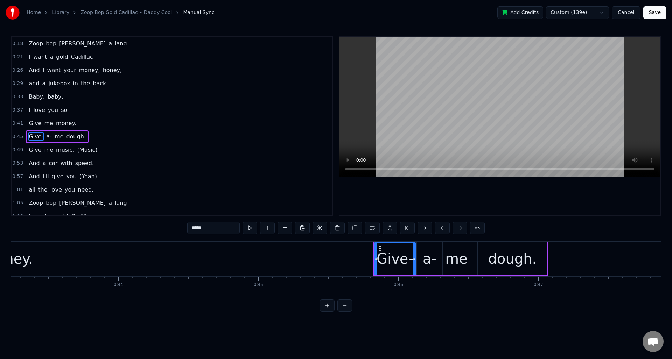
scroll to position [10, 0]
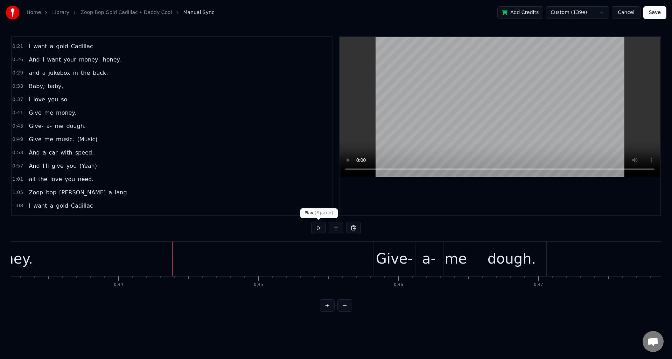
click at [318, 227] on button at bounding box center [318, 228] width 15 height 13
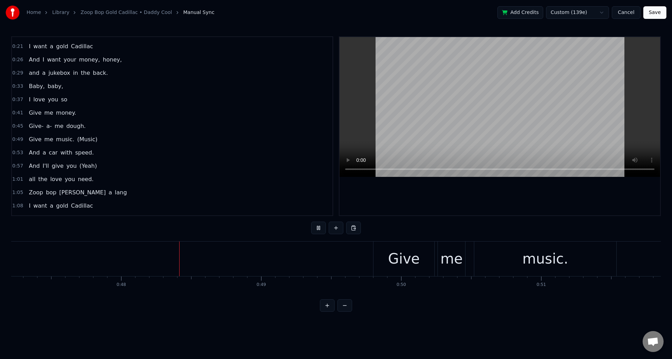
scroll to position [0, 6643]
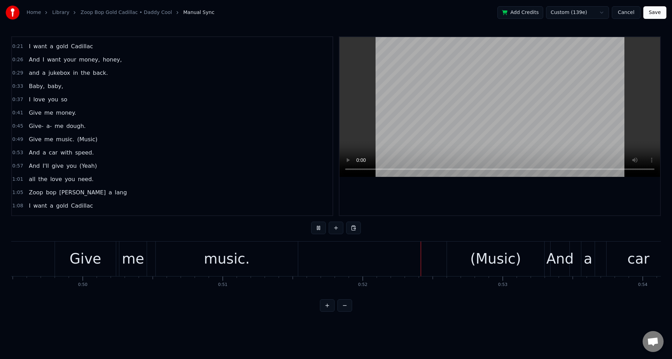
click at [318, 227] on button at bounding box center [318, 228] width 15 height 13
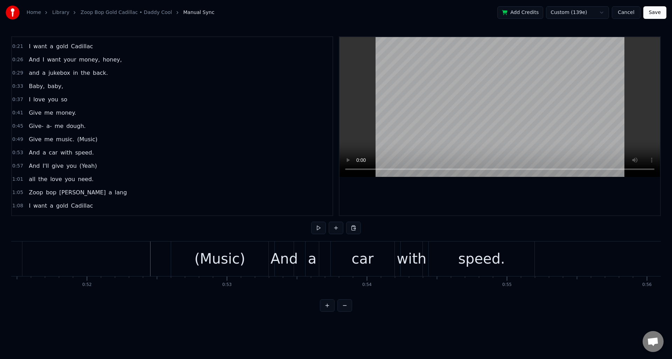
scroll to position [0, 7238]
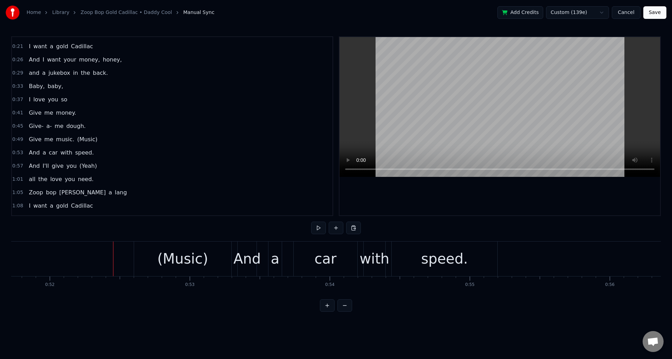
click at [183, 257] on div "(Music)" at bounding box center [182, 258] width 51 height 21
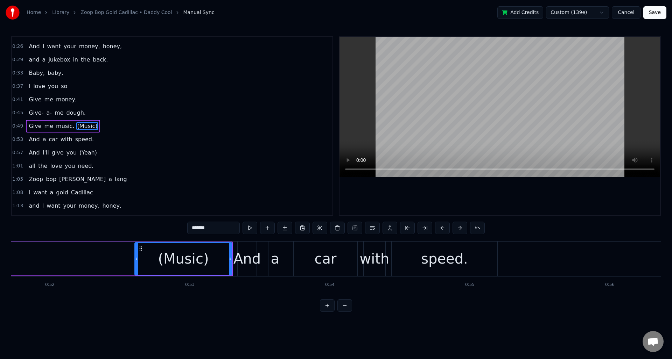
type input "***"
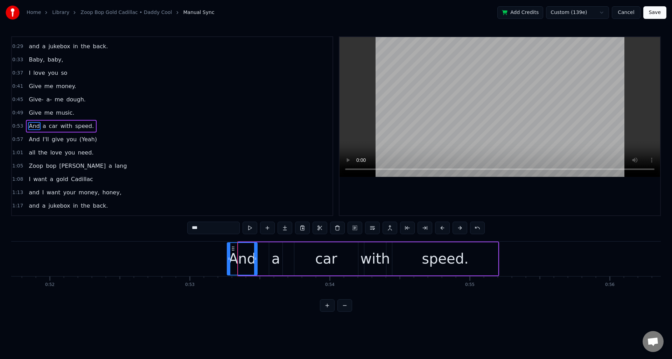
drag, startPoint x: 239, startPoint y: 257, endPoint x: 228, endPoint y: 258, distance: 11.3
click at [228, 258] on icon at bounding box center [228, 259] width 3 height 6
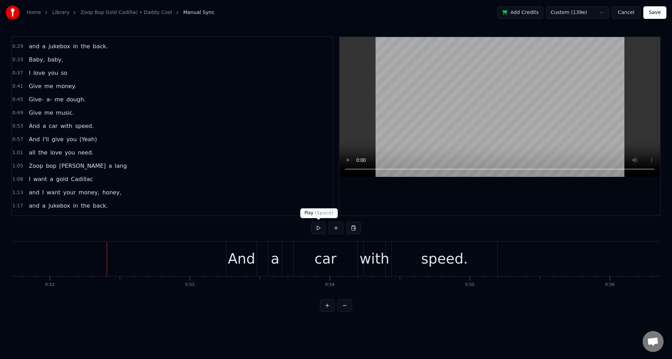
click at [318, 230] on button at bounding box center [318, 228] width 15 height 13
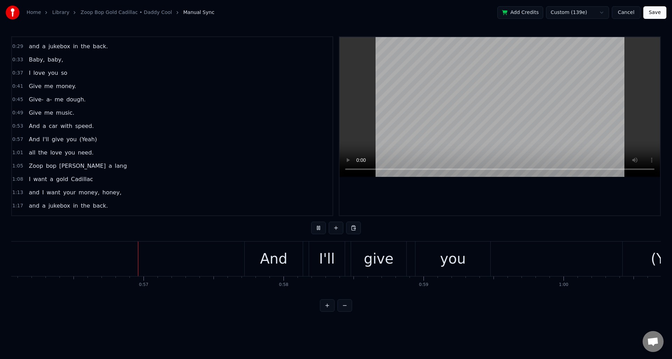
scroll to position [0, 7846]
click at [318, 230] on button at bounding box center [318, 228] width 15 height 13
click at [642, 253] on div "(Yeah)" at bounding box center [670, 259] width 100 height 35
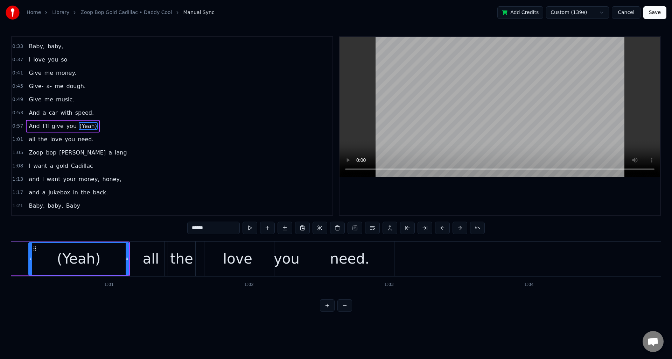
scroll to position [0, 8442]
type input "***"
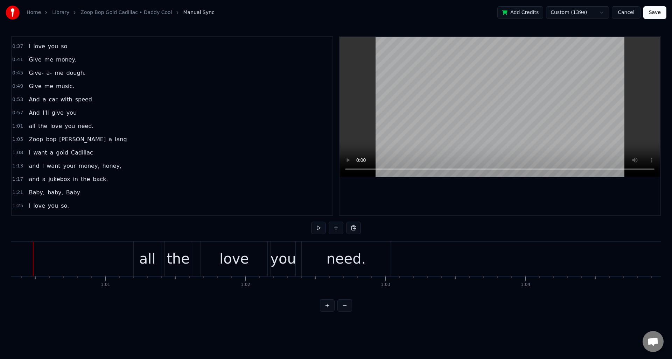
scroll to position [0, 8429]
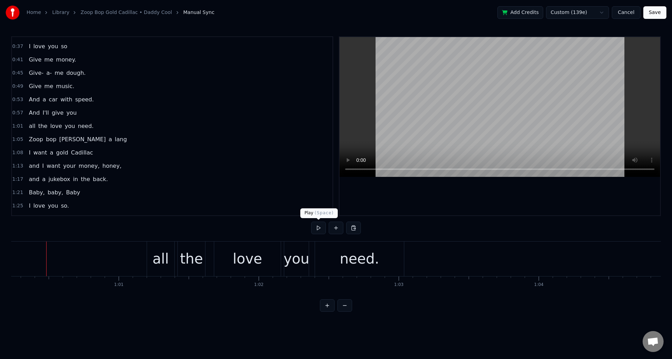
click at [317, 226] on button at bounding box center [318, 228] width 15 height 13
click at [158, 259] on div "all" at bounding box center [161, 258] width 16 height 21
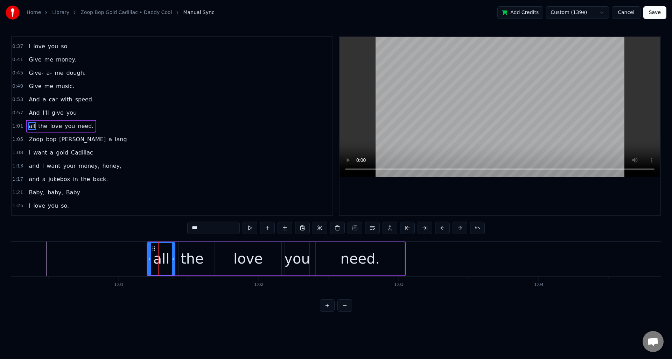
drag, startPoint x: 193, startPoint y: 228, endPoint x: 189, endPoint y: 228, distance: 4.2
click at [189, 228] on input "***" at bounding box center [213, 228] width 52 height 13
type input "***"
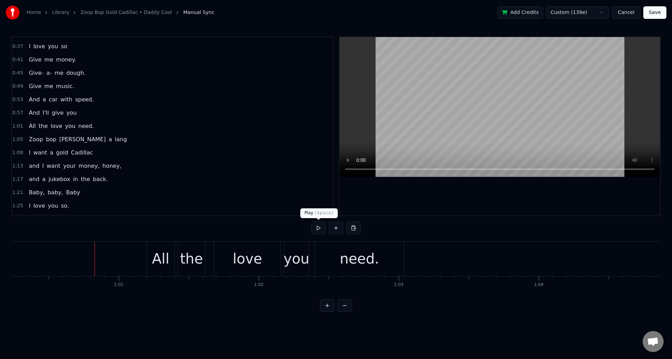
click at [318, 229] on button at bounding box center [318, 228] width 15 height 13
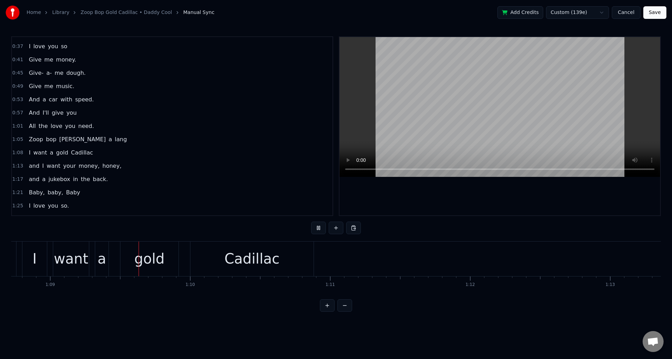
scroll to position [0, 9620]
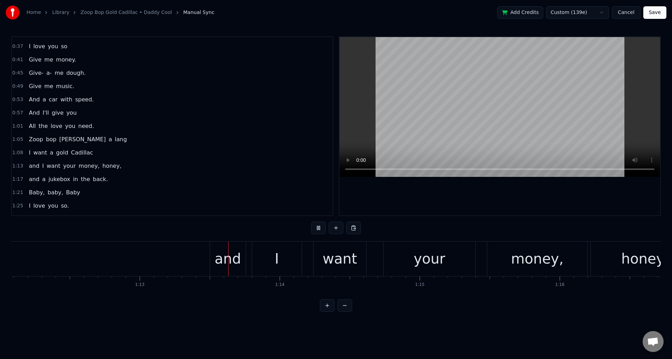
click at [318, 228] on button at bounding box center [318, 228] width 15 height 13
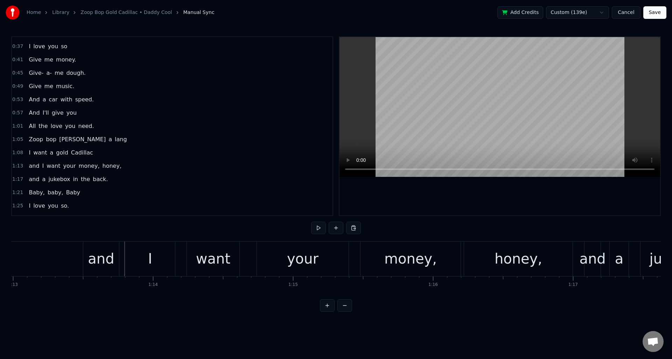
scroll to position [0, 10214]
click at [94, 261] on div "and" at bounding box center [100, 258] width 26 height 21
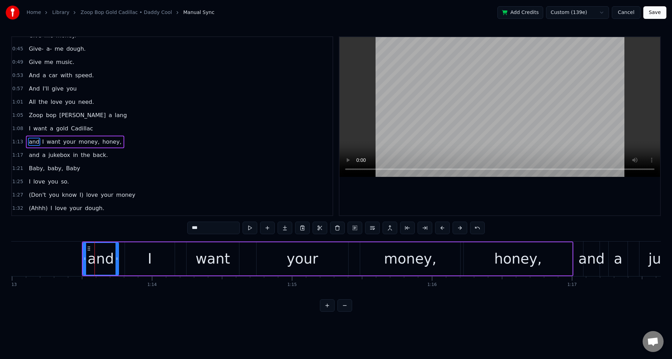
scroll to position [104, 0]
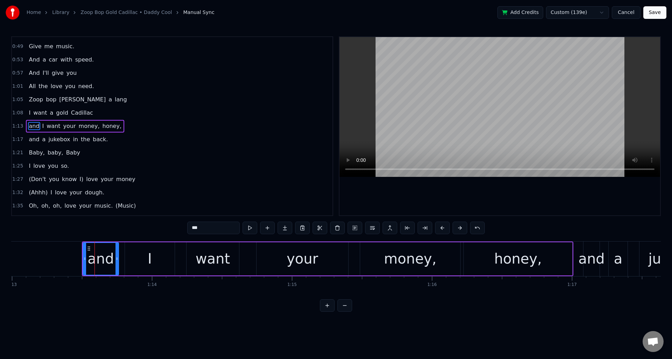
drag, startPoint x: 194, startPoint y: 228, endPoint x: 184, endPoint y: 228, distance: 9.4
click at [184, 228] on div "0:18 Zoop bop [PERSON_NAME] 0:21 I want a gold Cadillac 0:26 And I want your mo…" at bounding box center [335, 174] width 649 height 276
type input "***"
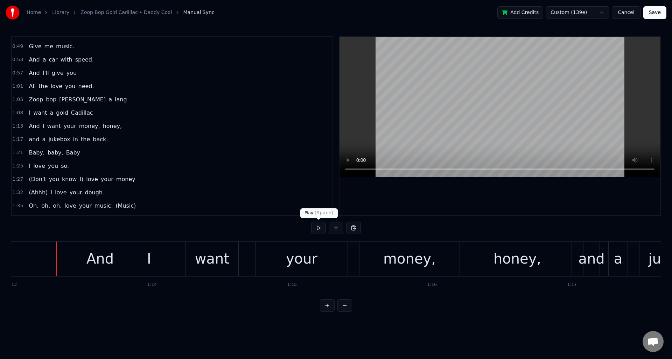
click at [320, 229] on button at bounding box center [318, 228] width 15 height 13
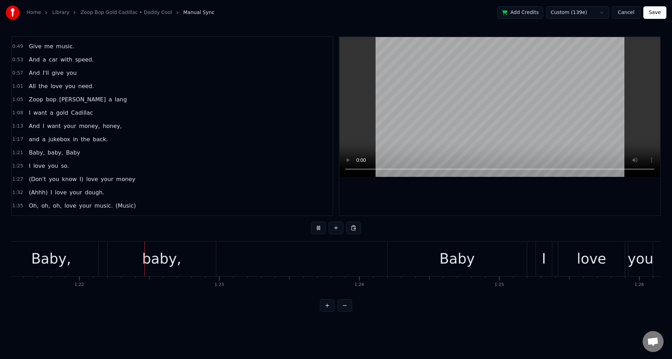
scroll to position [0, 11408]
click at [320, 229] on button at bounding box center [318, 228] width 15 height 13
click at [427, 262] on div "Baby" at bounding box center [455, 259] width 139 height 35
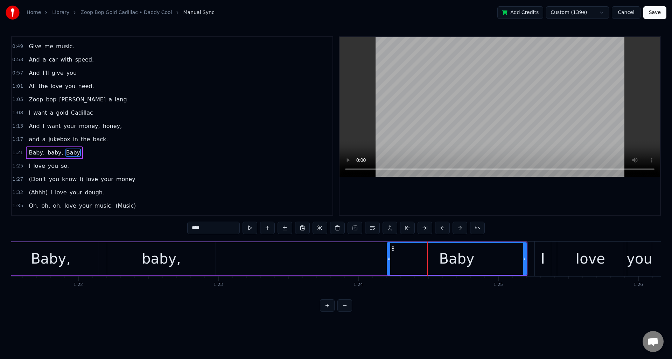
scroll to position [130, 0]
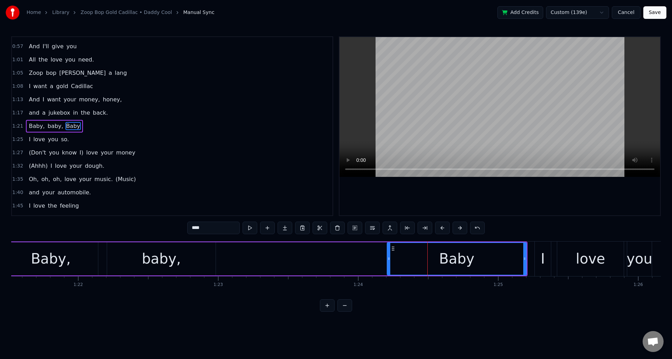
type input "*"
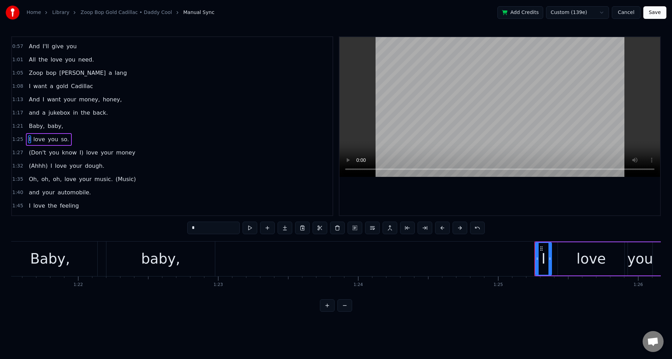
scroll to position [143, 0]
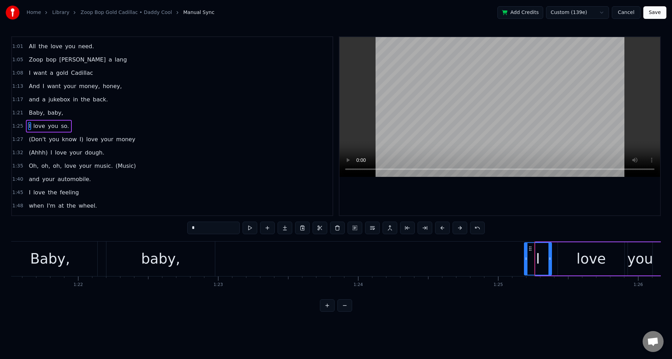
drag, startPoint x: 537, startPoint y: 265, endPoint x: 526, endPoint y: 267, distance: 11.3
click at [526, 267] on div at bounding box center [525, 259] width 3 height 32
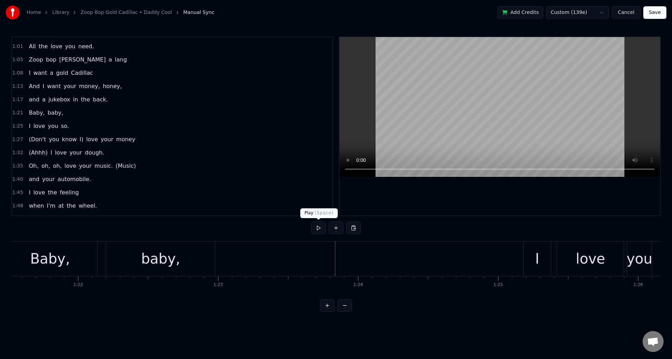
click at [317, 228] on button at bounding box center [318, 228] width 15 height 13
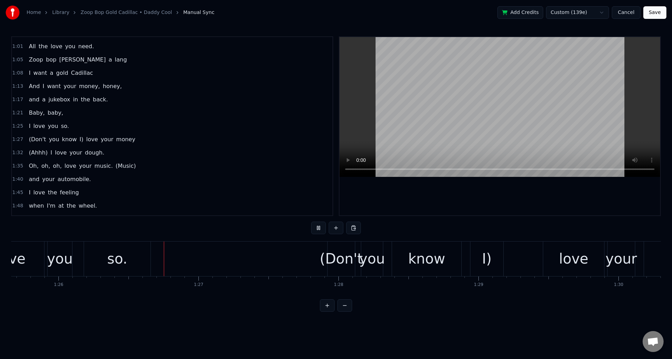
scroll to position [0, 12020]
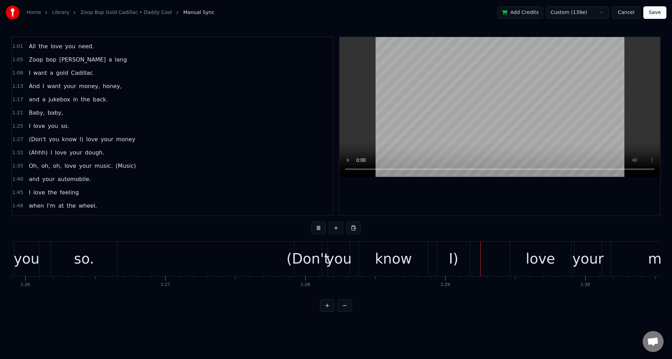
click at [317, 228] on button at bounding box center [318, 228] width 15 height 13
click at [306, 262] on div "(Don't" at bounding box center [308, 258] width 43 height 21
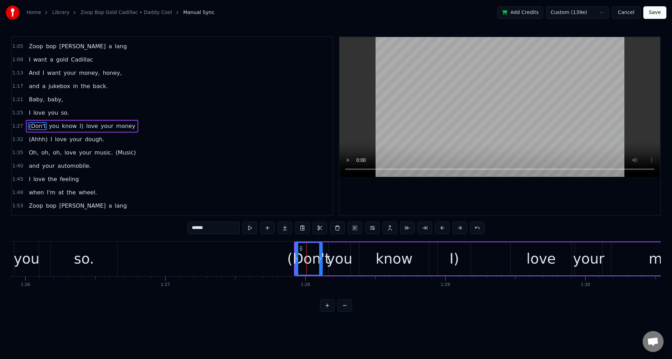
drag, startPoint x: 194, startPoint y: 230, endPoint x: 186, endPoint y: 231, distance: 7.7
click at [186, 231] on div "0:18 Zoop bop [PERSON_NAME] 0:21 I want a gold Cadillac 0:26 And I want your mo…" at bounding box center [335, 174] width 649 height 276
click at [458, 257] on div "I)" at bounding box center [454, 258] width 33 height 33
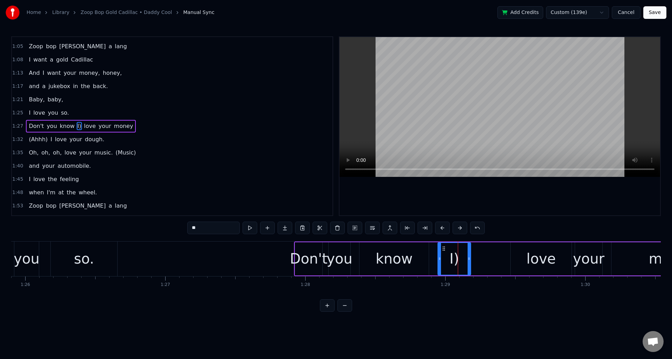
click at [200, 227] on input "**" at bounding box center [213, 228] width 52 height 13
type input "*"
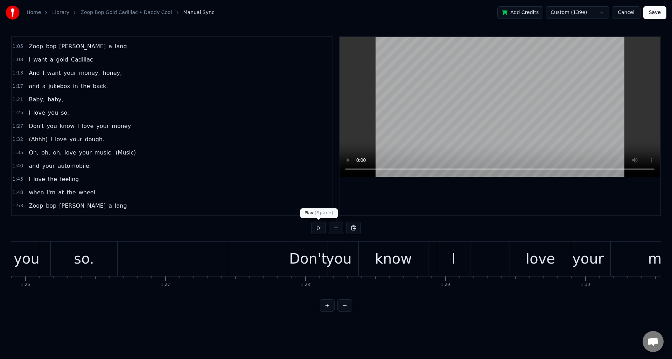
click at [319, 229] on button at bounding box center [318, 228] width 15 height 13
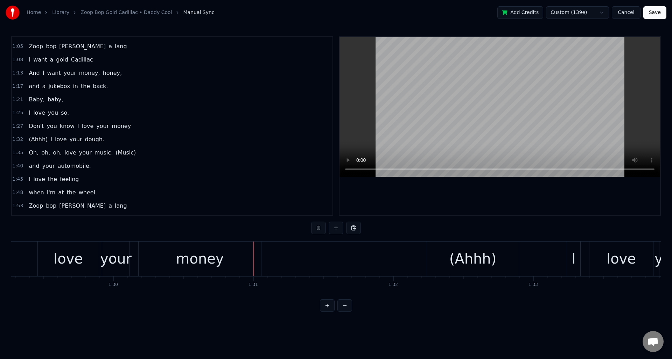
scroll to position [0, 12631]
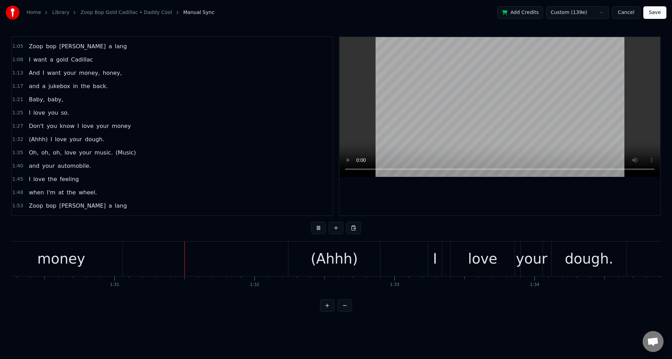
click at [319, 229] on button at bounding box center [318, 228] width 15 height 13
click at [328, 264] on div "(Ahhh)" at bounding box center [334, 258] width 47 height 21
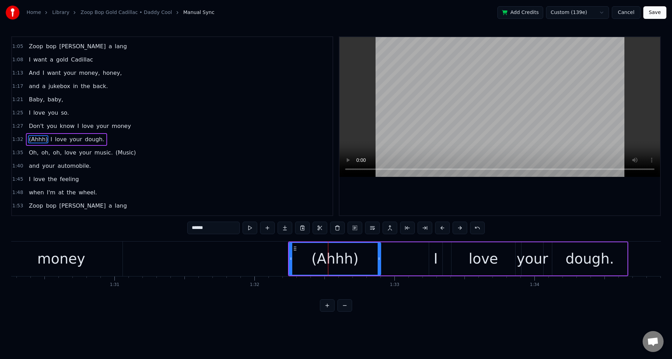
scroll to position [170, 0]
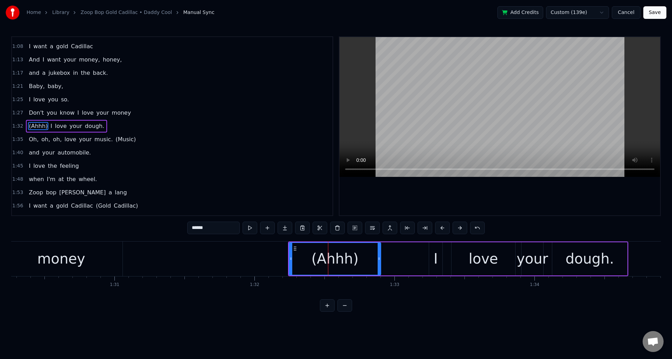
type input "*"
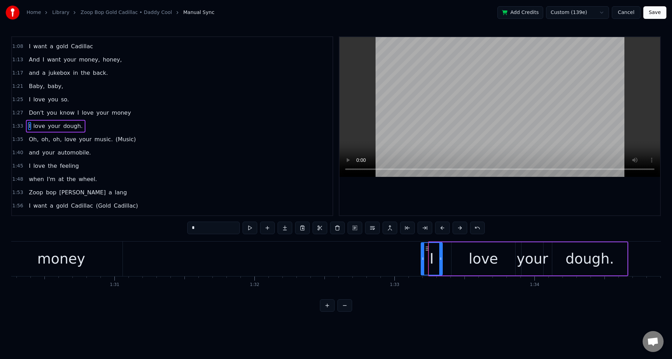
drag, startPoint x: 430, startPoint y: 262, endPoint x: 422, endPoint y: 263, distance: 8.2
click at [422, 263] on div at bounding box center [422, 259] width 3 height 32
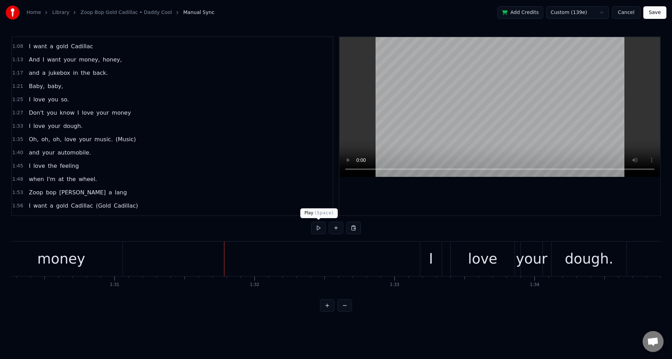
click at [317, 229] on button at bounding box center [318, 228] width 15 height 13
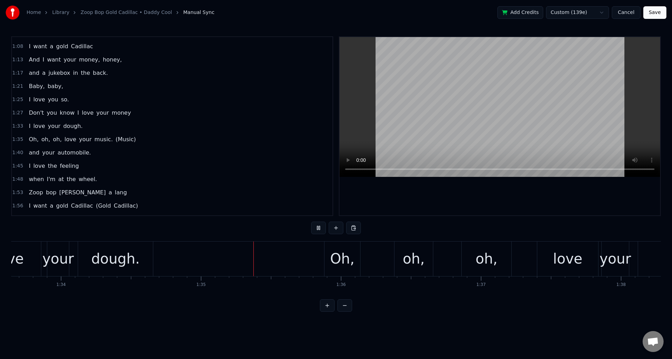
scroll to position [0, 13245]
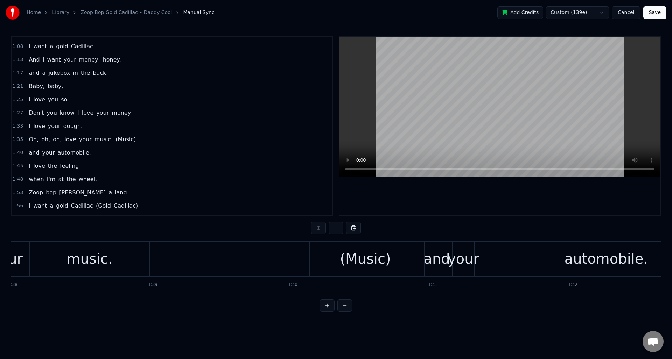
click at [317, 229] on button at bounding box center [318, 228] width 15 height 13
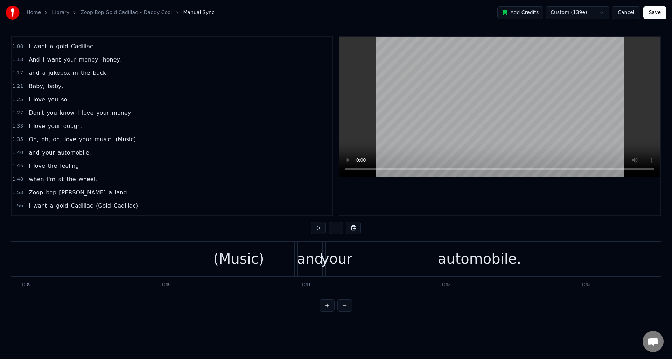
scroll to position [0, 13839]
click at [227, 261] on div "(Music)" at bounding box center [237, 258] width 51 height 21
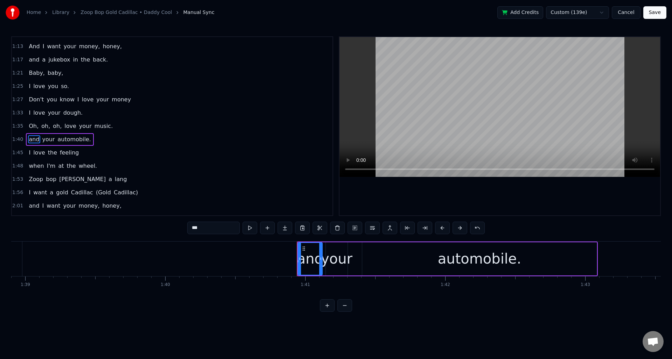
scroll to position [197, 0]
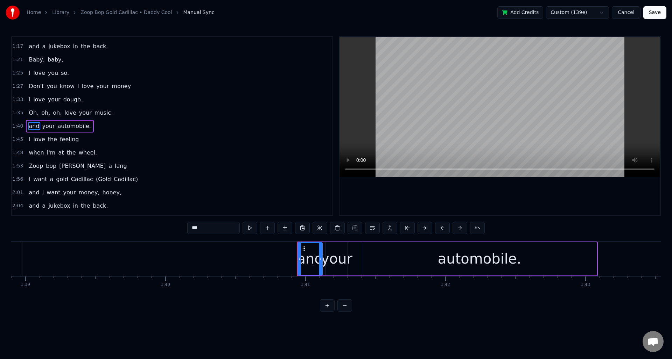
click at [309, 259] on div "and" at bounding box center [310, 258] width 26 height 21
drag, startPoint x: 194, startPoint y: 228, endPoint x: 186, endPoint y: 228, distance: 7.7
click at [186, 228] on div "0:18 Zoop bop [PERSON_NAME] 0:21 I want a gold Cadillac 0:26 And I want your mo…" at bounding box center [335, 174] width 649 height 276
type input "***"
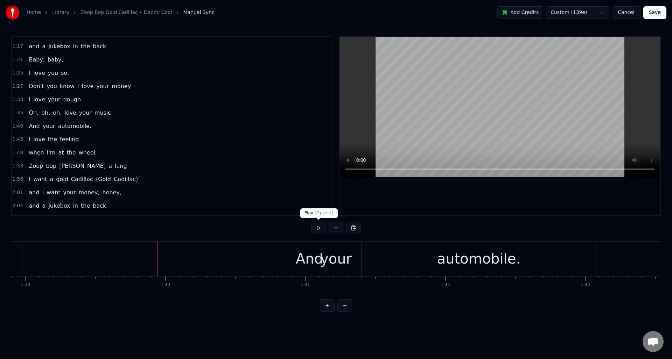
click at [317, 229] on button at bounding box center [318, 228] width 15 height 13
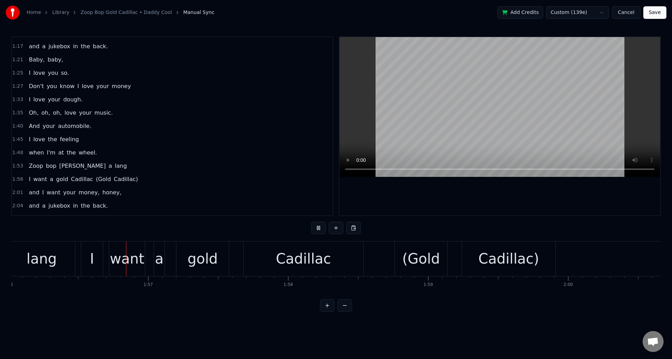
scroll to position [0, 16239]
click at [317, 229] on button at bounding box center [318, 228] width 15 height 13
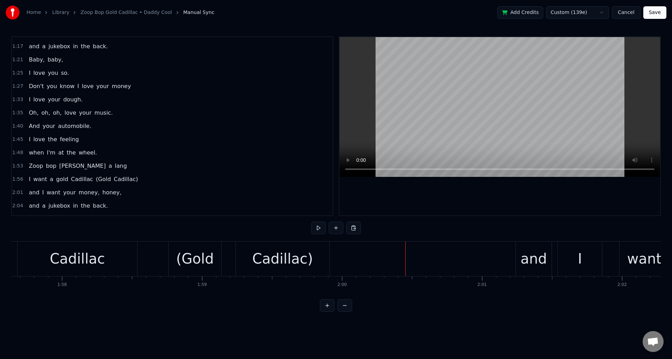
scroll to position [0, 16390]
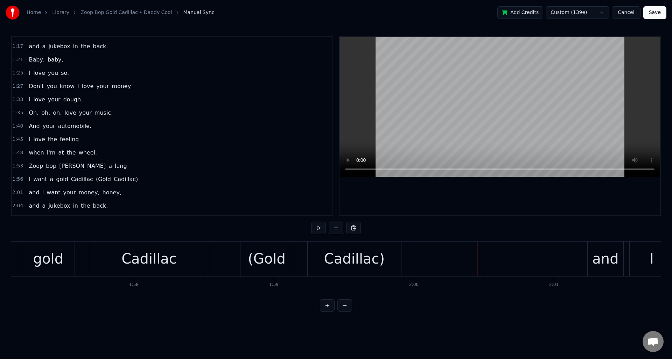
click at [268, 259] on div "(Gold" at bounding box center [267, 258] width 38 height 21
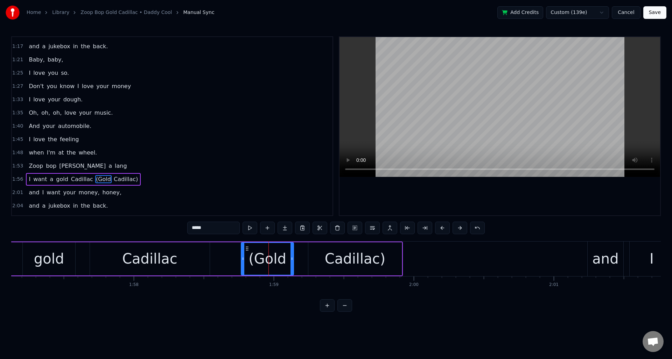
scroll to position [250, 0]
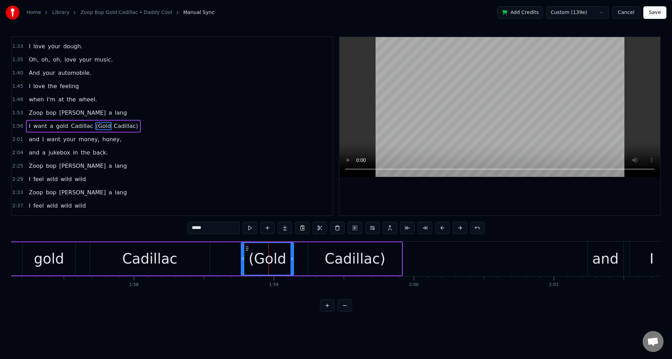
drag, startPoint x: 193, startPoint y: 228, endPoint x: 185, endPoint y: 228, distance: 8.1
click at [185, 228] on div "0:18 Zoop bop [PERSON_NAME] 0:21 I want a gold Cadillac 0:26 And I want your mo…" at bounding box center [335, 174] width 649 height 276
click at [323, 254] on div "Cadillac)" at bounding box center [354, 258] width 93 height 33
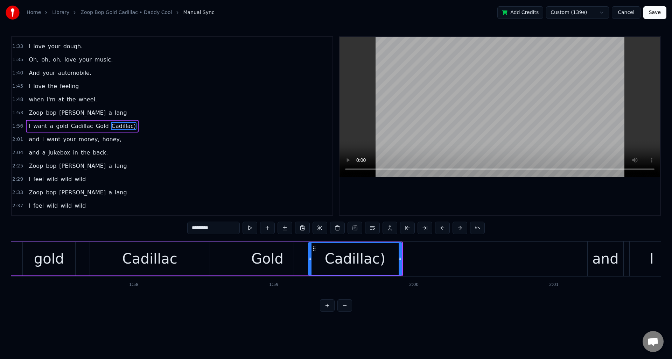
click at [217, 230] on input "*********" at bounding box center [213, 228] width 52 height 13
type input "********"
click at [221, 251] on div "I want a gold Cadillac Gold Cadillac" at bounding box center [165, 259] width 476 height 35
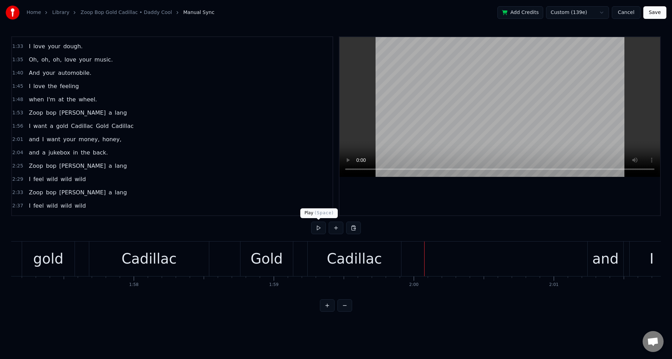
click at [318, 229] on button at bounding box center [318, 228] width 15 height 13
click at [604, 263] on div "and" at bounding box center [605, 258] width 26 height 21
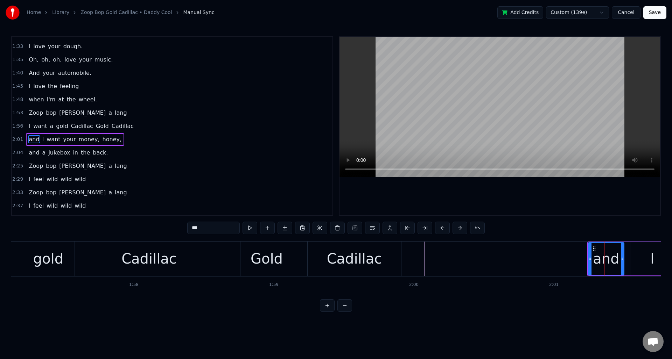
scroll to position [263, 0]
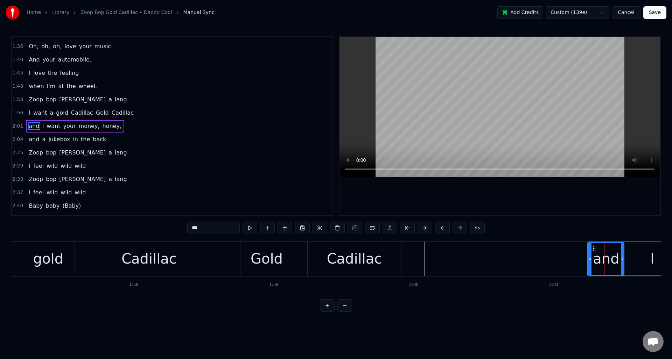
drag, startPoint x: 195, startPoint y: 229, endPoint x: 189, endPoint y: 229, distance: 5.6
click at [189, 229] on input "***" at bounding box center [213, 228] width 52 height 13
type input "***"
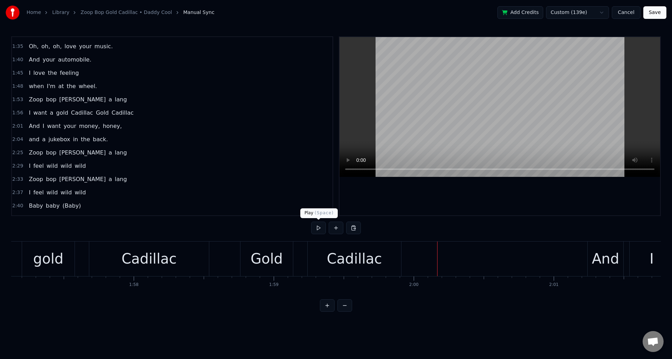
click at [318, 228] on button at bounding box center [318, 228] width 15 height 13
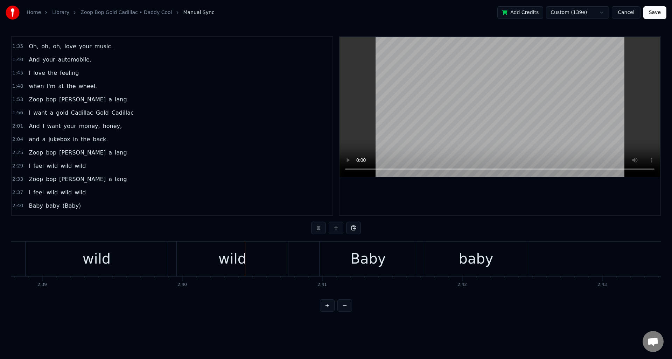
scroll to position [0, 22346]
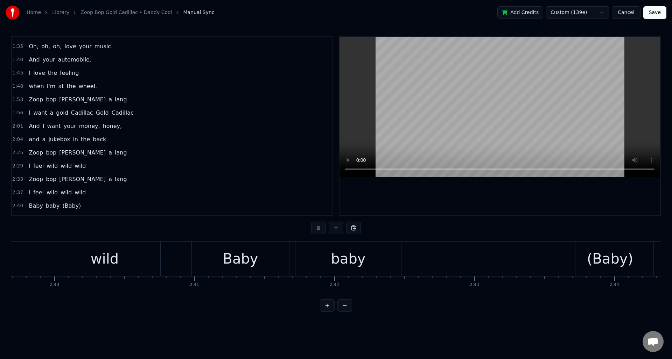
click at [318, 228] on button at bounding box center [318, 228] width 15 height 13
click at [606, 261] on div "(Baby)" at bounding box center [610, 258] width 46 height 21
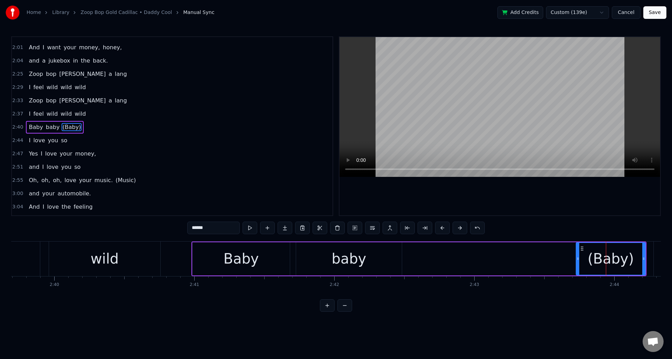
scroll to position [343, 0]
type input "*"
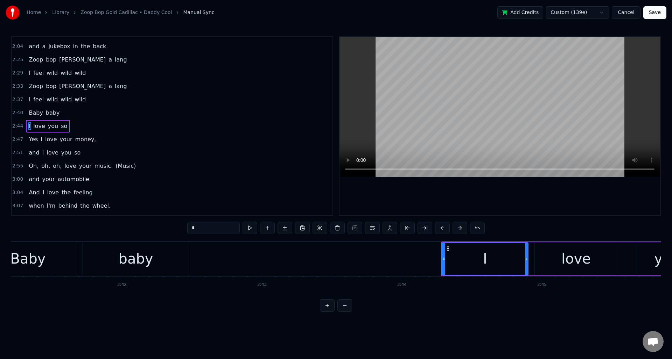
scroll to position [0, 22487]
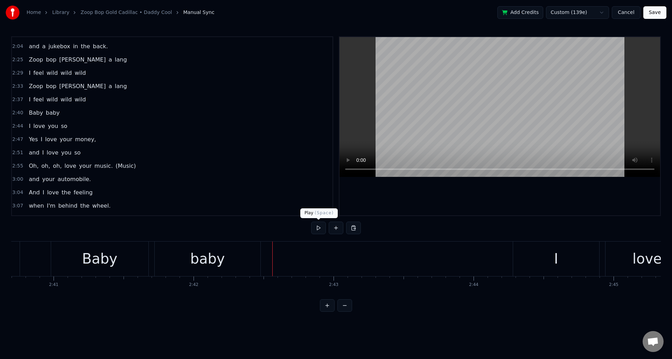
click at [318, 227] on button at bounding box center [318, 228] width 15 height 13
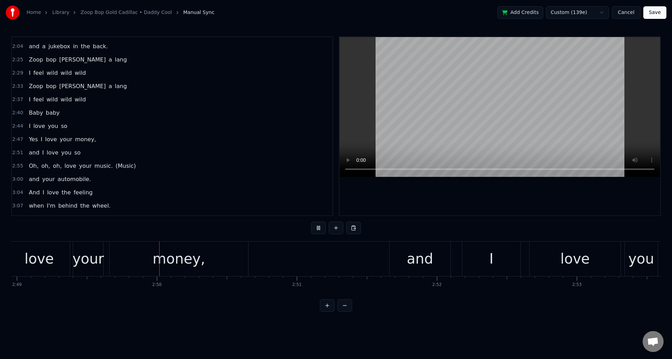
scroll to position [0, 23671]
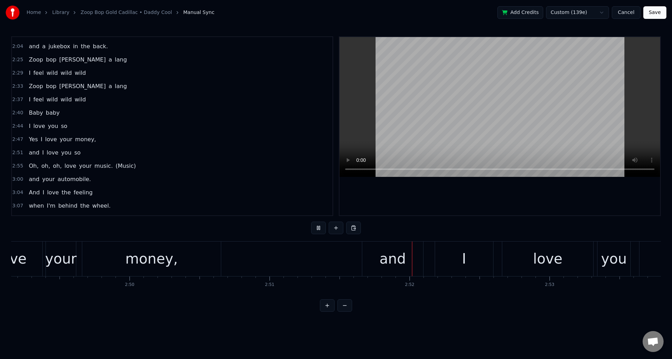
click at [318, 227] on button at bounding box center [318, 228] width 15 height 13
click at [388, 259] on div "and" at bounding box center [392, 258] width 26 height 21
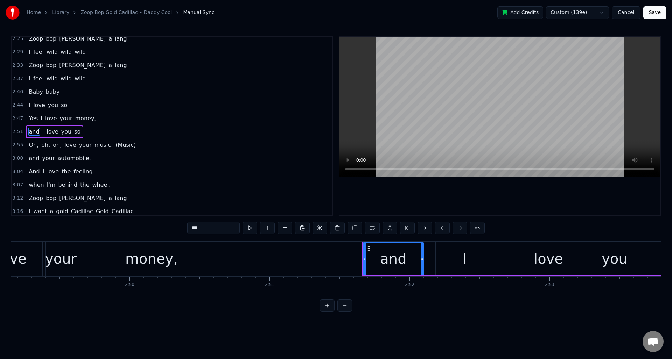
scroll to position [383, 0]
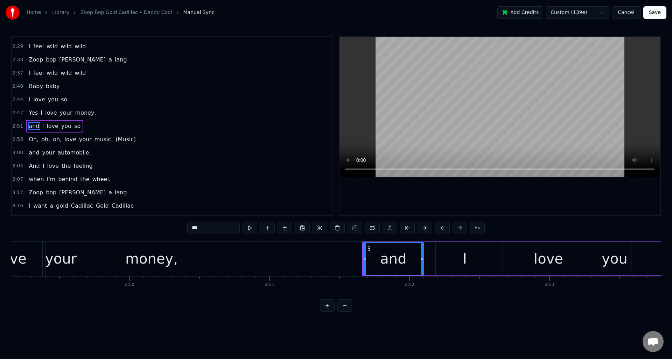
click at [191, 228] on input "***" at bounding box center [213, 228] width 52 height 13
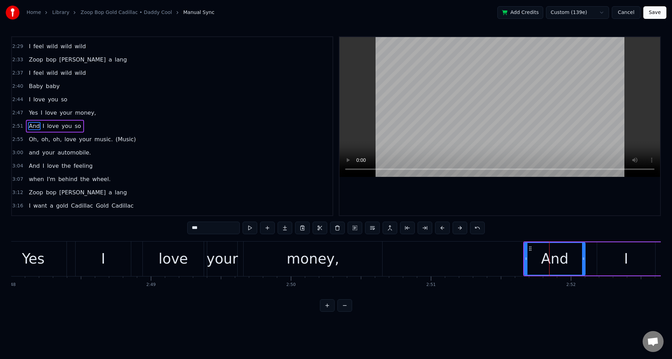
scroll to position [0, 23491]
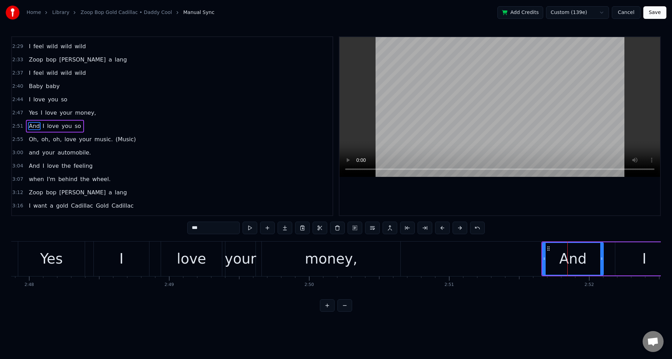
type input "***"
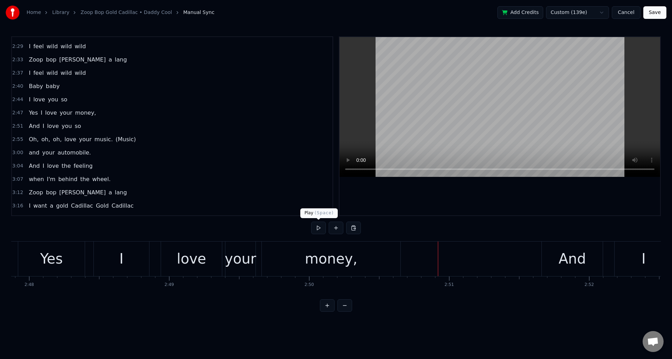
click at [316, 227] on button at bounding box center [318, 228] width 15 height 13
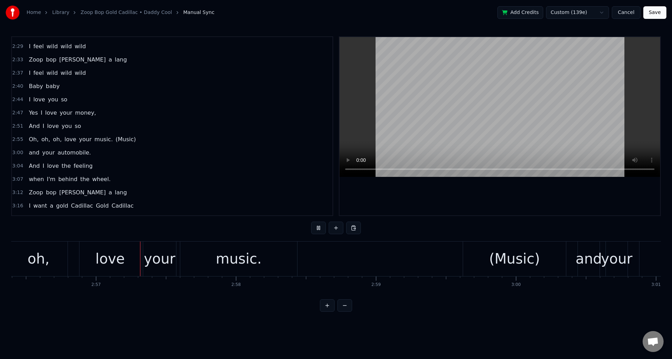
scroll to position [0, 24685]
click at [316, 227] on button at bounding box center [318, 228] width 15 height 13
click at [500, 262] on div "(Music)" at bounding box center [513, 258] width 51 height 21
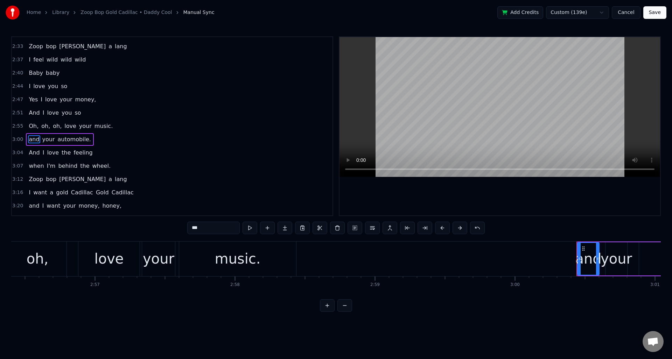
scroll to position [409, 0]
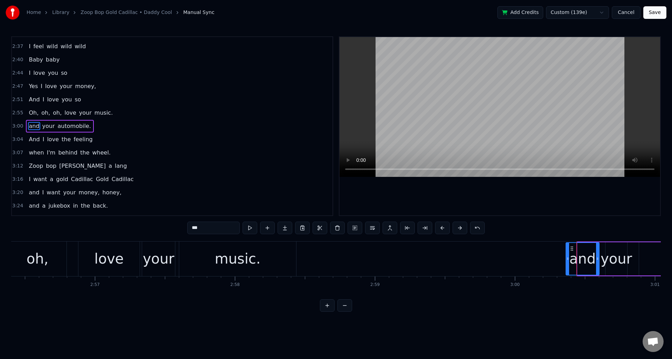
drag, startPoint x: 579, startPoint y: 266, endPoint x: 567, endPoint y: 269, distance: 12.1
click at [567, 269] on div at bounding box center [567, 259] width 3 height 32
drag, startPoint x: 194, startPoint y: 229, endPoint x: 186, endPoint y: 229, distance: 8.1
click at [186, 229] on div "0:18 Zoop bop [PERSON_NAME] 0:21 I want a gold Cadillac 0:26 And I want your mo…" at bounding box center [335, 174] width 649 height 276
type input "***"
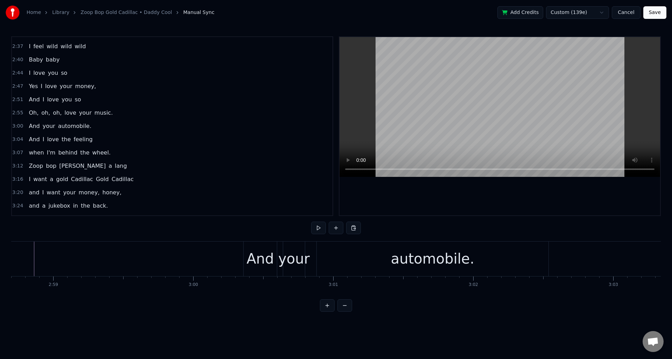
scroll to position [0, 24881]
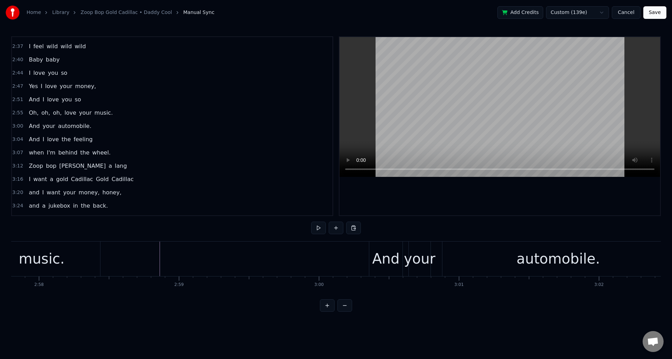
click at [375, 250] on div "And" at bounding box center [385, 258] width 27 height 21
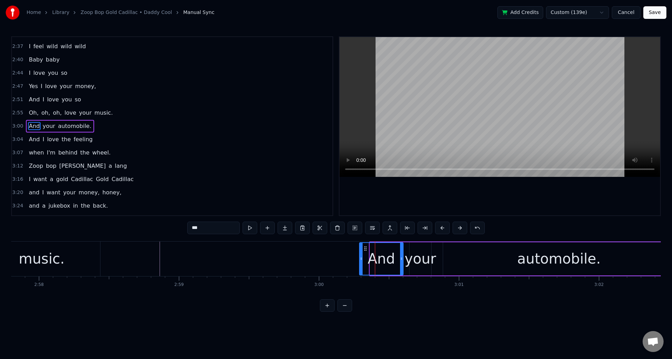
drag, startPoint x: 371, startPoint y: 251, endPoint x: 359, endPoint y: 252, distance: 12.6
click at [361, 253] on div at bounding box center [361, 259] width 3 height 32
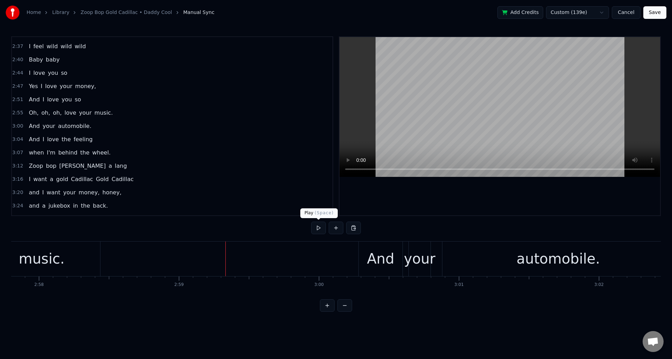
click at [319, 228] on button at bounding box center [318, 228] width 15 height 13
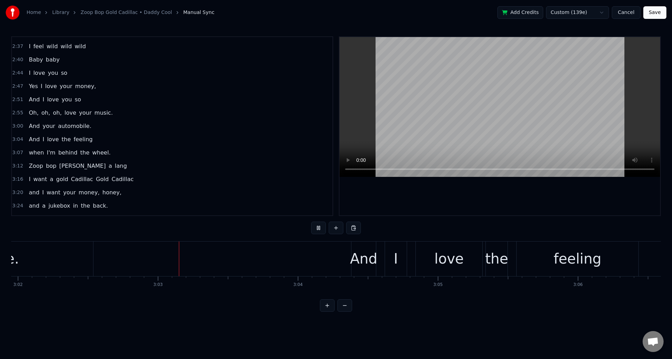
scroll to position [0, 25495]
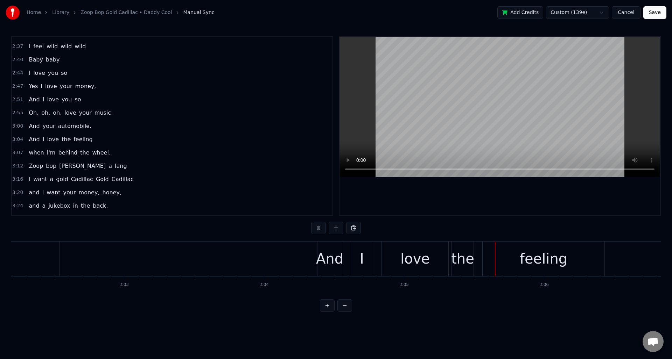
click at [319, 228] on button at bounding box center [318, 228] width 15 height 13
click at [322, 255] on div "And" at bounding box center [329, 258] width 27 height 21
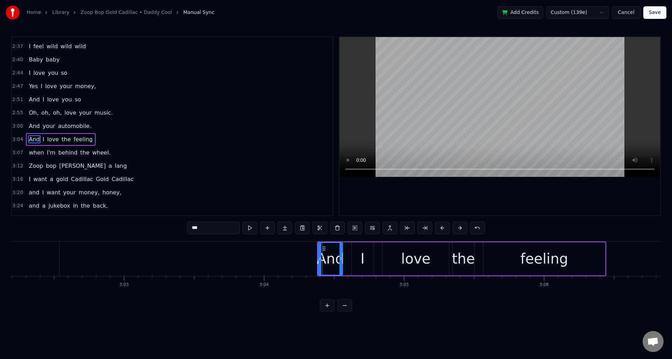
scroll to position [423, 0]
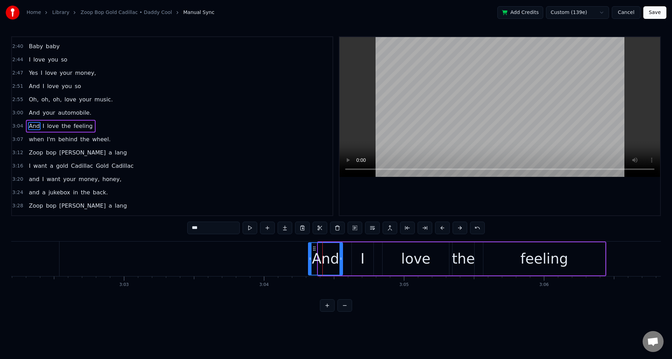
drag, startPoint x: 318, startPoint y: 254, endPoint x: 308, endPoint y: 256, distance: 10.4
click at [309, 256] on div at bounding box center [310, 259] width 3 height 32
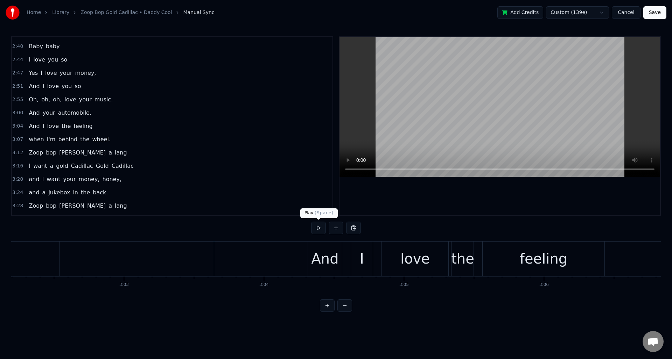
click at [319, 229] on button at bounding box center [318, 228] width 15 height 13
click at [316, 252] on div "And" at bounding box center [324, 258] width 27 height 21
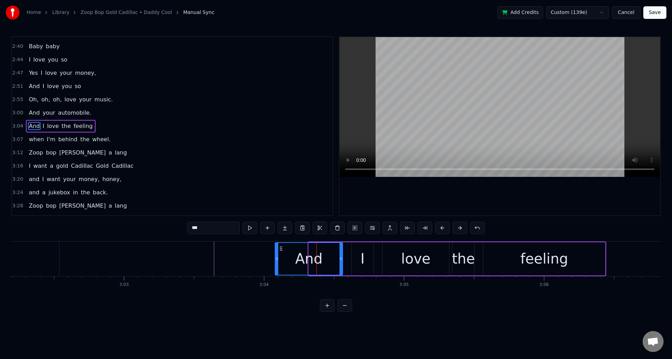
drag, startPoint x: 310, startPoint y: 253, endPoint x: 276, endPoint y: 257, distance: 33.8
click at [276, 257] on div at bounding box center [276, 259] width 3 height 32
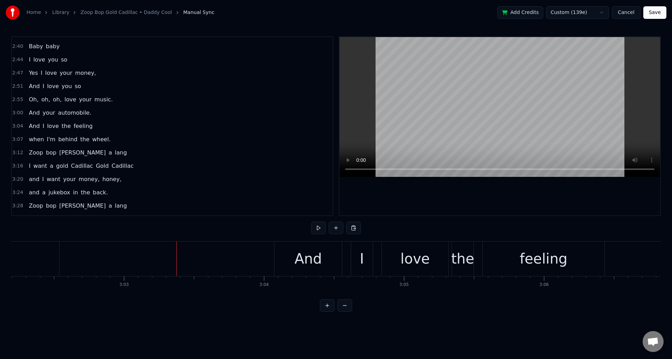
click at [318, 227] on button at bounding box center [318, 228] width 15 height 13
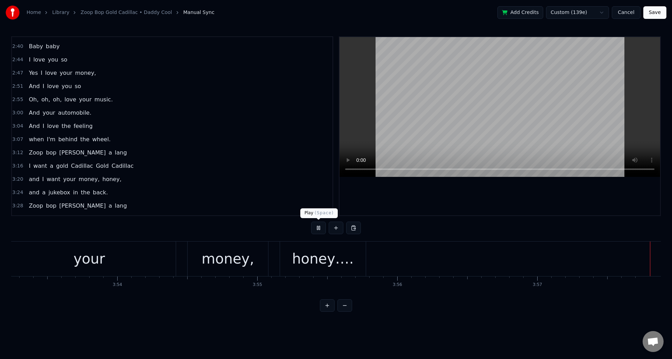
scroll to position [0, 32640]
click at [656, 12] on button "Save" at bounding box center [654, 12] width 23 height 13
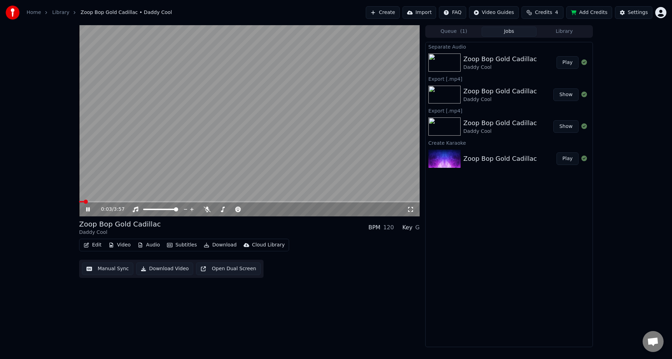
click at [88, 208] on icon at bounding box center [93, 210] width 16 height 6
click at [89, 209] on icon at bounding box center [88, 209] width 4 height 5
click at [86, 208] on icon at bounding box center [87, 209] width 3 height 4
click at [104, 270] on button "Manual Sync" at bounding box center [107, 269] width 51 height 13
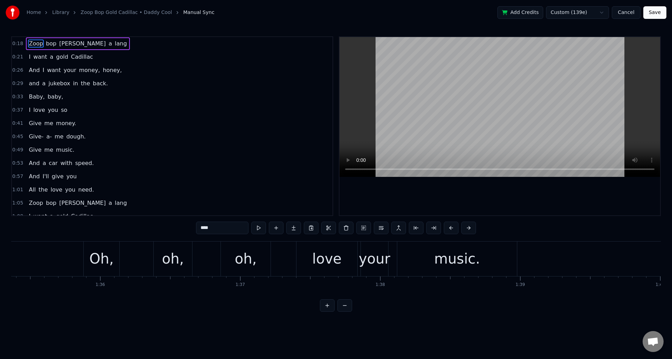
scroll to position [0, 13237]
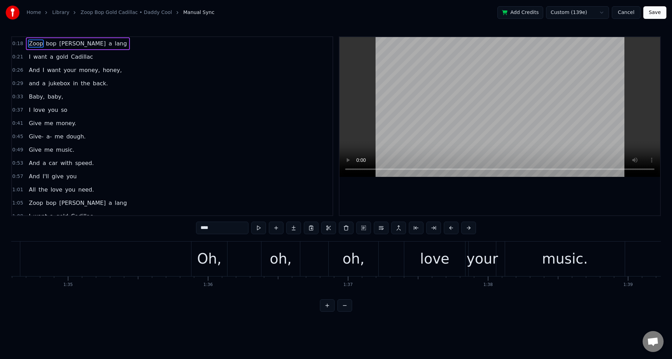
click at [416, 254] on div "love" at bounding box center [434, 259] width 61 height 35
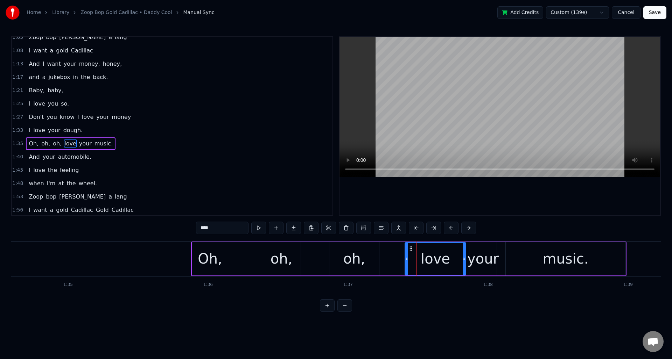
scroll to position [183, 0]
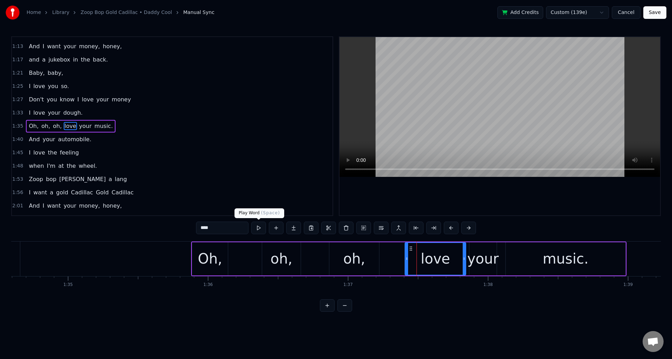
click at [261, 228] on button at bounding box center [258, 228] width 15 height 13
drag, startPoint x: 405, startPoint y: 261, endPoint x: 422, endPoint y: 260, distance: 17.2
click at [422, 260] on icon at bounding box center [423, 259] width 3 height 6
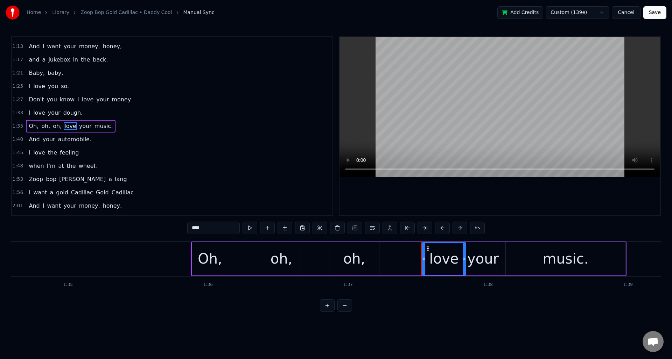
click at [370, 255] on div "oh," at bounding box center [354, 258] width 50 height 33
type input "***"
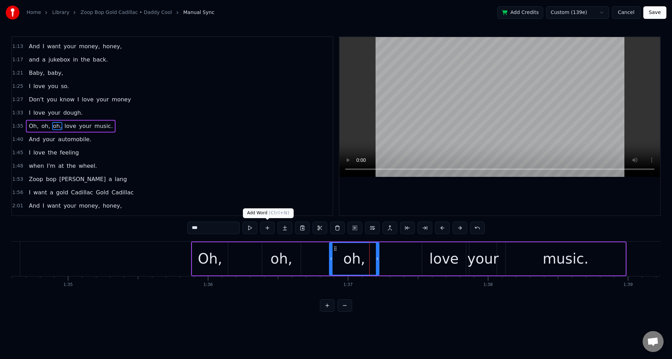
click at [266, 224] on button at bounding box center [267, 228] width 15 height 13
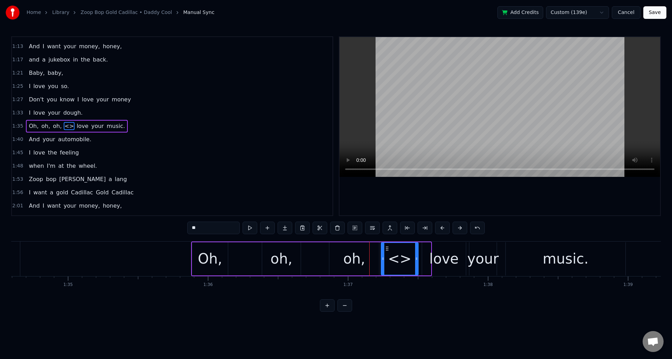
drag, startPoint x: 429, startPoint y: 259, endPoint x: 416, endPoint y: 261, distance: 12.7
click at [416, 261] on icon at bounding box center [416, 259] width 3 height 6
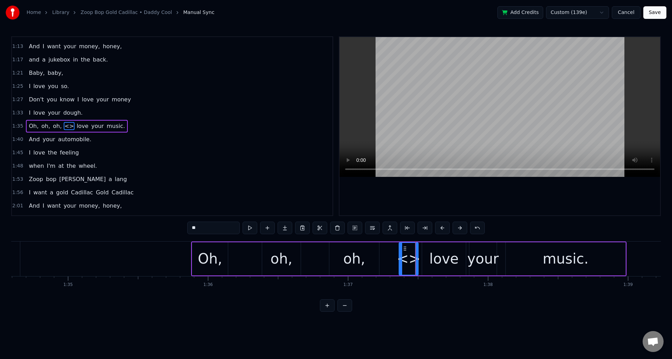
drag, startPoint x: 382, startPoint y: 262, endPoint x: 400, endPoint y: 261, distance: 17.9
click at [400, 261] on div at bounding box center [400, 259] width 3 height 32
click at [427, 256] on div "love" at bounding box center [444, 258] width 44 height 33
click at [407, 256] on div "<>" at bounding box center [408, 258] width 23 height 21
drag, startPoint x: 202, startPoint y: 229, endPoint x: 183, endPoint y: 227, distance: 19.0
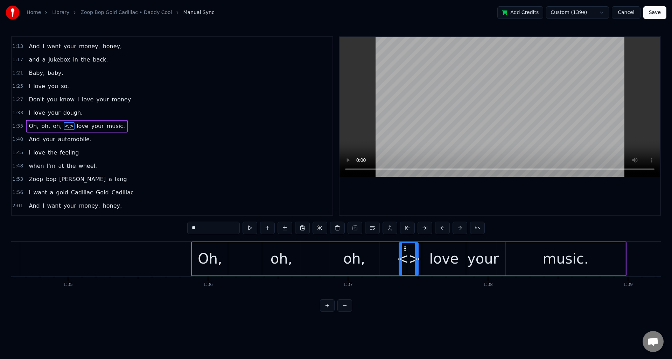
click at [183, 227] on div "0:18 Zoop bop [PERSON_NAME] 0:21 I want a gold Cadillac 0:26 And I want your mo…" at bounding box center [335, 174] width 649 height 276
type input "*"
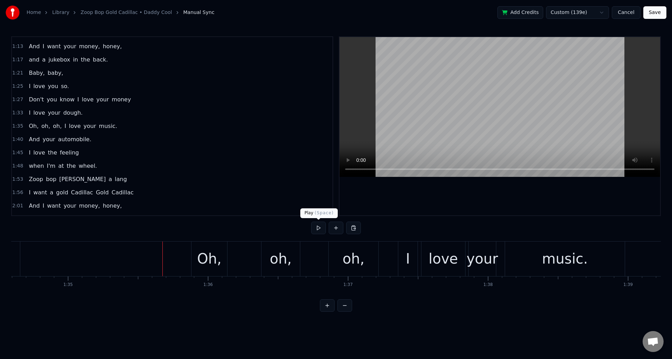
click at [318, 229] on button at bounding box center [318, 228] width 15 height 13
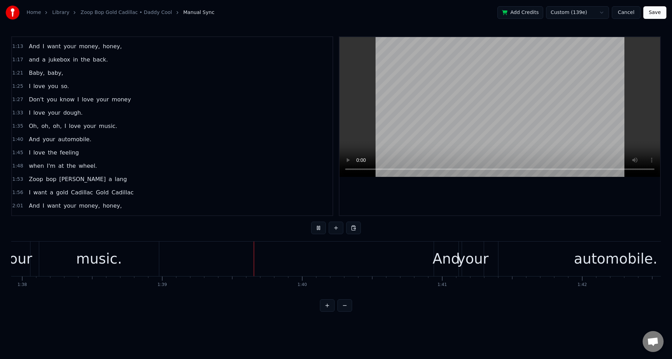
scroll to position [0, 13828]
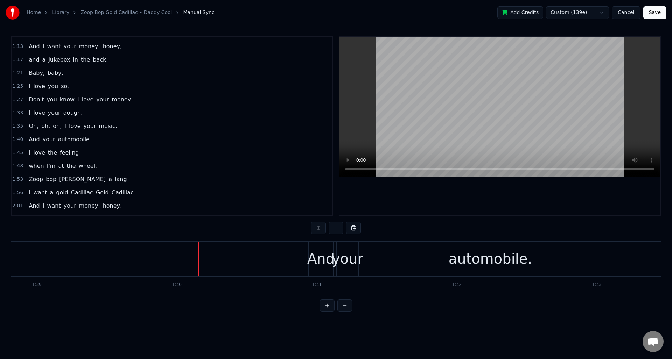
click at [318, 229] on button at bounding box center [318, 228] width 15 height 13
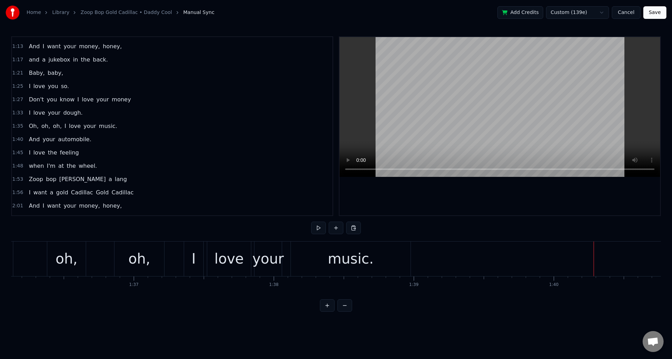
scroll to position [0, 13379]
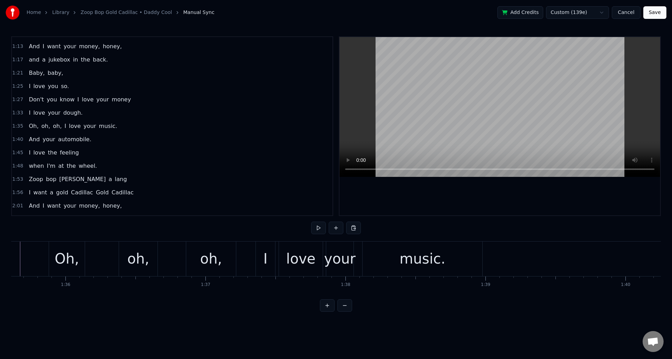
click at [269, 247] on div "I" at bounding box center [265, 259] width 19 height 35
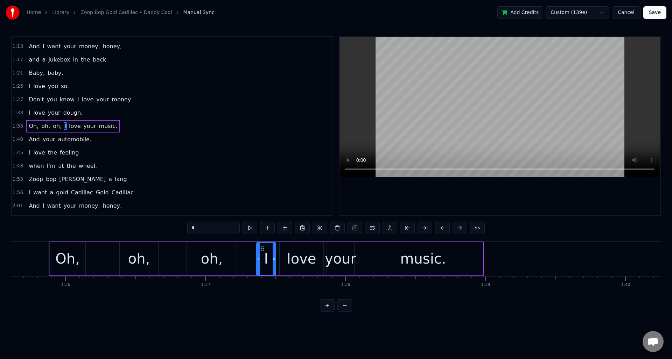
click at [284, 248] on div "love" at bounding box center [302, 258] width 44 height 33
drag, startPoint x: 280, startPoint y: 253, endPoint x: 292, endPoint y: 252, distance: 11.5
click at [292, 252] on div at bounding box center [292, 259] width 3 height 32
click at [270, 249] on div "I" at bounding box center [265, 258] width 19 height 33
type input "*"
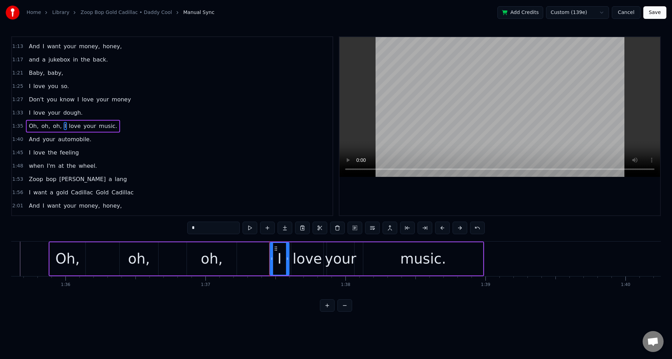
drag, startPoint x: 262, startPoint y: 247, endPoint x: 273, endPoint y: 248, distance: 10.5
click at [275, 247] on icon at bounding box center [276, 249] width 6 height 6
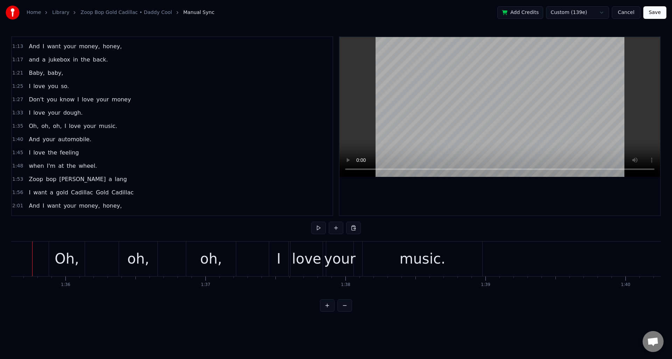
scroll to position [0, 13365]
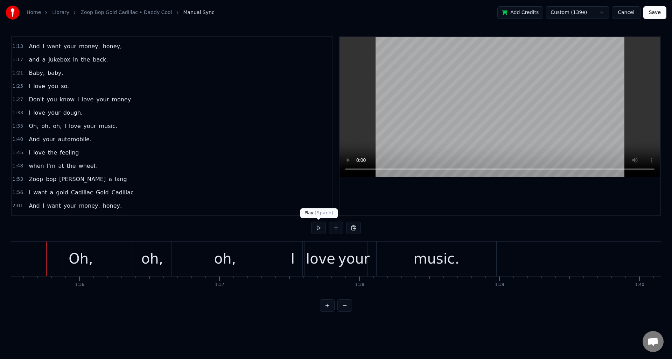
click at [316, 228] on button at bounding box center [318, 228] width 15 height 13
click at [289, 249] on div "I" at bounding box center [292, 259] width 19 height 35
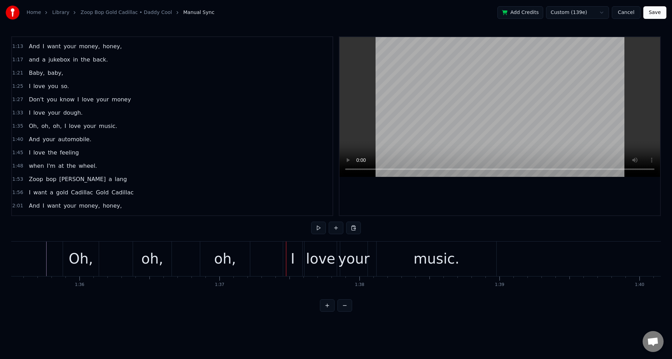
click at [289, 247] on div "I" at bounding box center [292, 259] width 19 height 35
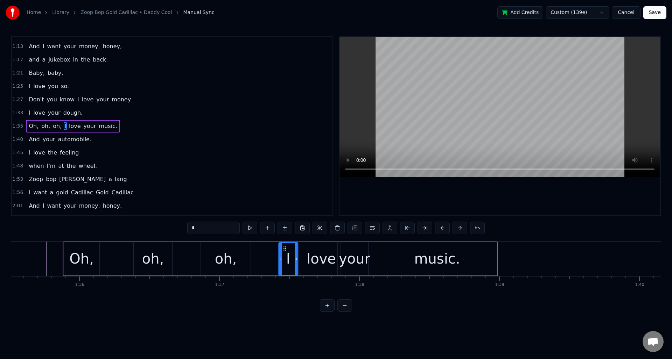
drag, startPoint x: 289, startPoint y: 247, endPoint x: 284, endPoint y: 248, distance: 5.4
click at [284, 248] on icon at bounding box center [285, 249] width 6 height 6
click at [308, 249] on div "love" at bounding box center [321, 258] width 32 height 33
type input "****"
click at [300, 254] on div at bounding box center [300, 259] width 3 height 32
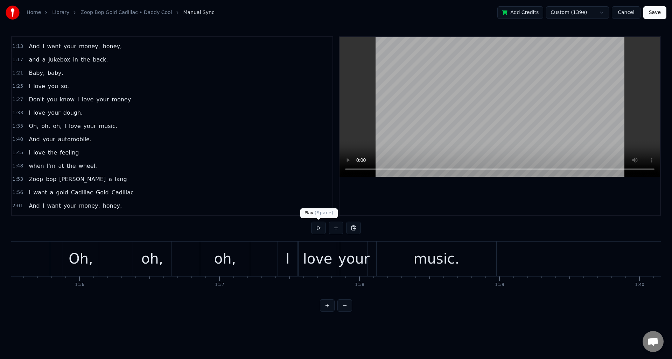
click at [318, 228] on button at bounding box center [318, 228] width 15 height 13
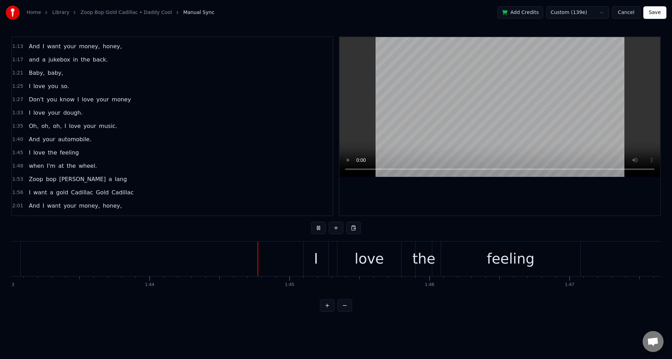
scroll to position [0, 14543]
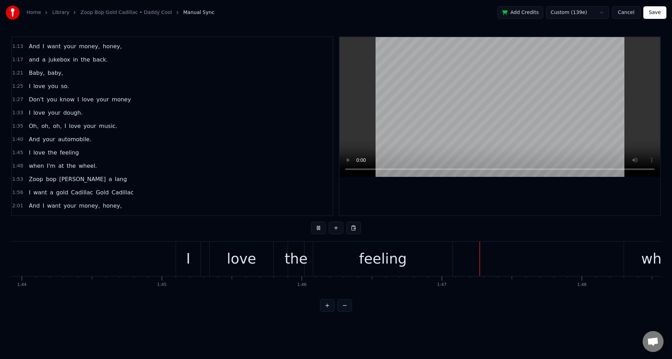
click at [318, 228] on button at bounding box center [318, 228] width 15 height 13
click at [656, 9] on button "Save" at bounding box center [654, 12] width 23 height 13
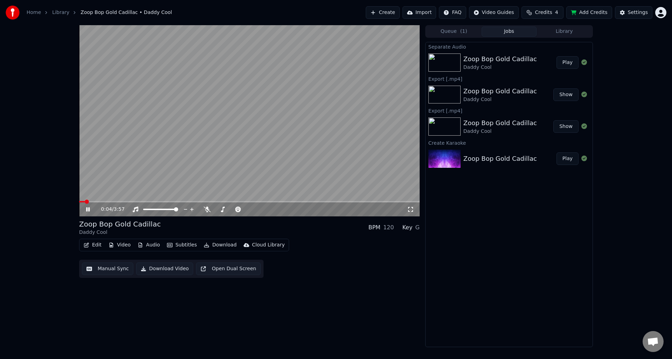
click at [87, 207] on icon at bounding box center [93, 210] width 16 height 6
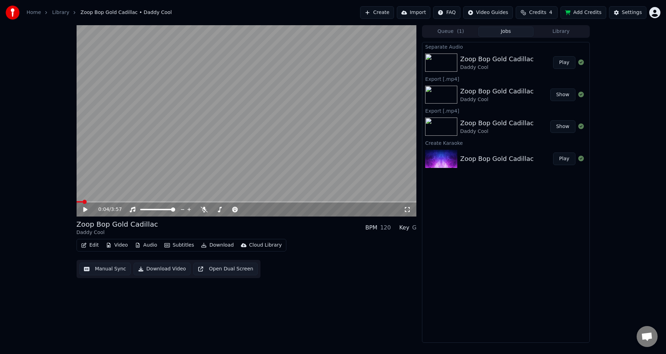
click at [165, 277] on div "Manual Sync Download Video Open Dual Screen" at bounding box center [169, 269] width 184 height 18
click at [162, 269] on button "Download Video" at bounding box center [162, 269] width 57 height 13
